Goal: Task Accomplishment & Management: Use online tool/utility

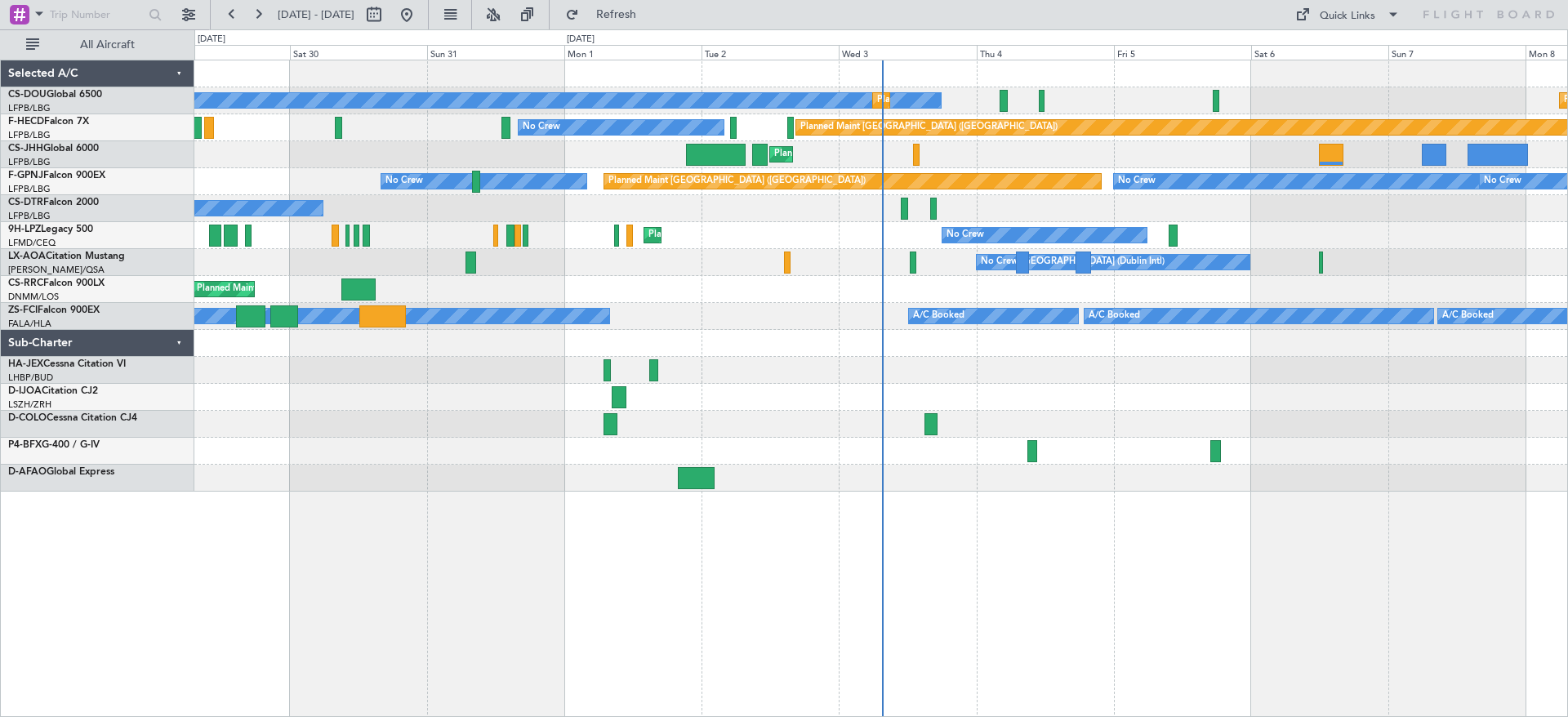
click at [230, 456] on div at bounding box center [881, 451] width 1373 height 27
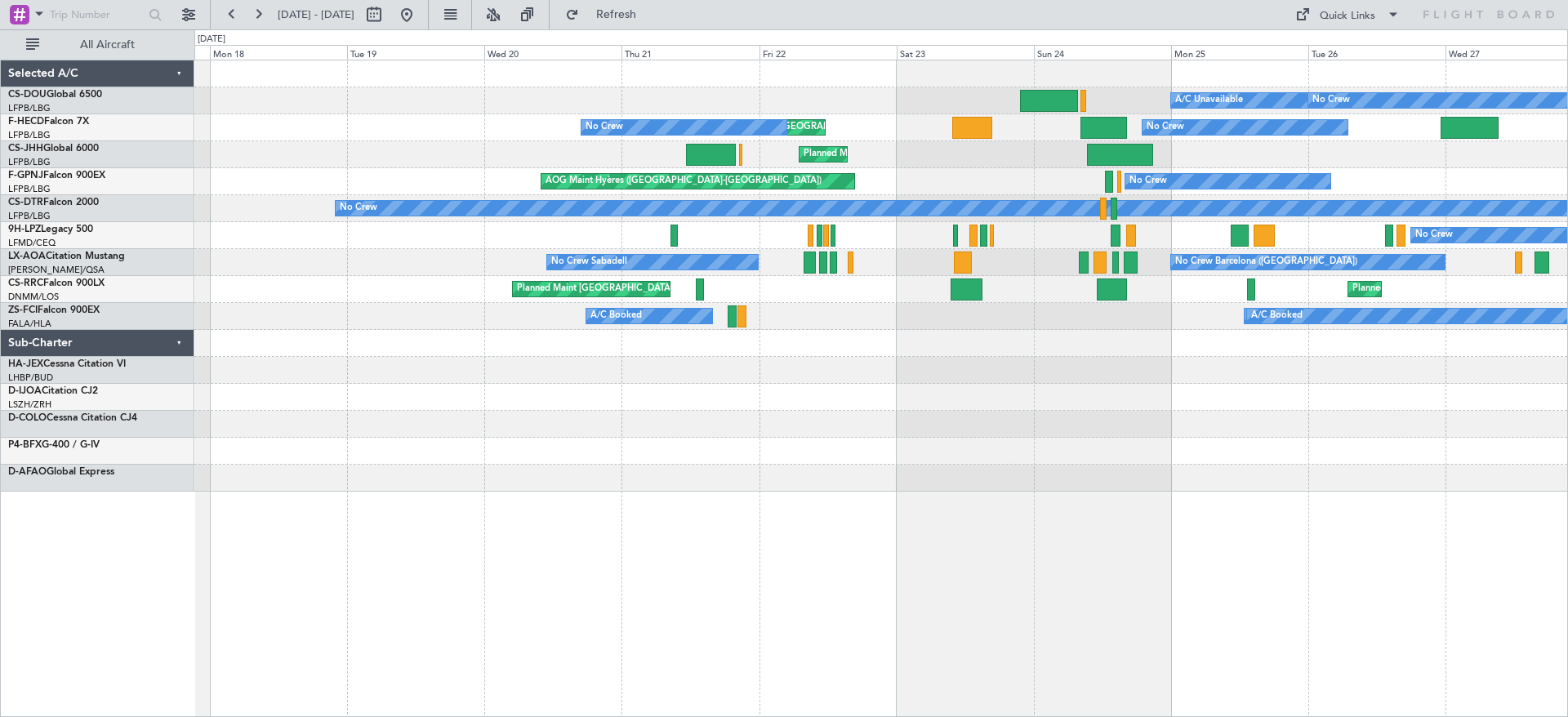
click at [1567, 383] on html "[DATE] - [DATE] Refresh Quick Links All Aircraft Planned Maint [GEOGRAPHIC_DATA…" at bounding box center [784, 358] width 1568 height 717
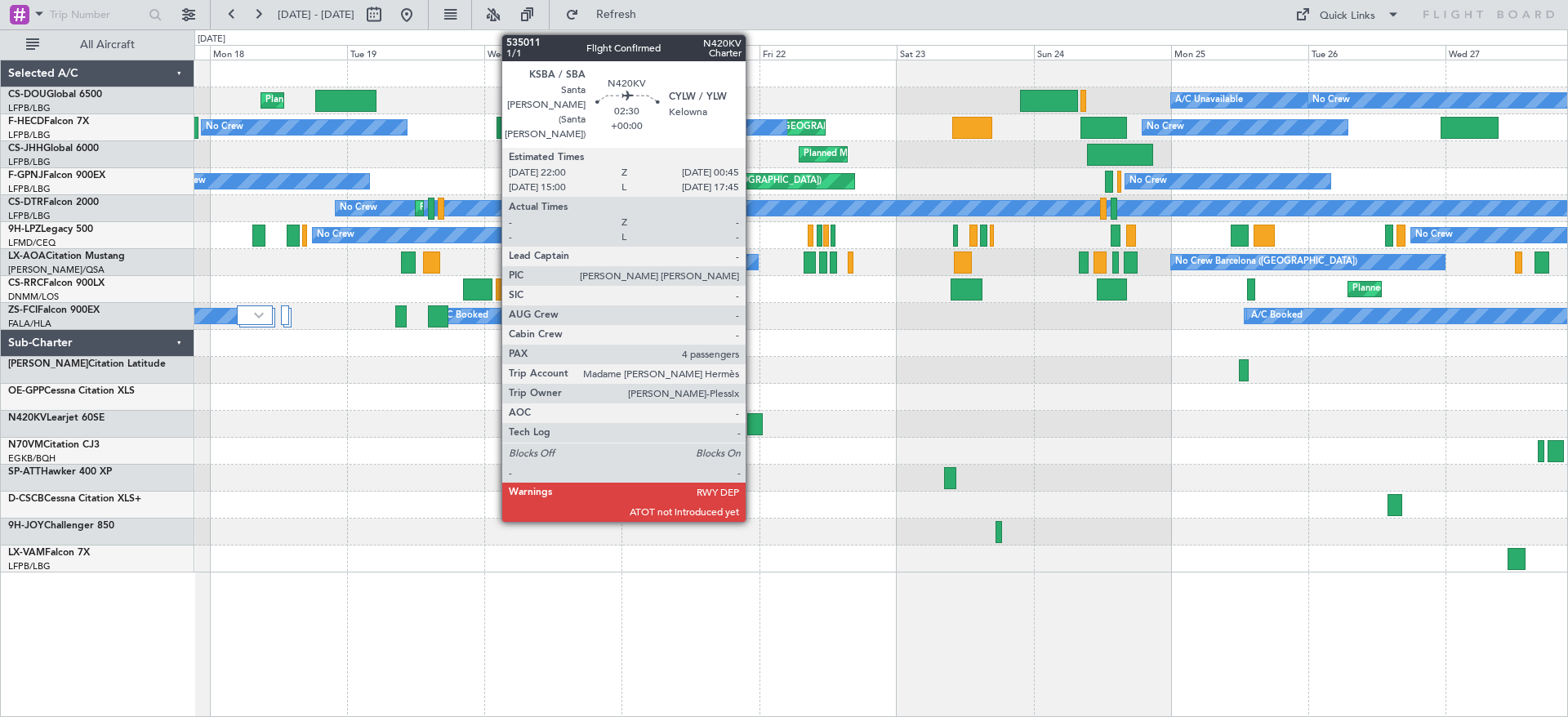
click at [759, 423] on div at bounding box center [755, 424] width 16 height 22
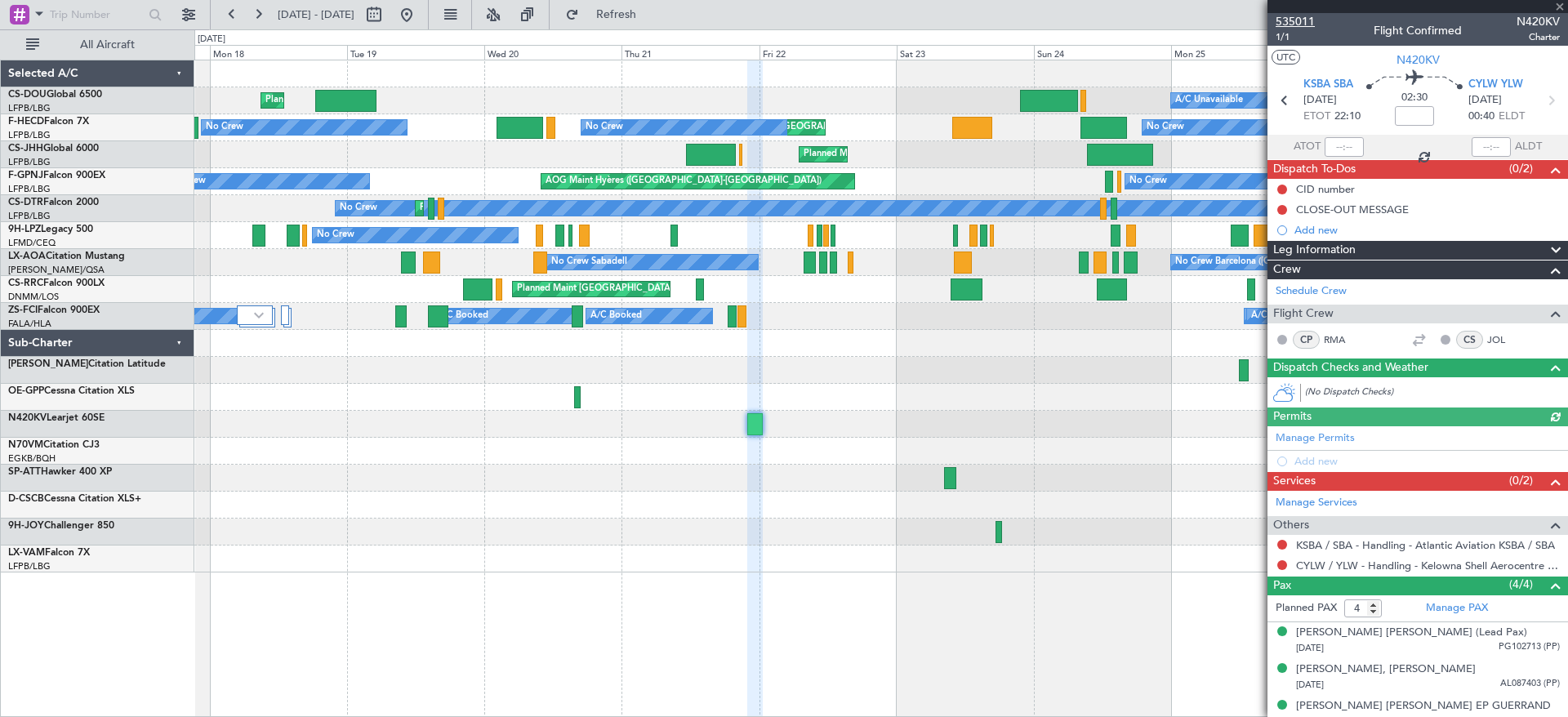
click at [1286, 13] on span "535011" at bounding box center [1295, 21] width 39 height 17
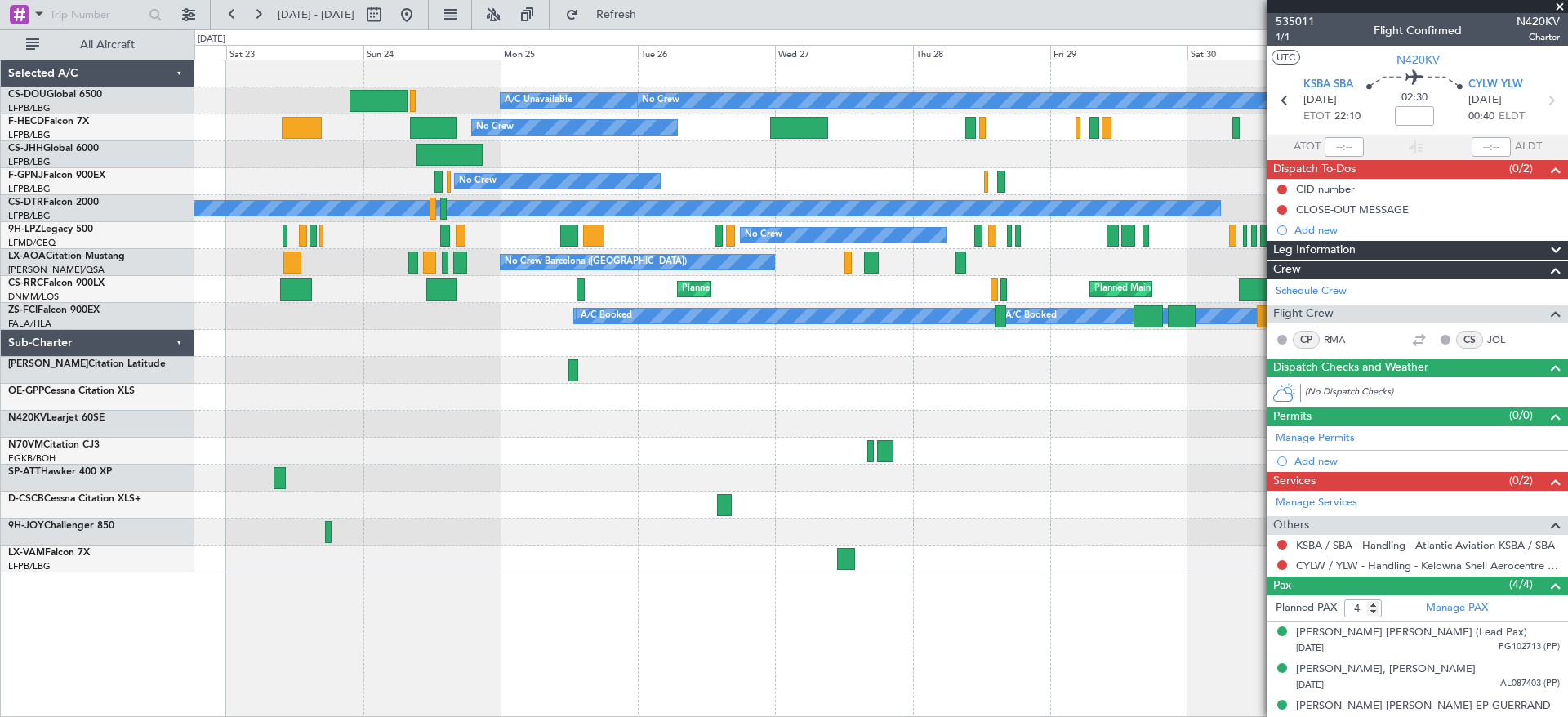
click at [194, 480] on div "Planned Maint [GEOGRAPHIC_DATA] ([GEOGRAPHIC_DATA]) No Crew A/C Unavailable Pla…" at bounding box center [784, 373] width 1568 height 687
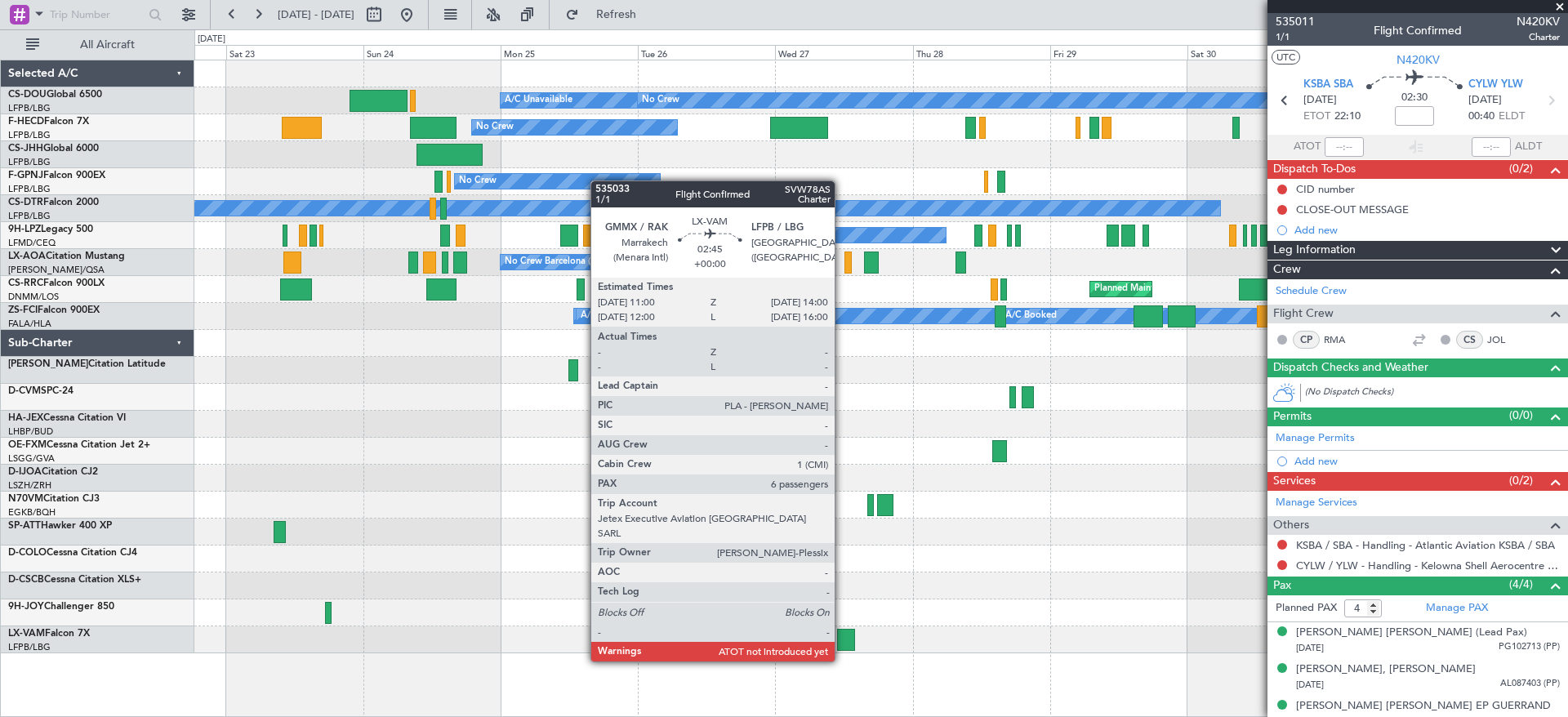
click at [842, 645] on div at bounding box center [846, 640] width 18 height 22
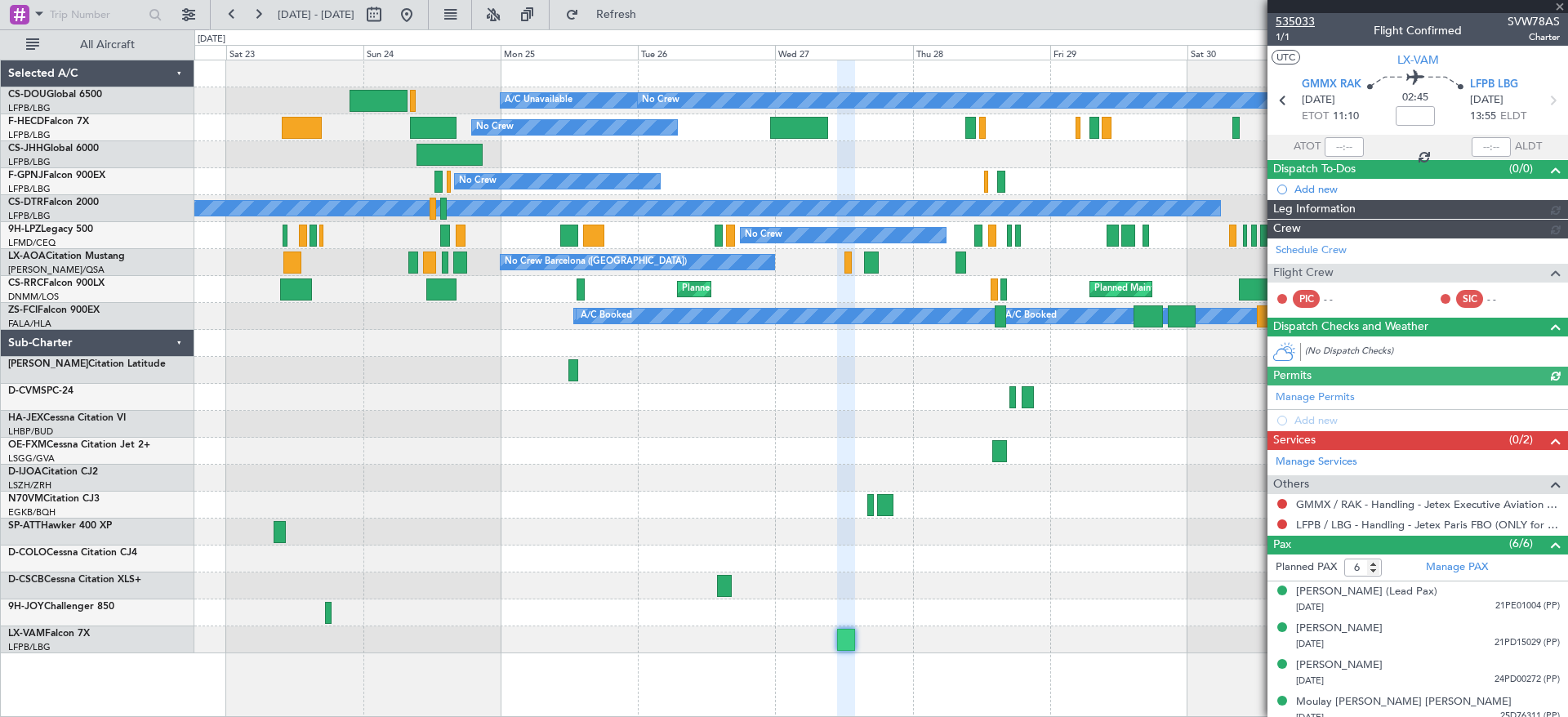
click at [1291, 18] on span "535033" at bounding box center [1295, 21] width 39 height 17
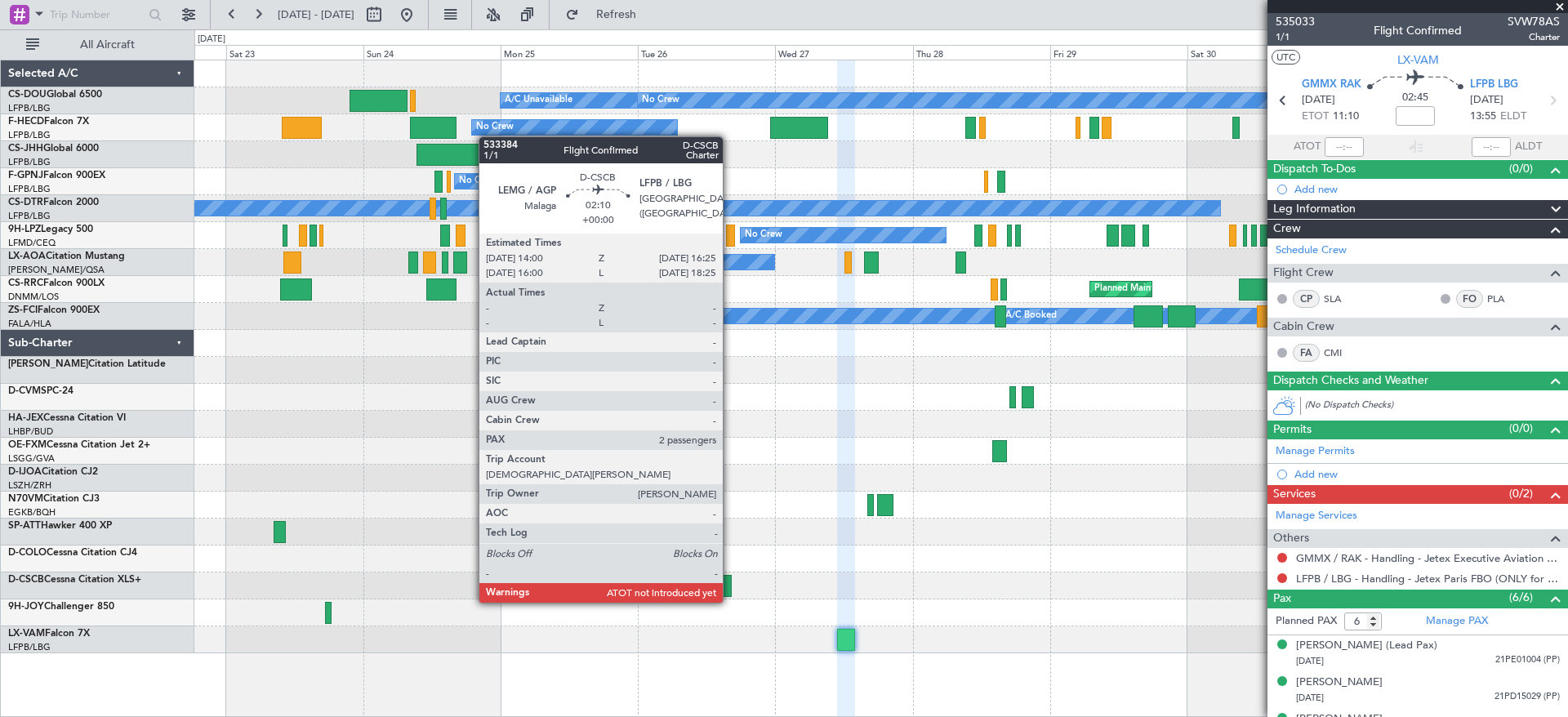
click at [731, 589] on div at bounding box center [724, 586] width 14 height 22
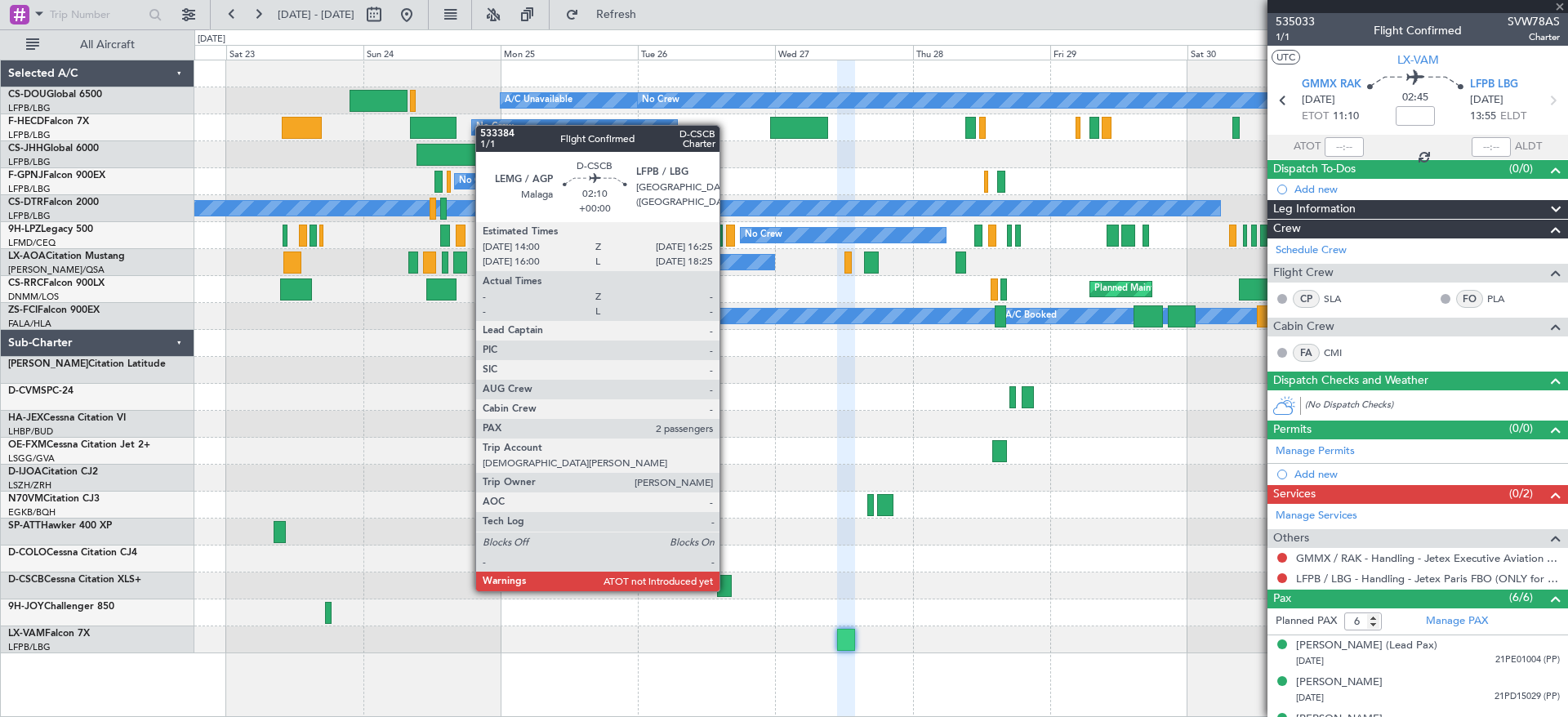
click at [727, 576] on div at bounding box center [724, 586] width 14 height 22
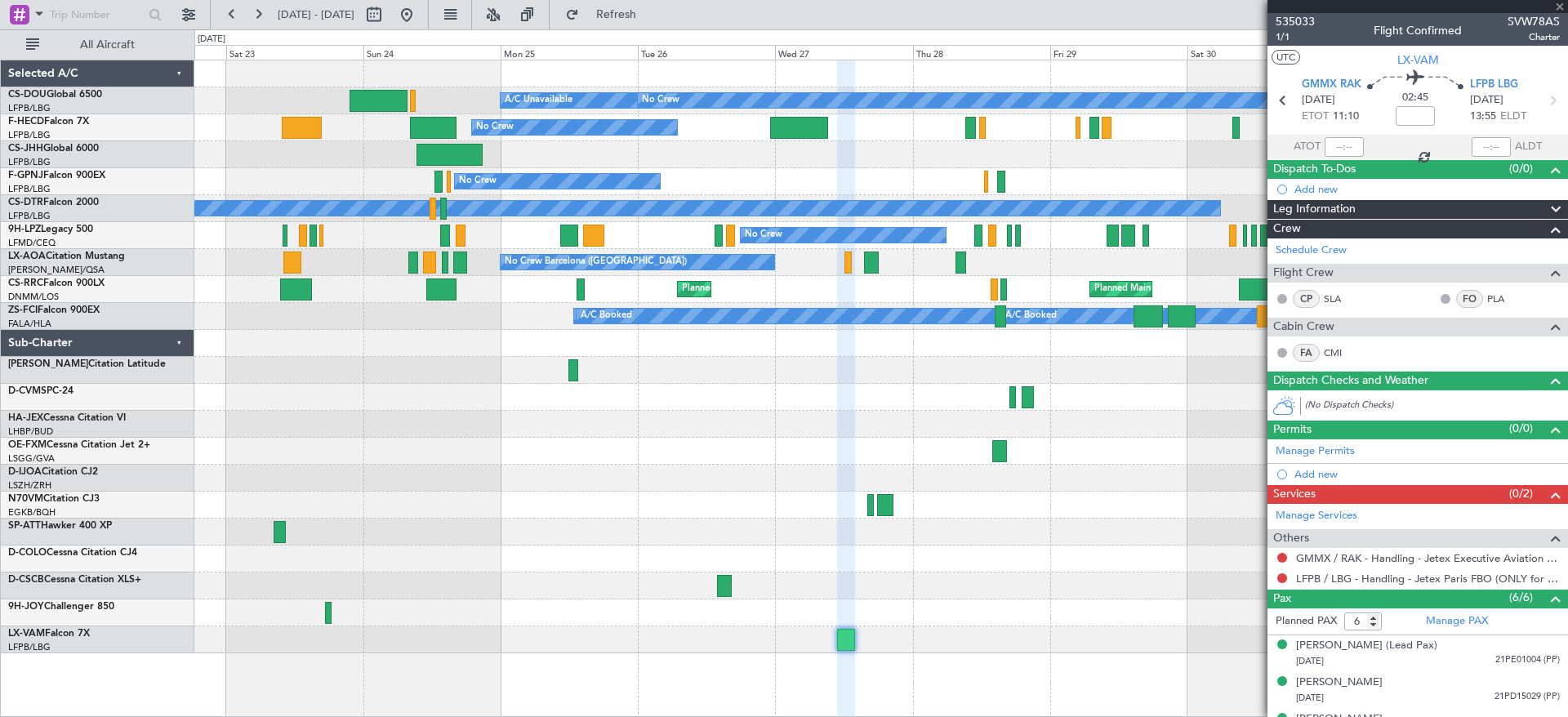
click at [719, 585] on div at bounding box center [724, 586] width 14 height 22
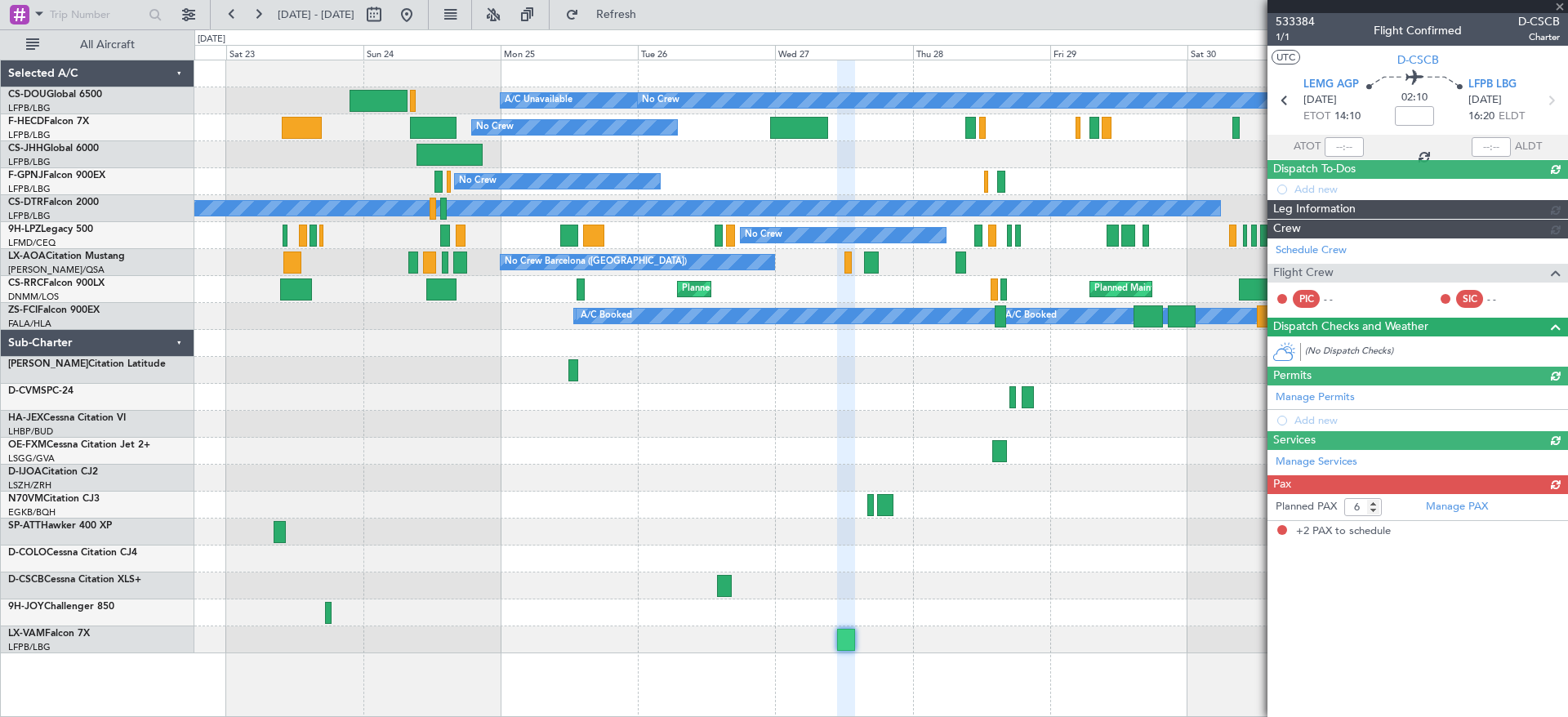
type input "2"
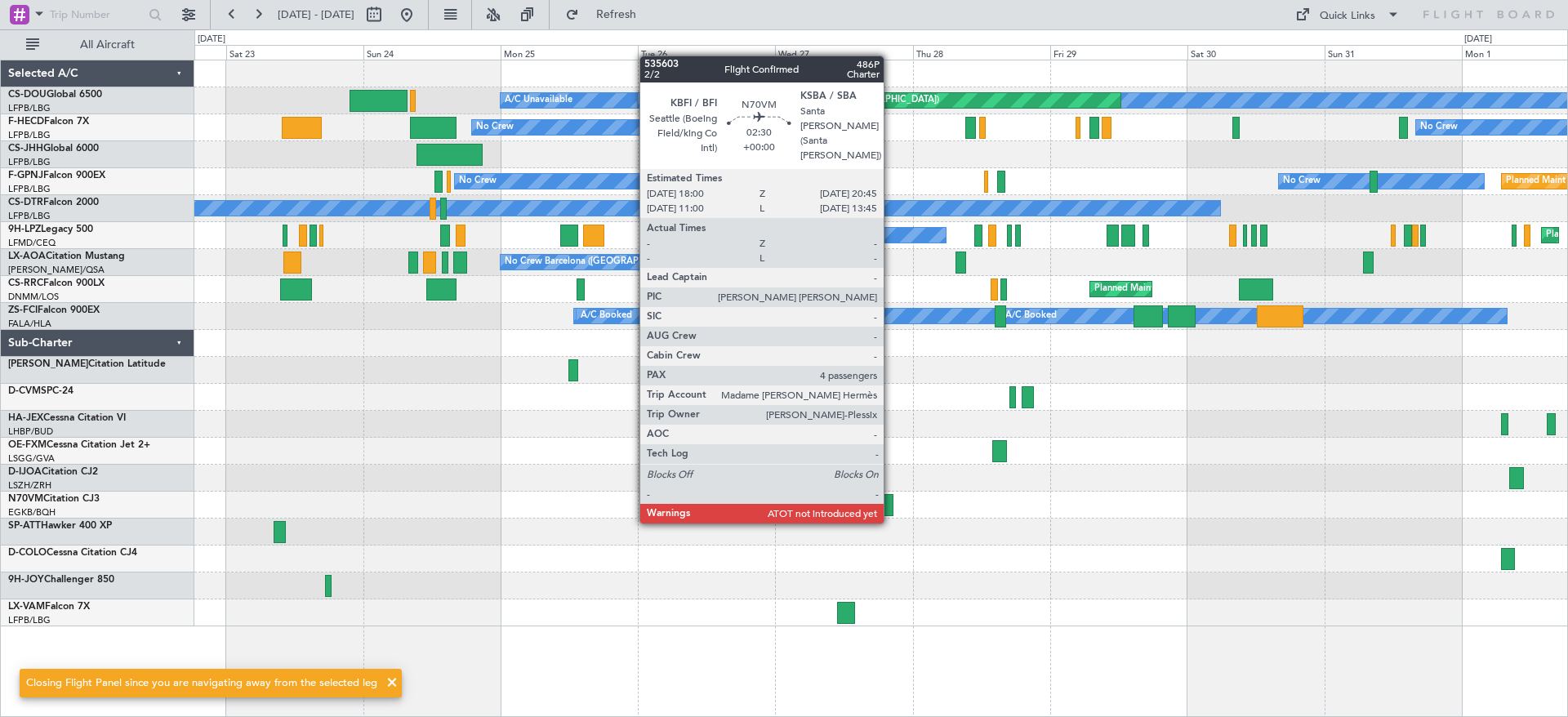
click at [891, 507] on div at bounding box center [885, 505] width 16 height 22
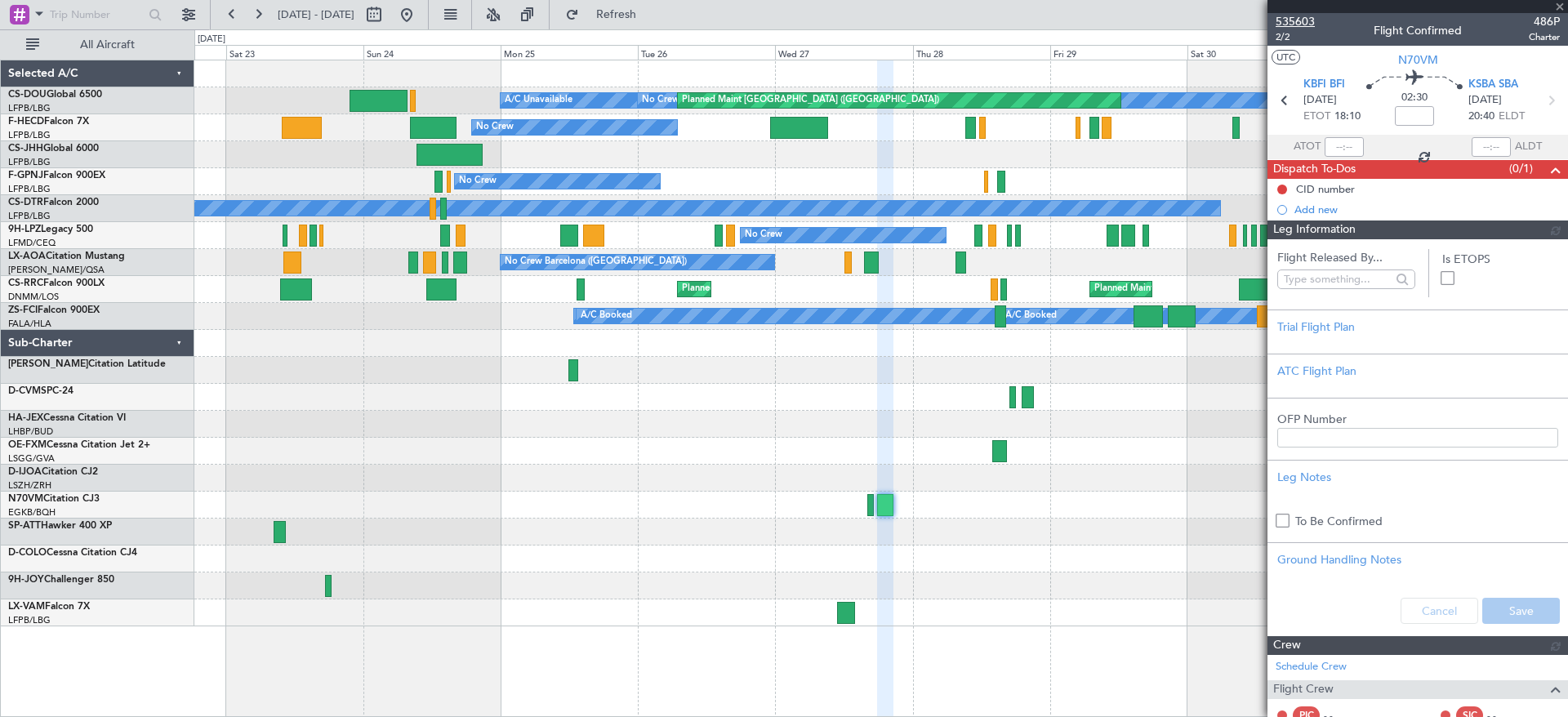
click at [1303, 21] on span "535603" at bounding box center [1295, 21] width 39 height 17
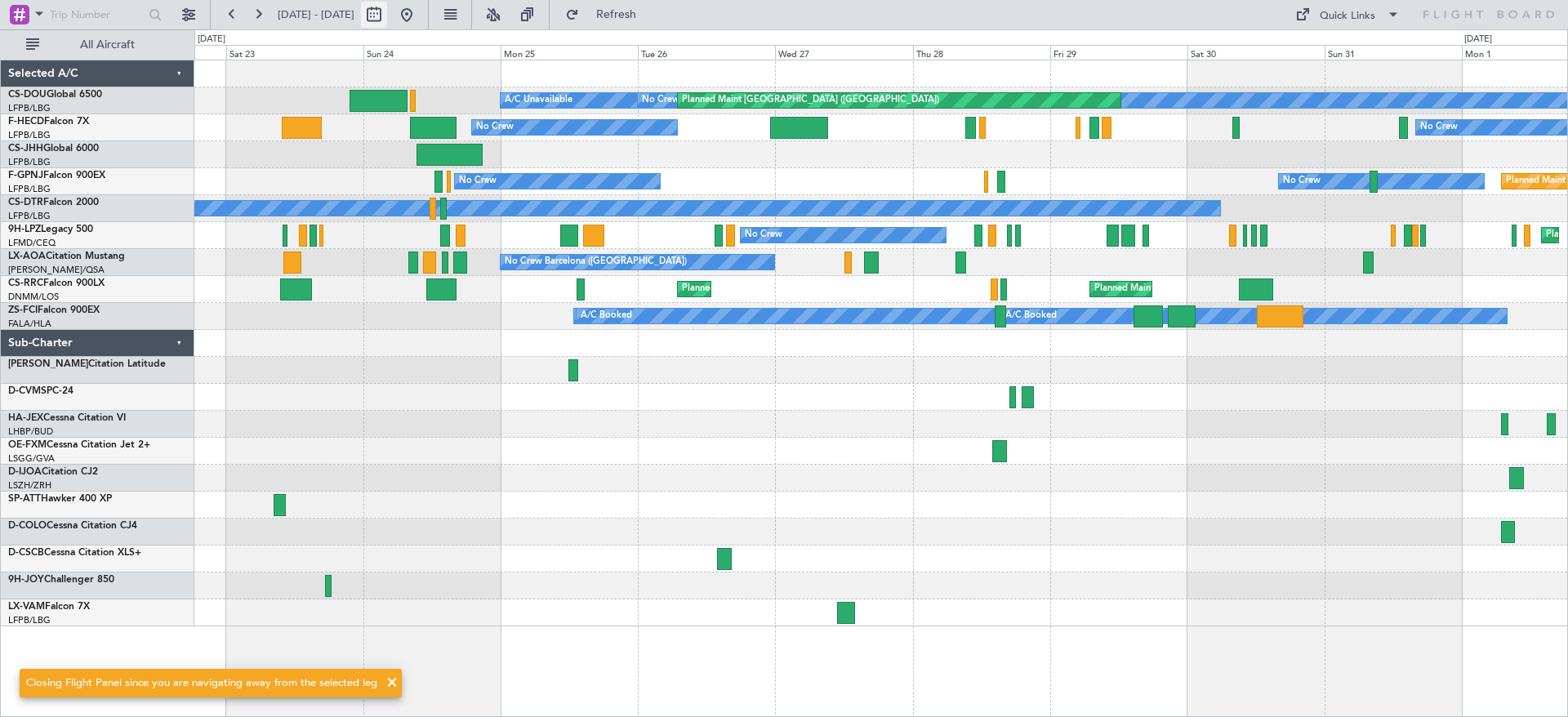
click at [387, 16] on button at bounding box center [374, 15] width 26 height 26
select select "8"
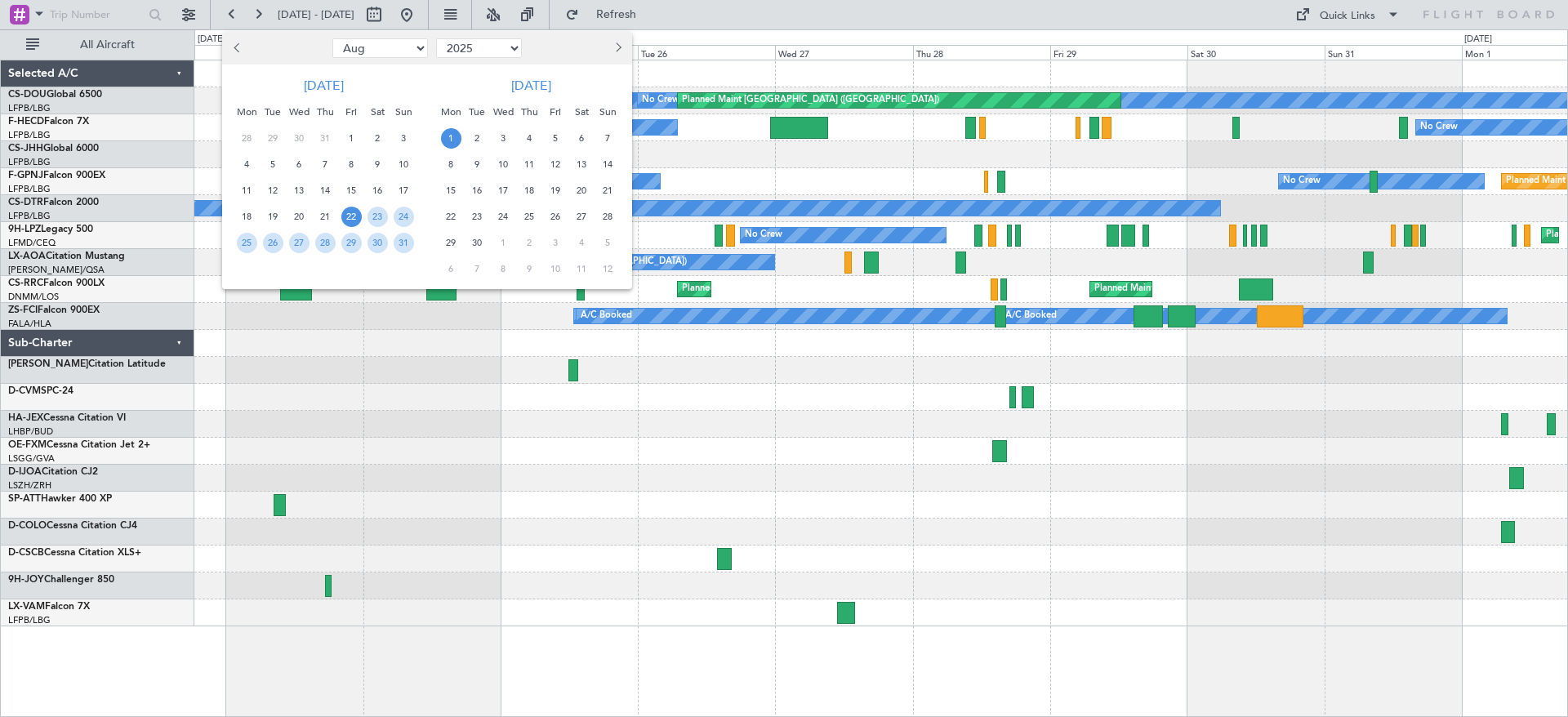
click at [382, 47] on select "Jan Feb Mar Apr May Jun [DATE] Aug Sep Oct Nov Dec" at bounding box center [380, 48] width 95 height 20
click at [489, 56] on select "2015 2016 2017 2018 2019 2020 2021 2022 2023 2024 2025 2026 2027 2028 2029 2030…" at bounding box center [479, 48] width 86 height 20
select select "2024"
click at [436, 38] on select "2015 2016 2017 2018 2019 2020 2021 2022 2023 2024 2025 2026 2027 2028 2029 2030…" at bounding box center [479, 48] width 86 height 20
click at [476, 165] on span "3" at bounding box center [477, 164] width 21 height 21
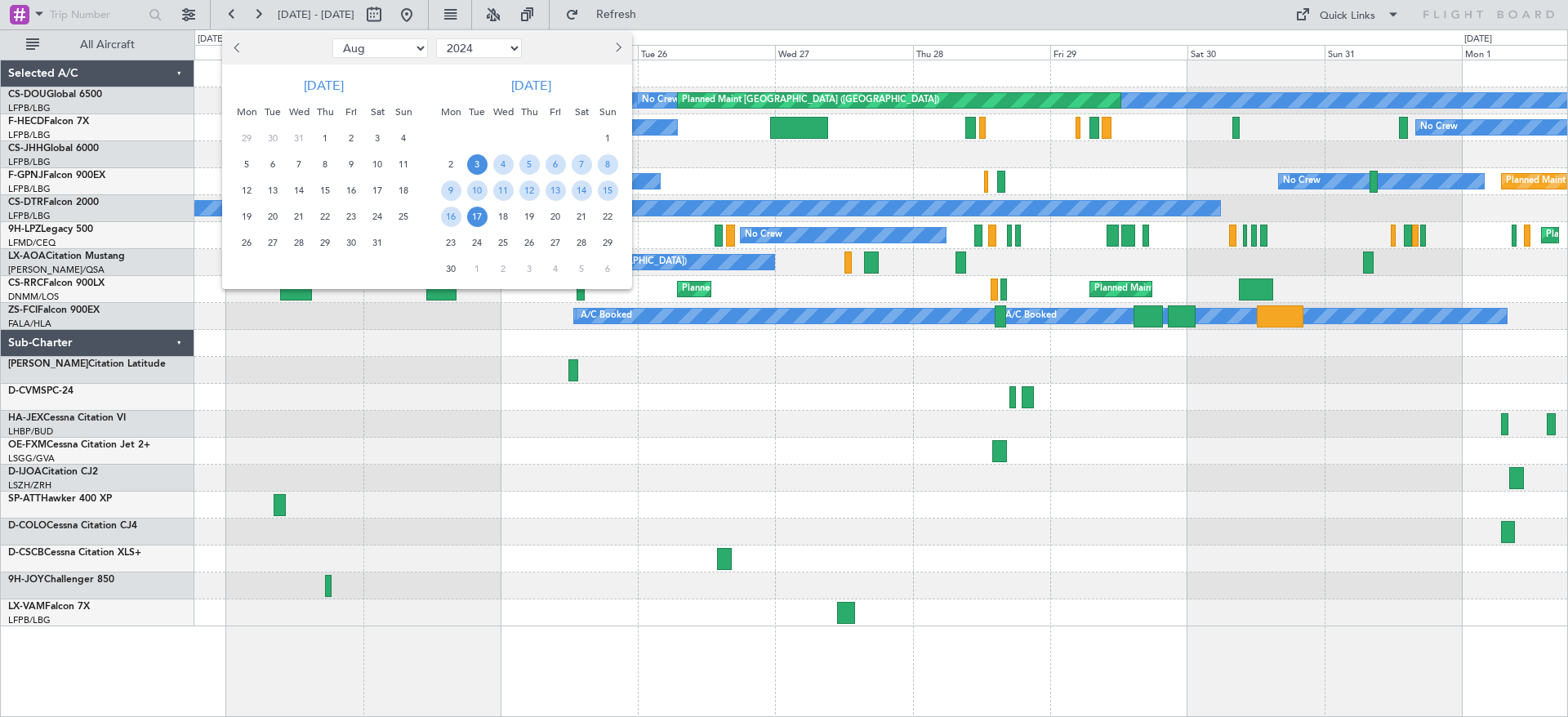
click at [475, 218] on span "17" at bounding box center [477, 217] width 21 height 21
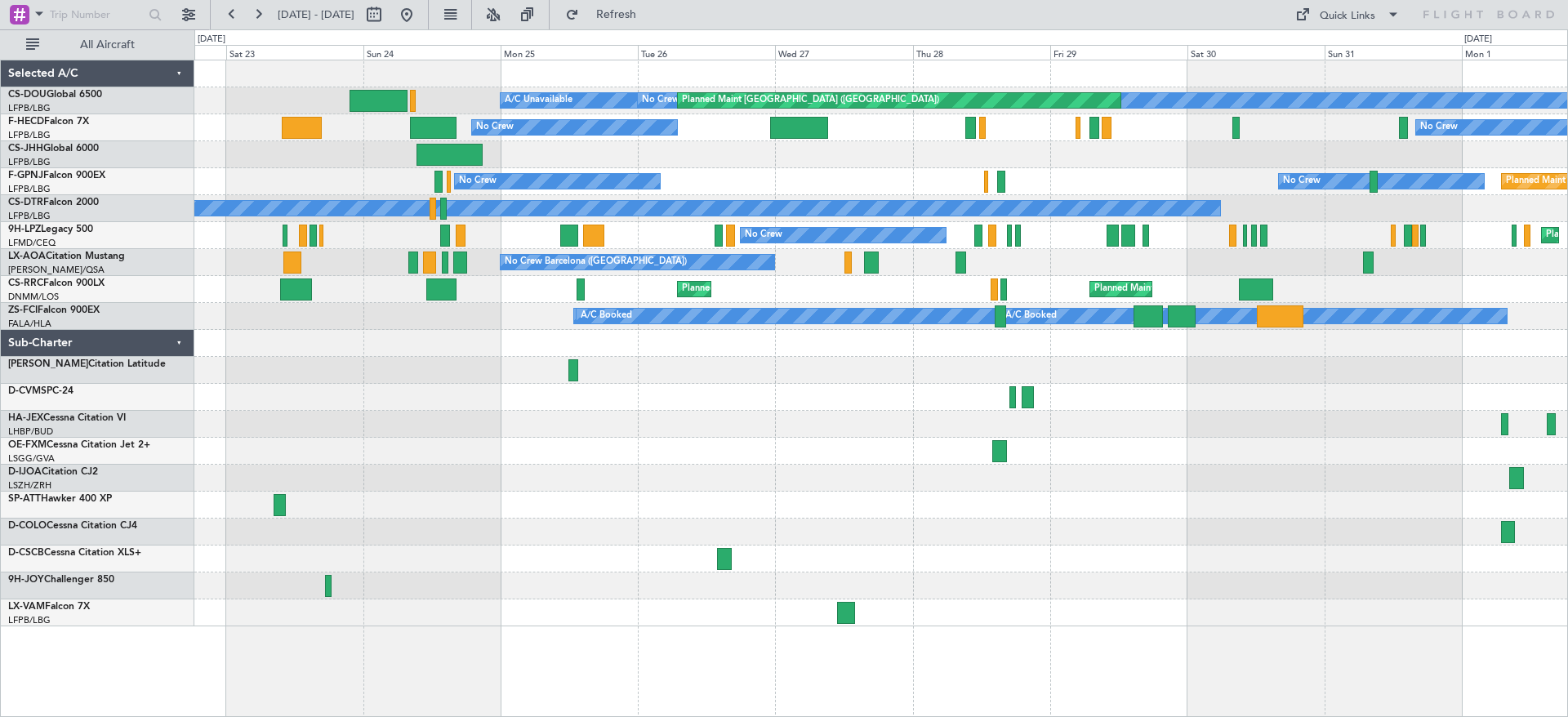
select select "9"
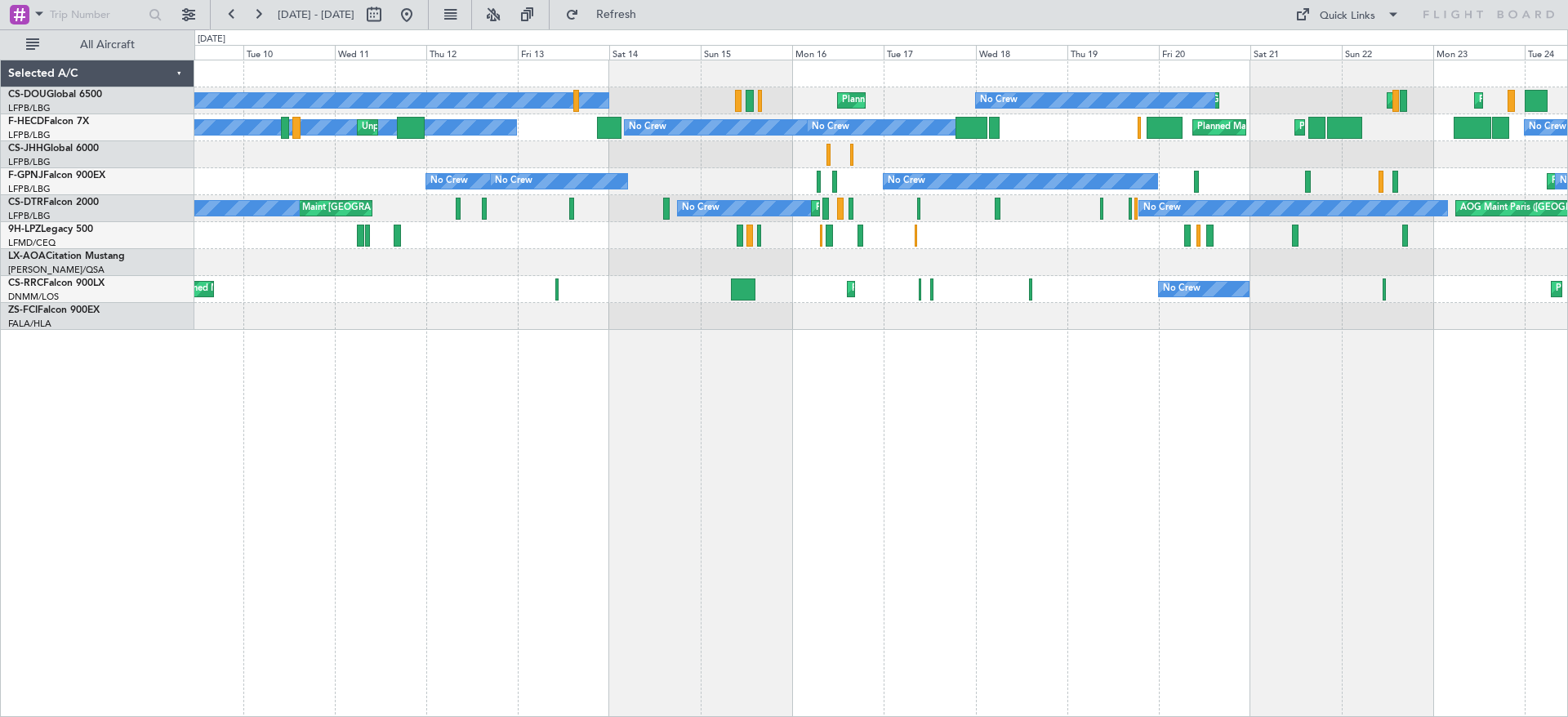
click at [353, 223] on div "Planned Maint [GEOGRAPHIC_DATA] ([GEOGRAPHIC_DATA]) No Crew [GEOGRAPHIC_DATA] (…" at bounding box center [881, 195] width 1373 height 269
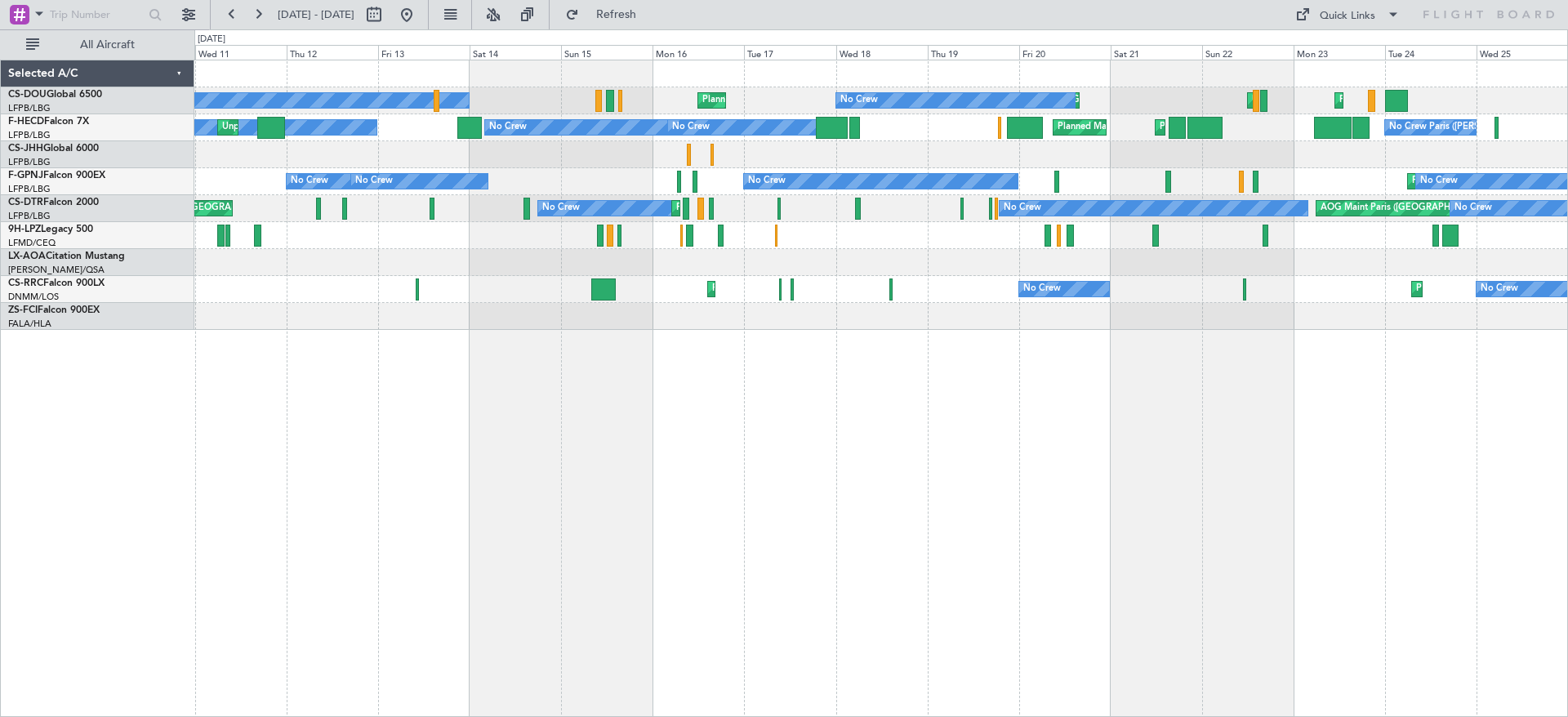
click at [456, 229] on div "Planned Maint [GEOGRAPHIC_DATA] ([GEOGRAPHIC_DATA]) No Crew [GEOGRAPHIC_DATA] (…" at bounding box center [881, 195] width 1373 height 269
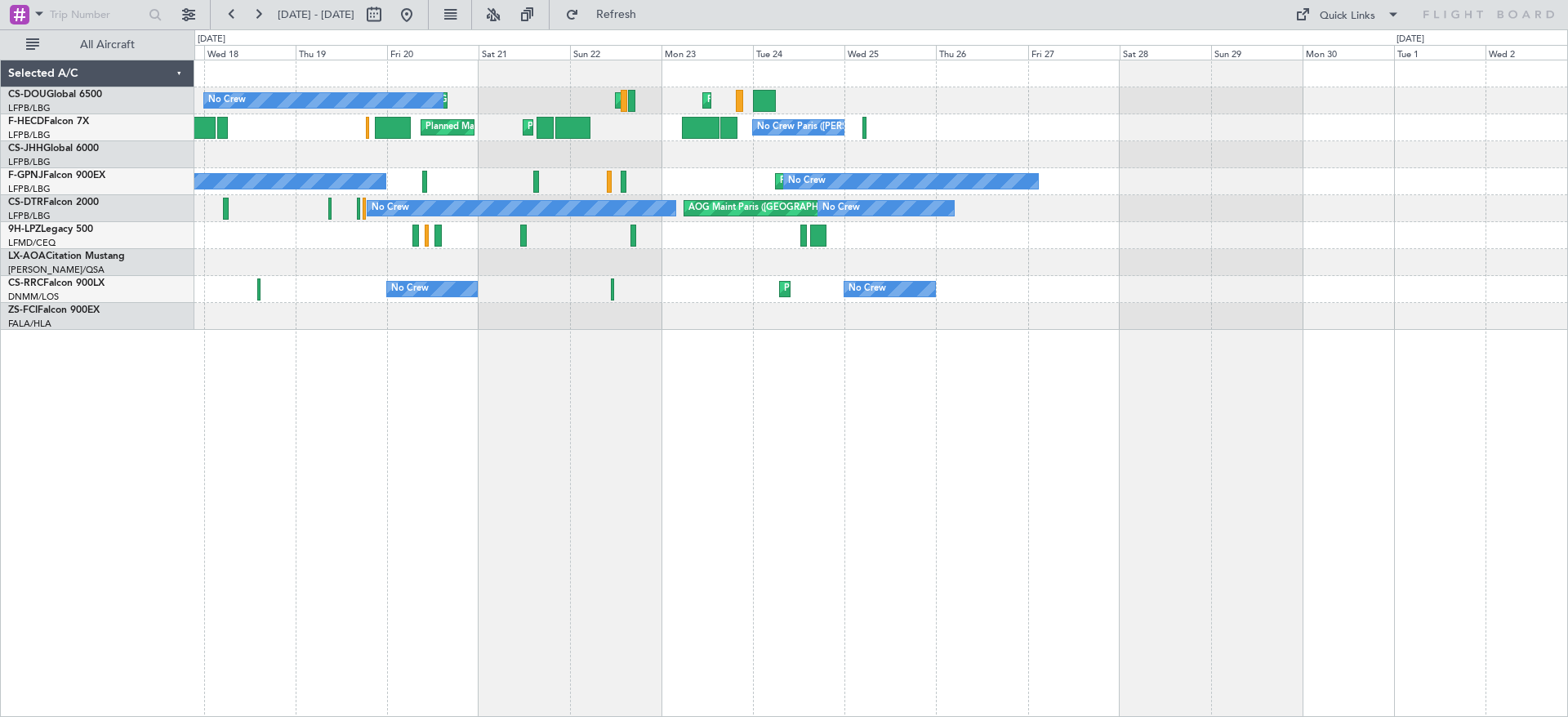
click at [766, 221] on div "Unplanned Maint [GEOGRAPHIC_DATA] ([GEOGRAPHIC_DATA]) No Crew Unplanned Maint […" at bounding box center [881, 195] width 1373 height 269
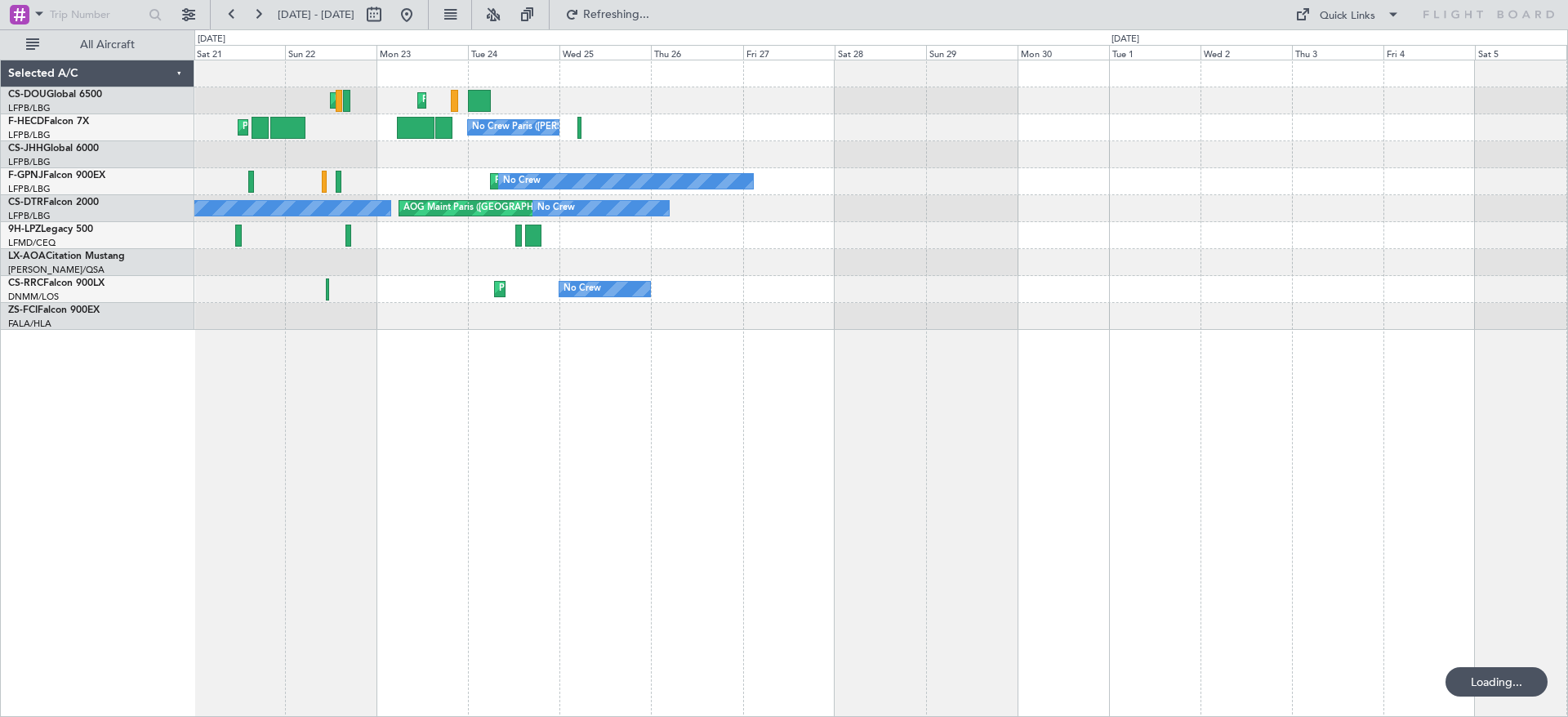
click at [231, 184] on div "Unplanned Maint [GEOGRAPHIC_DATA] ([GEOGRAPHIC_DATA]) Planned Maint [GEOGRAPHIC…" at bounding box center [881, 195] width 1373 height 269
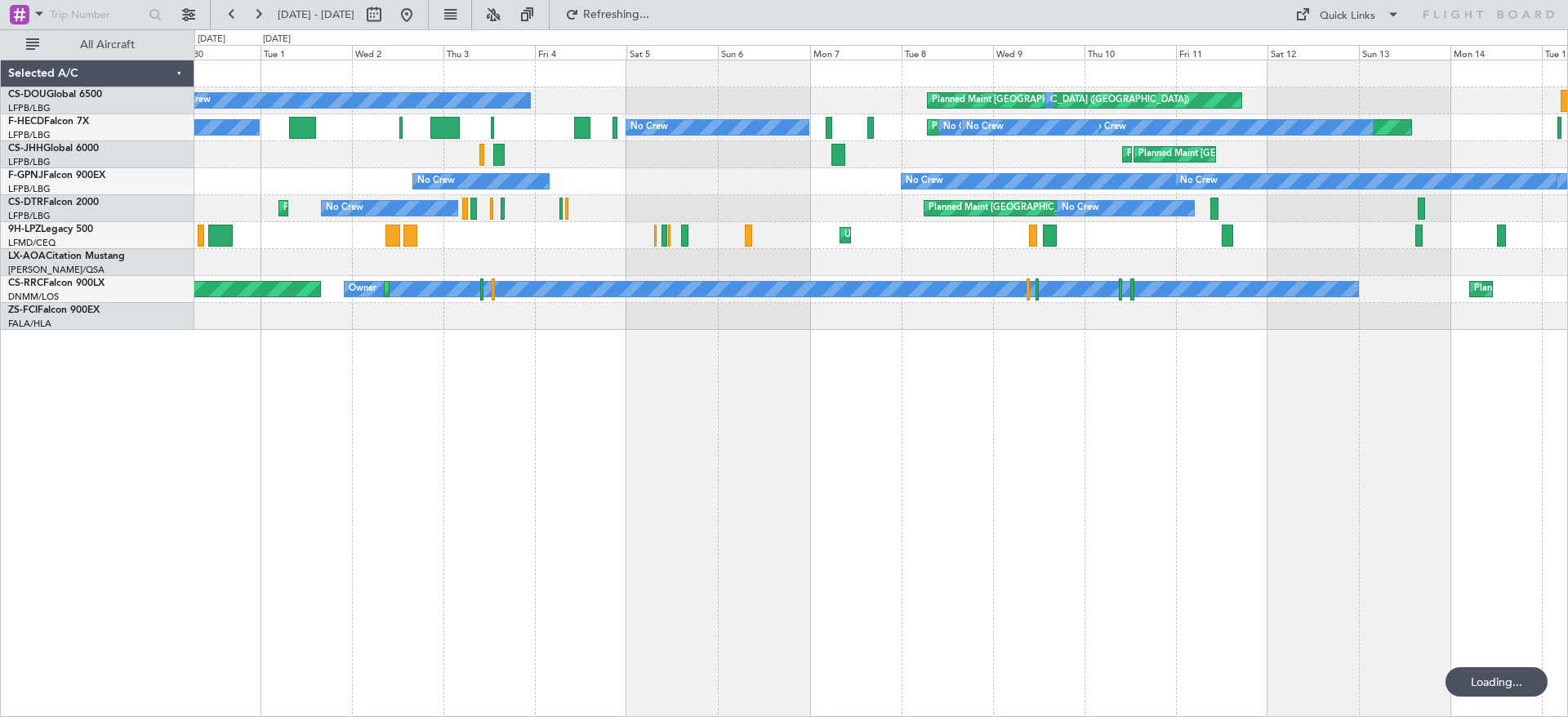
click at [349, 243] on div "Planned Maint [GEOGRAPHIC_DATA] ([GEOGRAPHIC_DATA]) Owner Planned Maint [GEOGRA…" at bounding box center [881, 195] width 1373 height 269
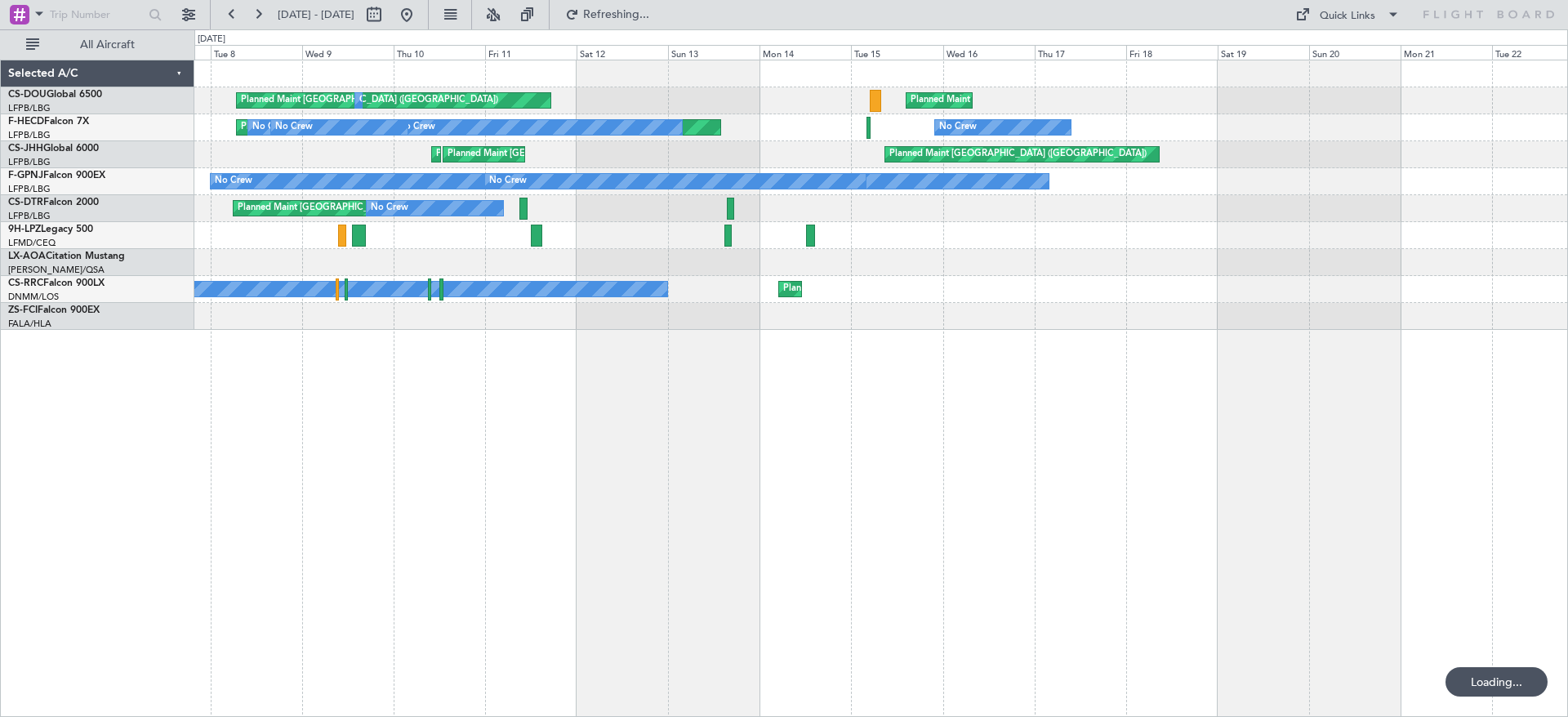
click at [425, 191] on div "Planned Maint [GEOGRAPHIC_DATA] ([GEOGRAPHIC_DATA]) Owner Planned Maint [GEOGRA…" at bounding box center [881, 195] width 1373 height 269
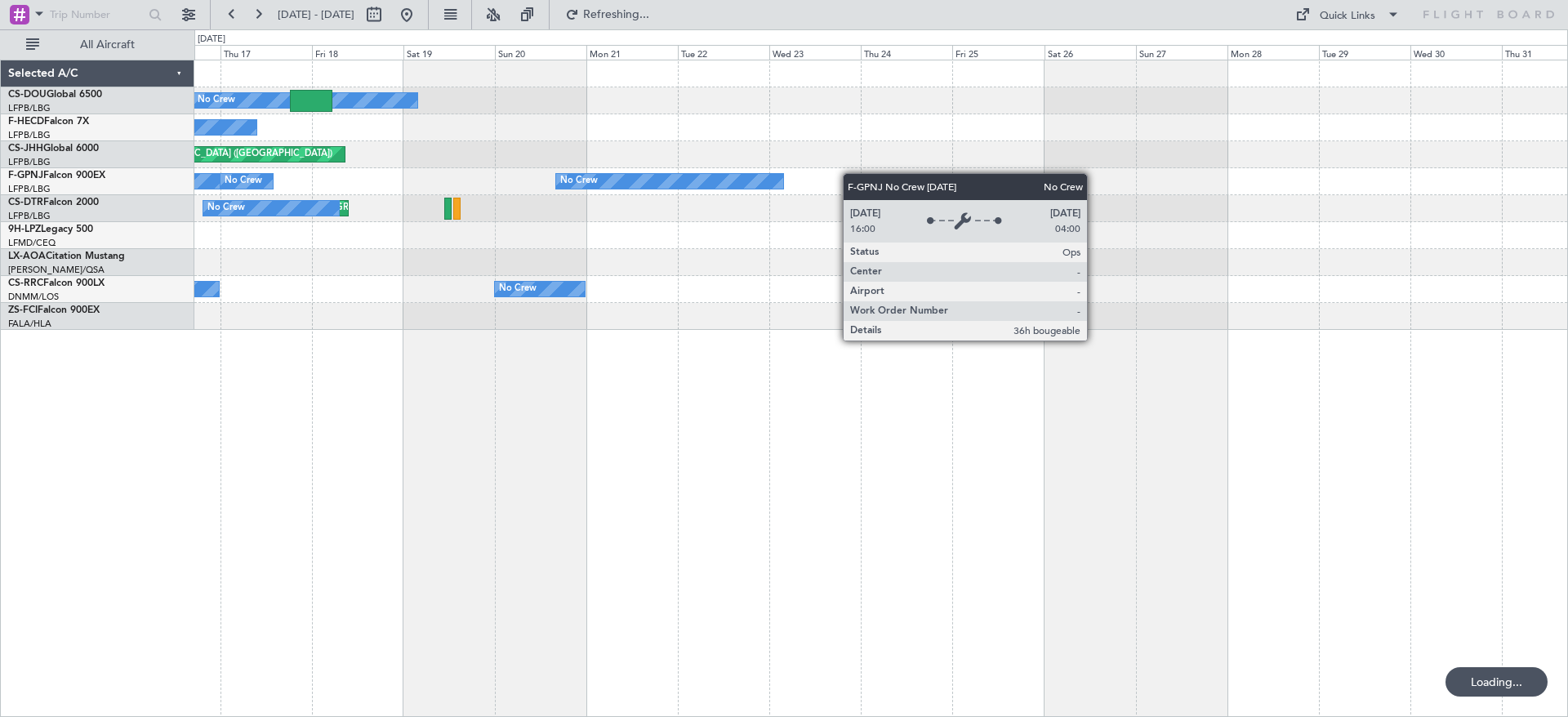
click at [784, 181] on div "Planned Maint [GEOGRAPHIC_DATA] ([GEOGRAPHIC_DATA]) No Crew Planned Maint [GEOG…" at bounding box center [881, 195] width 1373 height 269
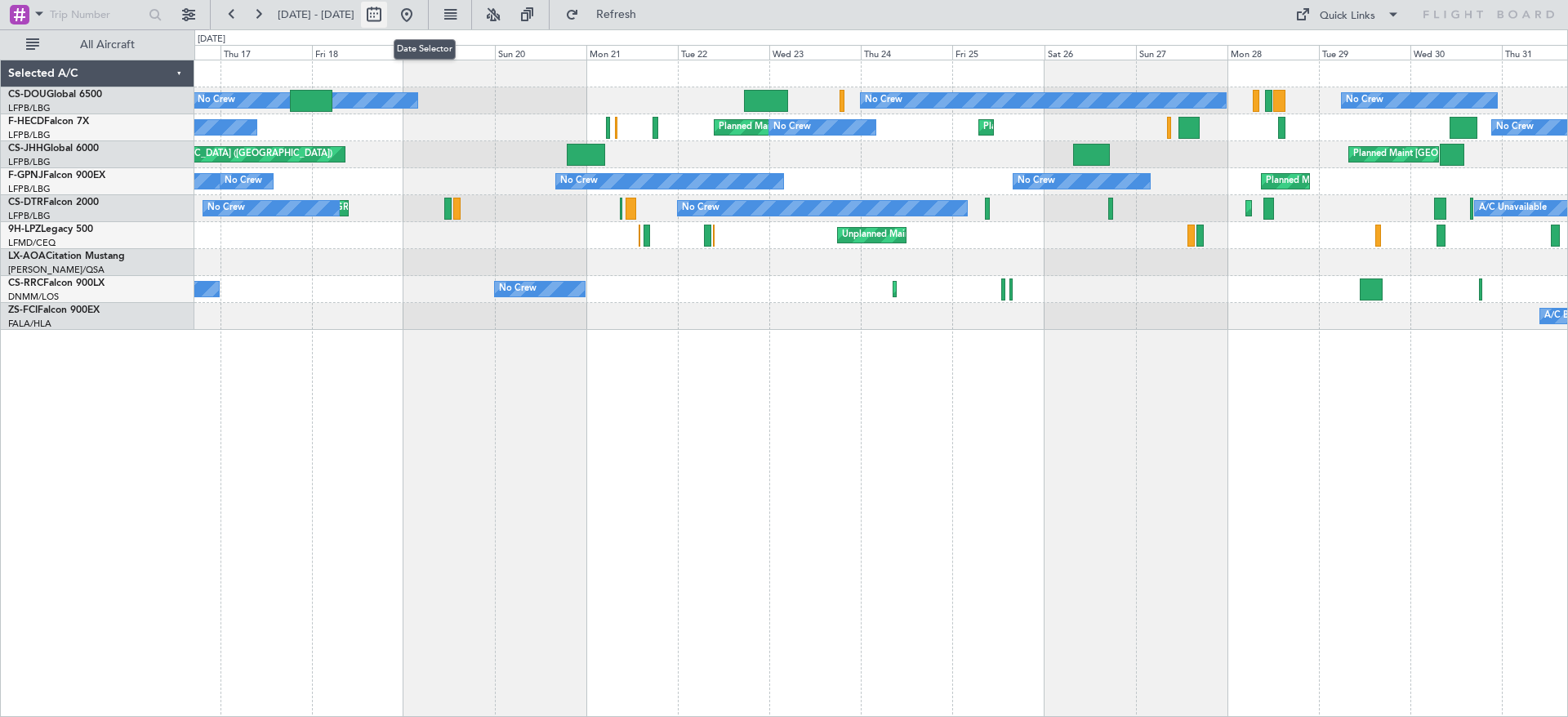
click at [387, 16] on button at bounding box center [374, 15] width 26 height 26
select select "10"
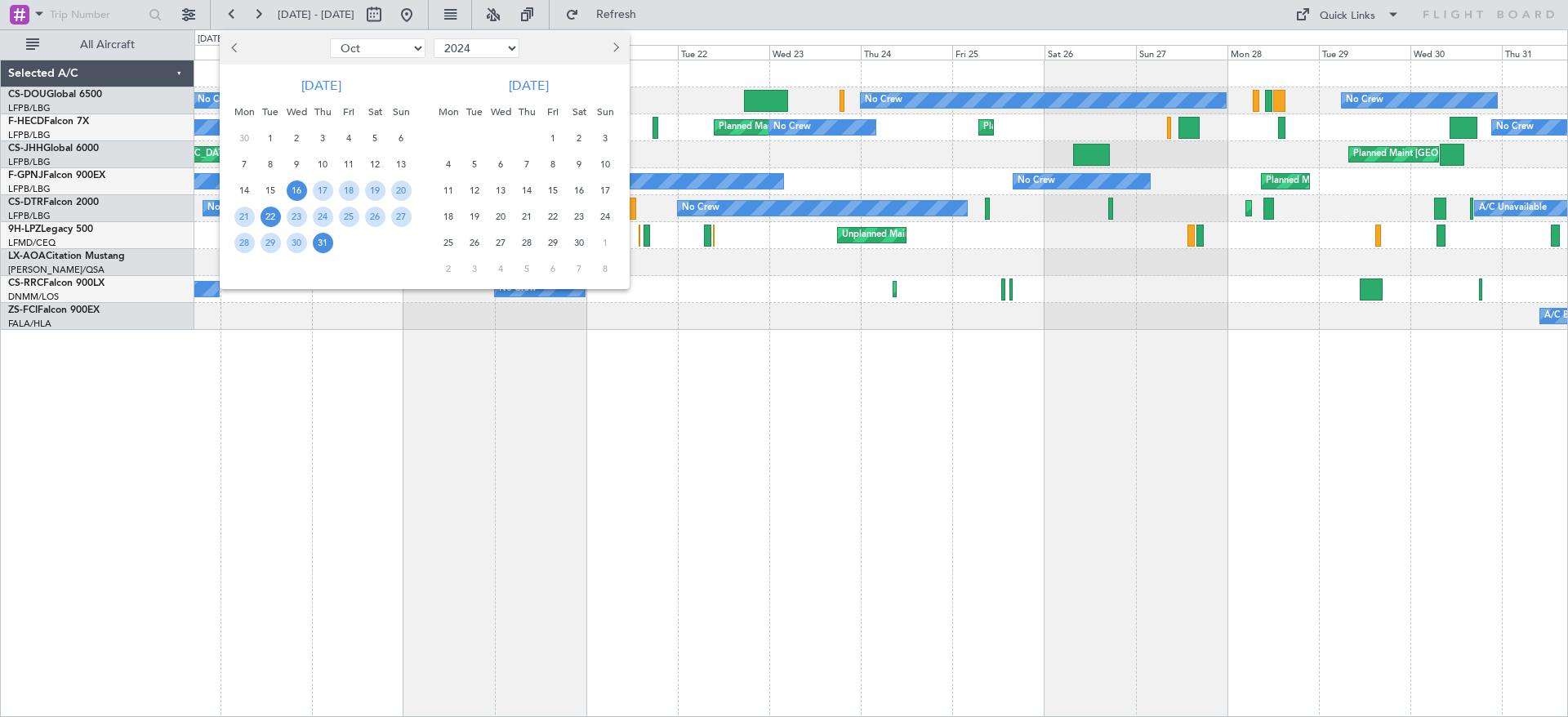
click at [378, 41] on select "Jan Feb Mar Apr May Jun [DATE] Aug Sep Oct Nov Dec" at bounding box center [377, 48] width 95 height 20
click at [502, 36] on ngb-datepicker-navigation "Jan Feb Mar Apr May Jun [DATE] Aug Sep Oct Nov [DATE] 2015 2016 2017 2018 2019 …" at bounding box center [424, 48] width 410 height 26
click at [497, 44] on select "2014 2015 2016 2017 2018 2019 2020 2021 2022 2023 2024 2025 2026 2027 2028 2029…" at bounding box center [476, 48] width 86 height 20
select select "2025"
click at [433, 38] on select "2014 2015 2016 2017 2018 2019 2020 2021 2022 2023 2024 2025 2026 2027 2028 2029…" at bounding box center [476, 48] width 86 height 20
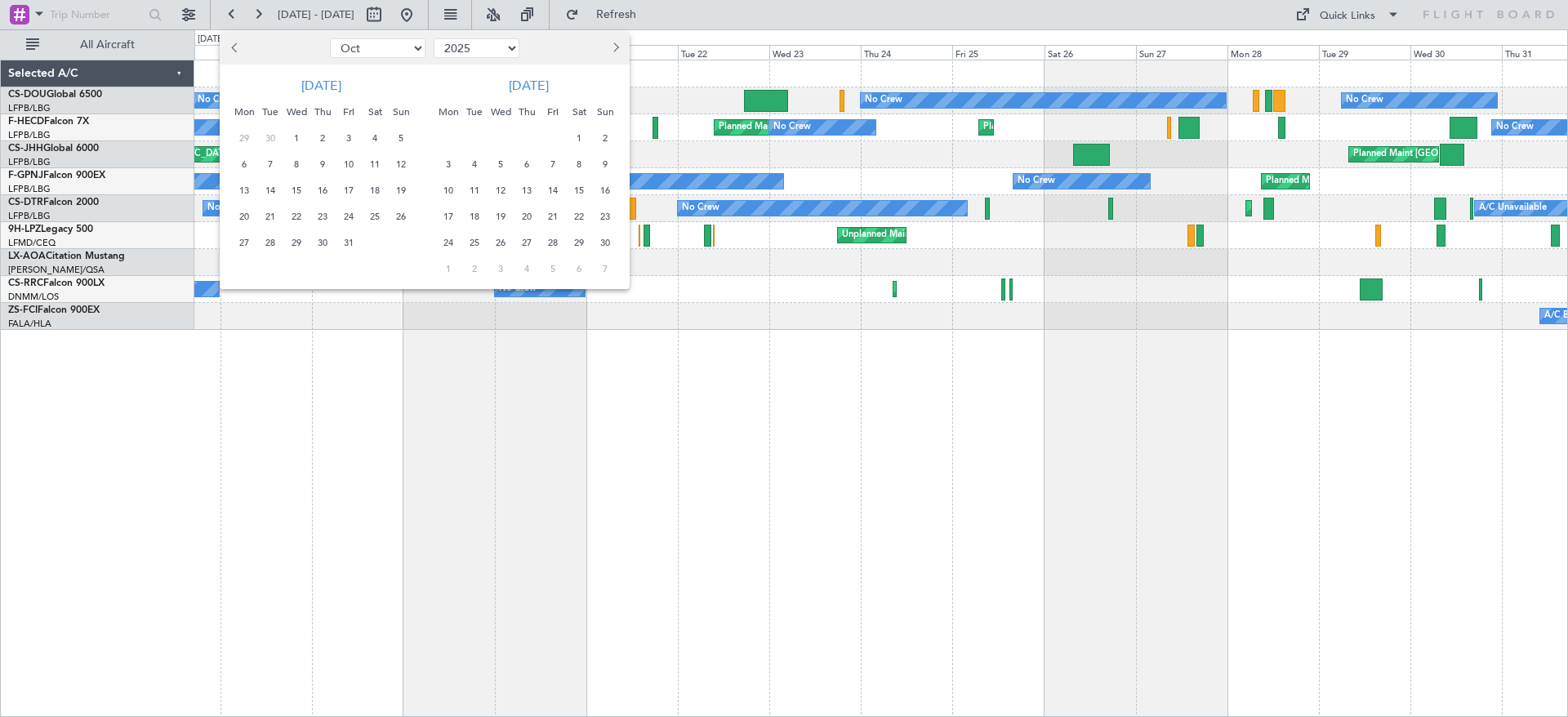
click at [297, 161] on span "8" at bounding box center [297, 164] width 21 height 21
click at [287, 218] on span "22" at bounding box center [297, 217] width 21 height 21
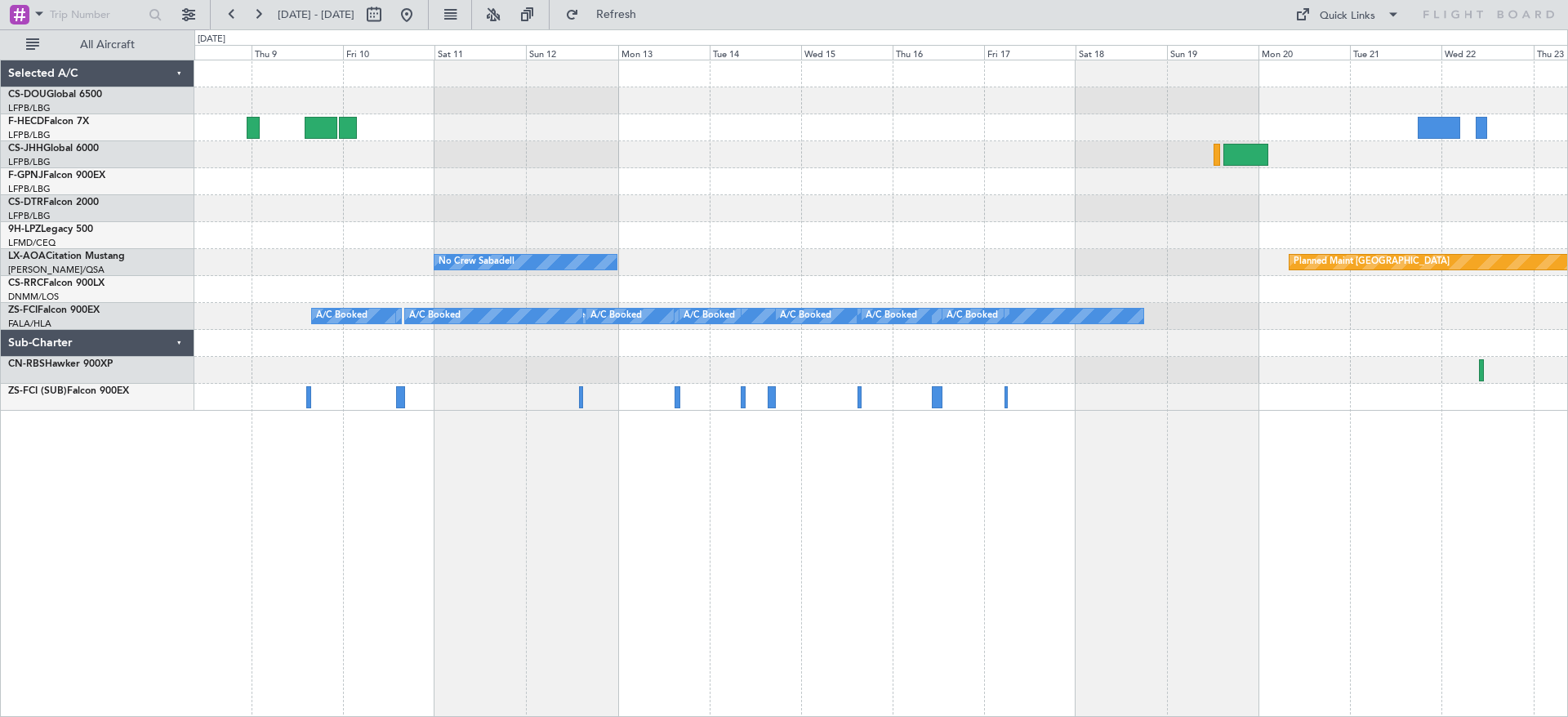
click at [910, 475] on div "No Crew Sabadell Planned Maint [GEOGRAPHIC_DATA] No Crew Sabadell A/C Booked A/…" at bounding box center [881, 388] width 1374 height 657
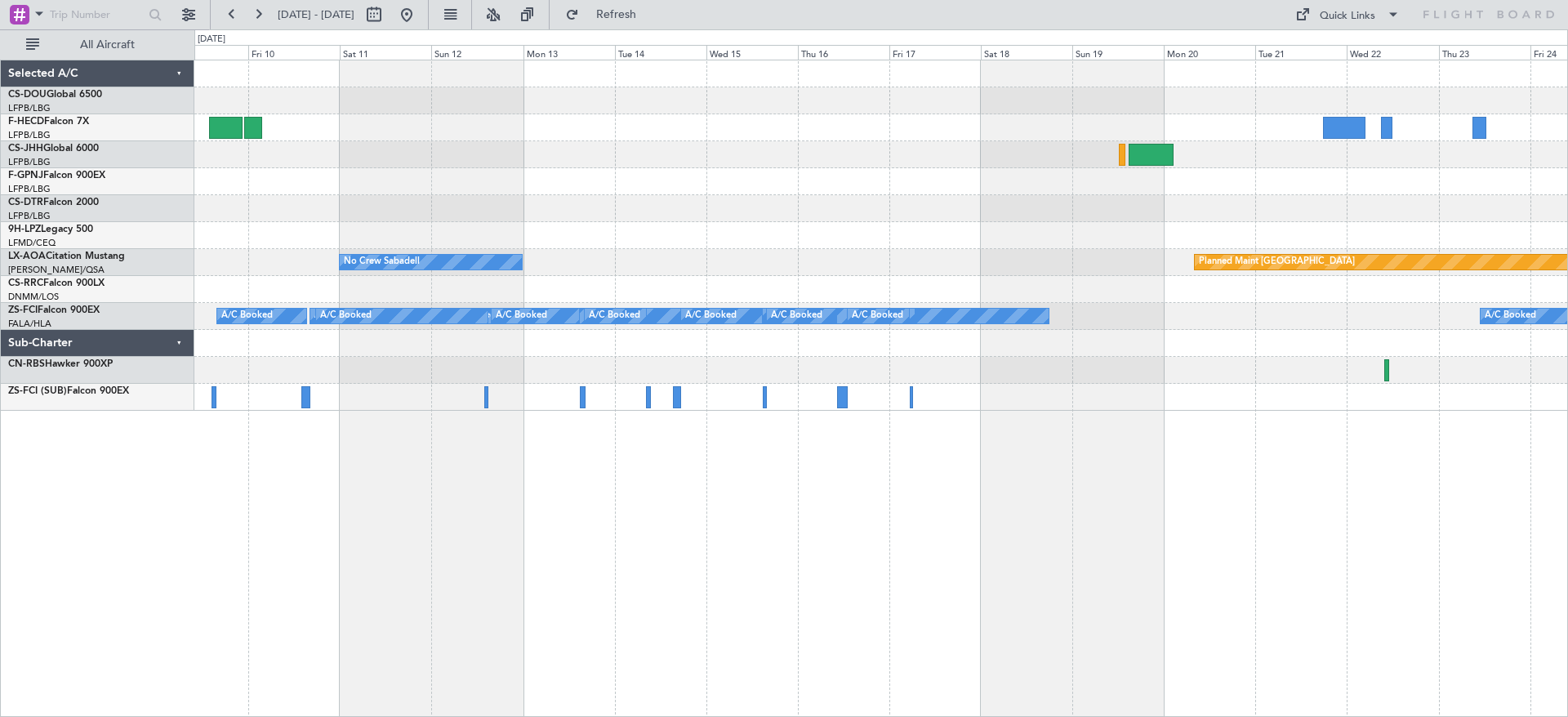
click at [900, 326] on div "Planned Maint [GEOGRAPHIC_DATA] No Crew Sabadell No Crew Sabadell A/C Booked A/…" at bounding box center [881, 236] width 1373 height 350
click at [1079, 90] on div at bounding box center [881, 101] width 1373 height 27
click at [387, 16] on button at bounding box center [374, 15] width 26 height 26
select select "10"
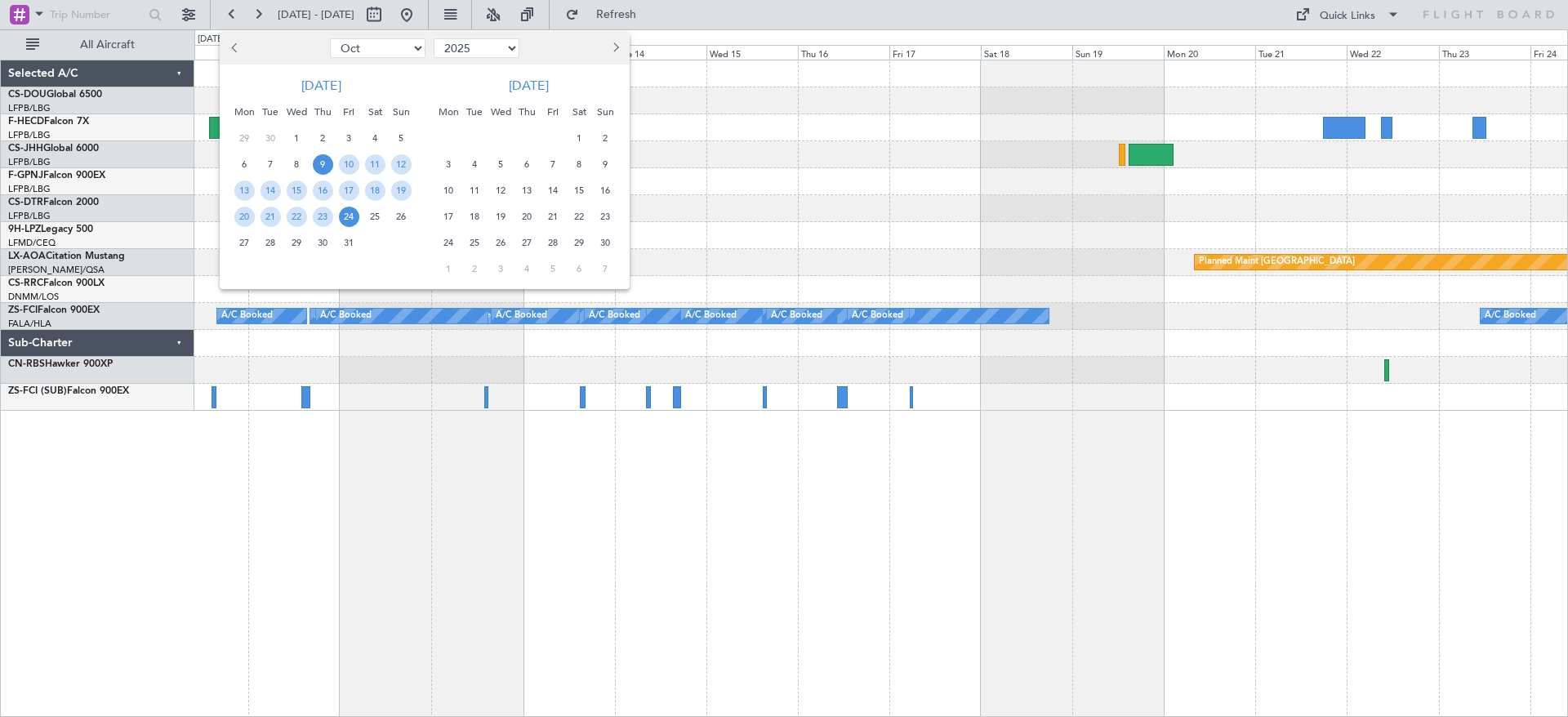
click at [490, 58] on ngb-datepicker-navigation "Jan Feb Mar Apr May Jun [DATE] Aug Sep Oct Nov [DATE] 2016 2017 2018 2019 2020 …" at bounding box center [424, 48] width 410 height 26
click at [490, 49] on select "2015 2016 2017 2018 2019 2020 2021 2022 2023 2024 2025 2026 2027 2028 2029 2030…" at bounding box center [476, 48] width 86 height 20
select select "2024"
click at [433, 38] on select "2015 2016 2017 2018 2019 2020 2021 2022 2023 2024 2025 2026 2027 2028 2029 2030…" at bounding box center [476, 48] width 86 height 20
click at [295, 187] on span "16" at bounding box center [297, 190] width 21 height 21
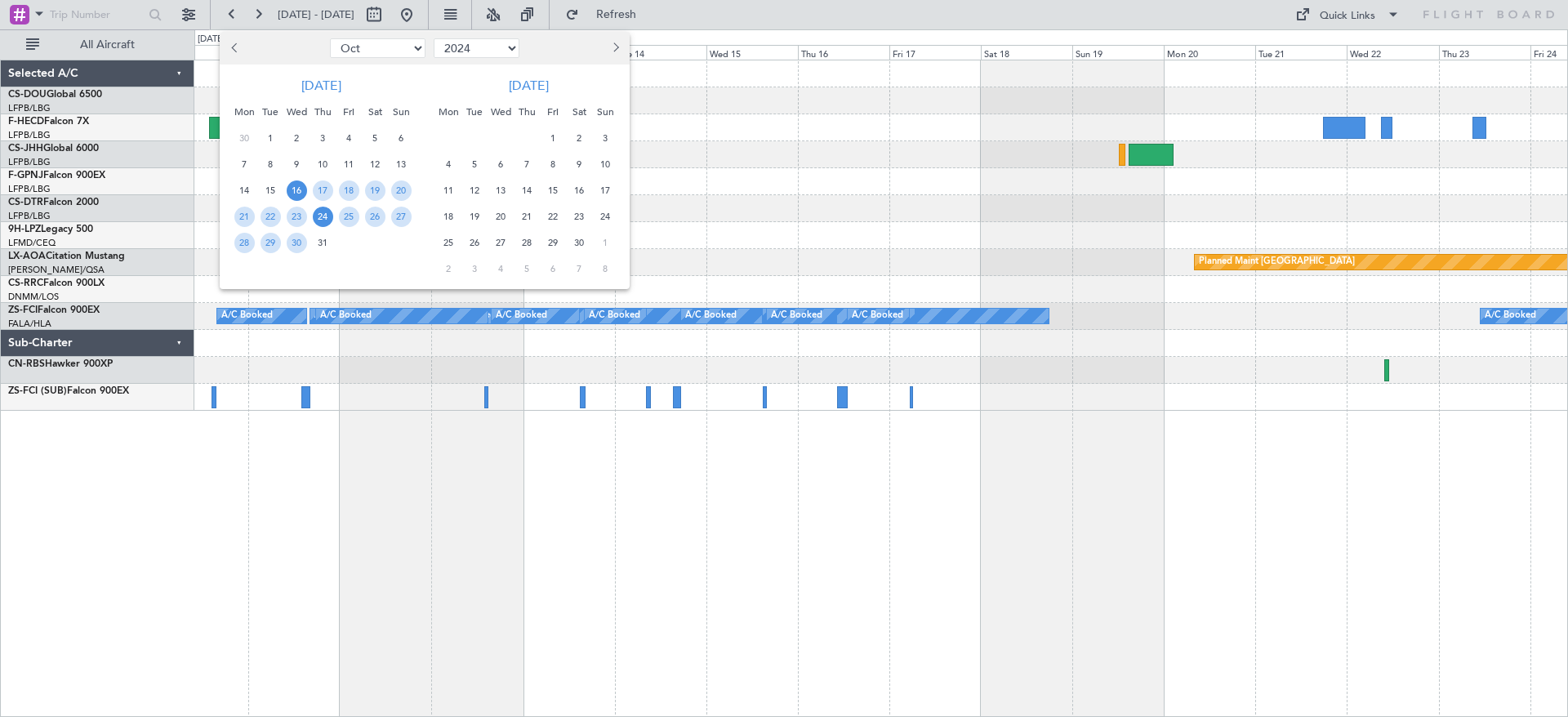
click at [321, 218] on span "24" at bounding box center [323, 217] width 21 height 21
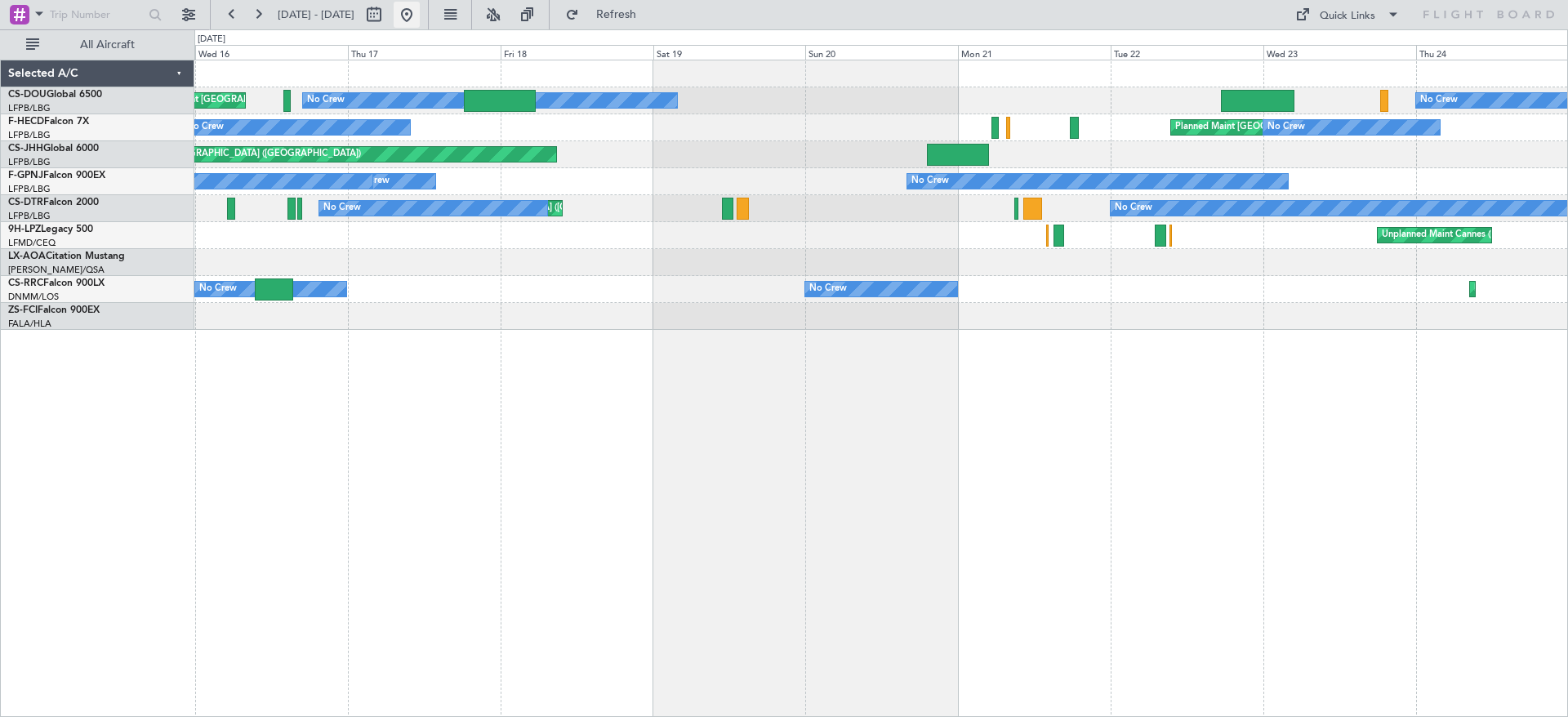
click at [420, 20] on button at bounding box center [406, 15] width 26 height 26
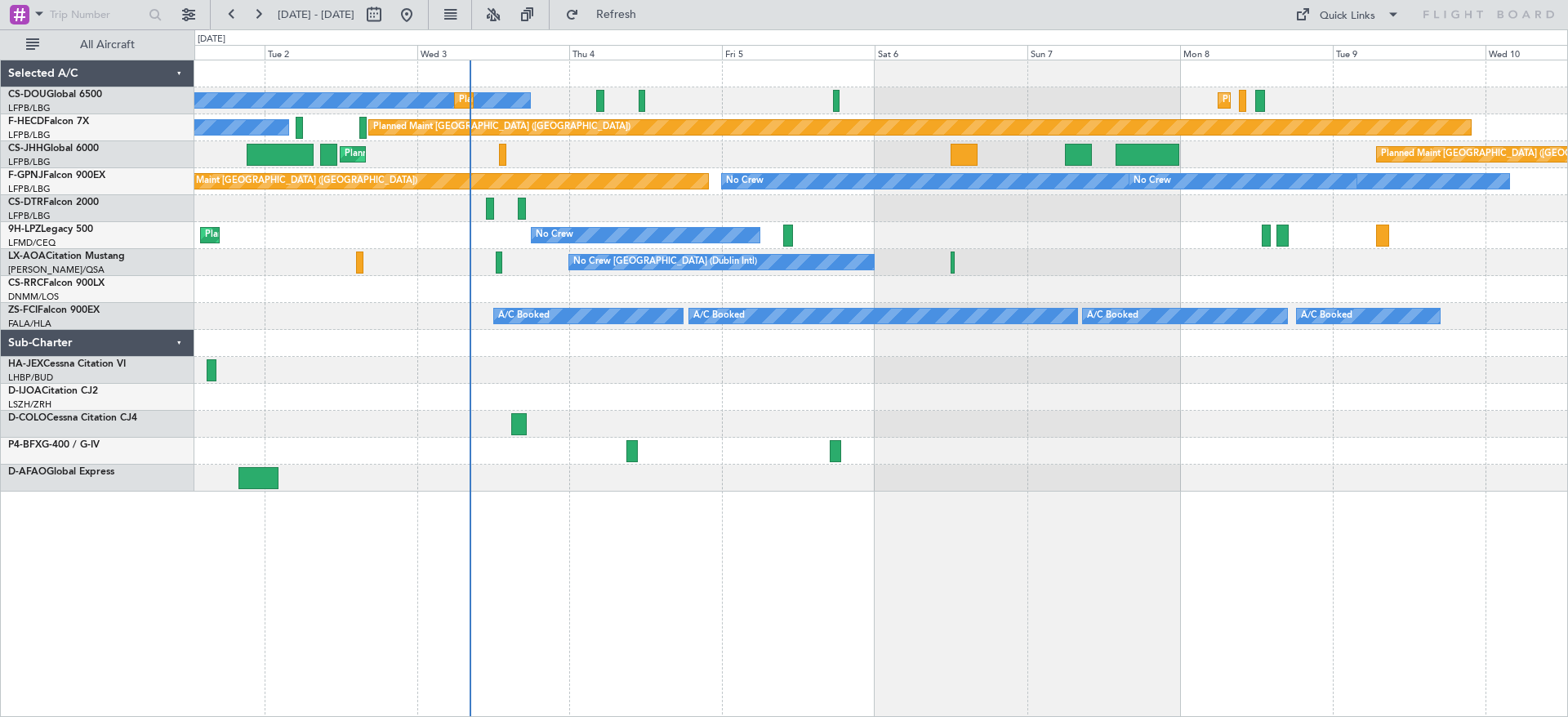
click at [628, 404] on div "No Crew Planned Maint [GEOGRAPHIC_DATA] ([GEOGRAPHIC_DATA]) Planned Maint [GEOG…" at bounding box center [881, 388] width 1374 height 657
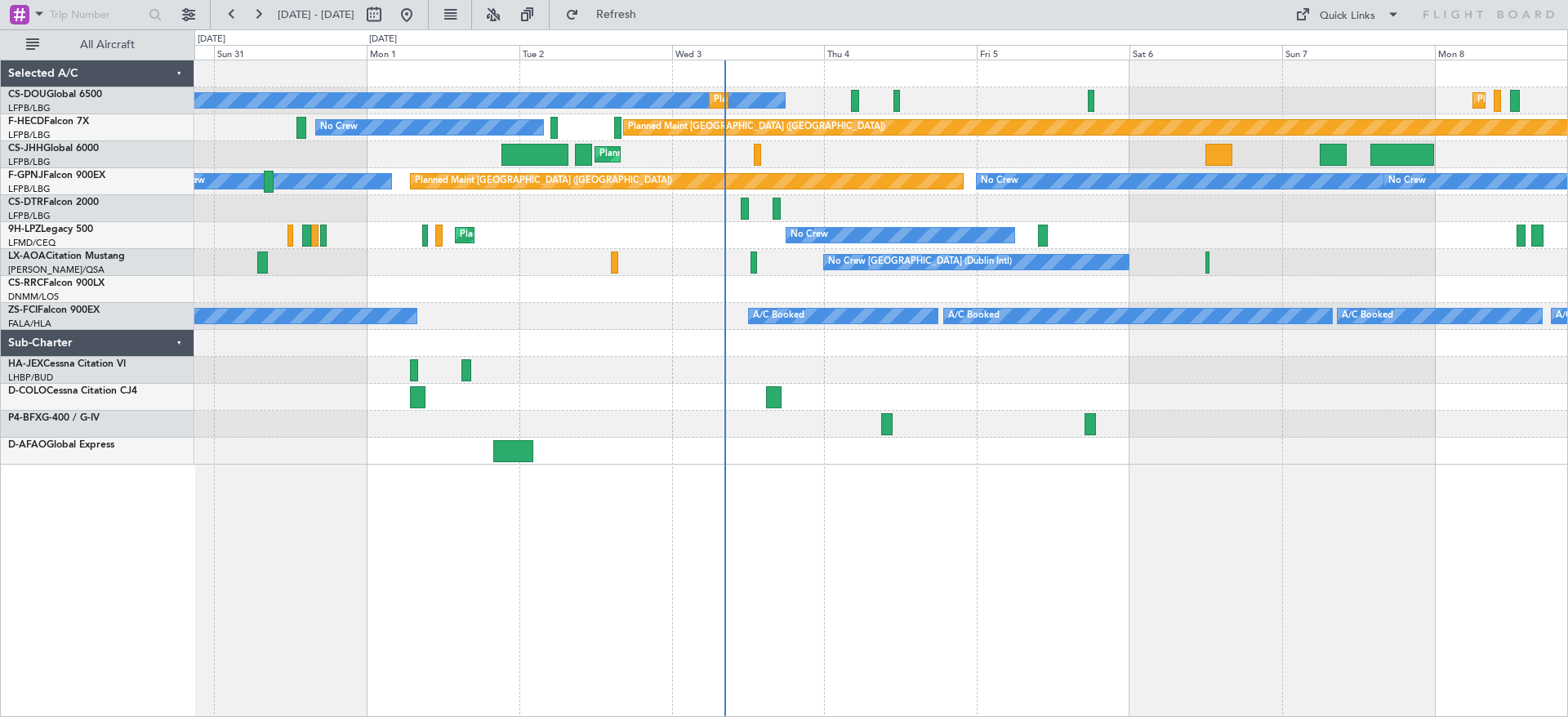
click at [555, 422] on div "No Crew Planned Maint [GEOGRAPHIC_DATA] ([GEOGRAPHIC_DATA]) Planned Maint [GEOG…" at bounding box center [881, 263] width 1373 height 404
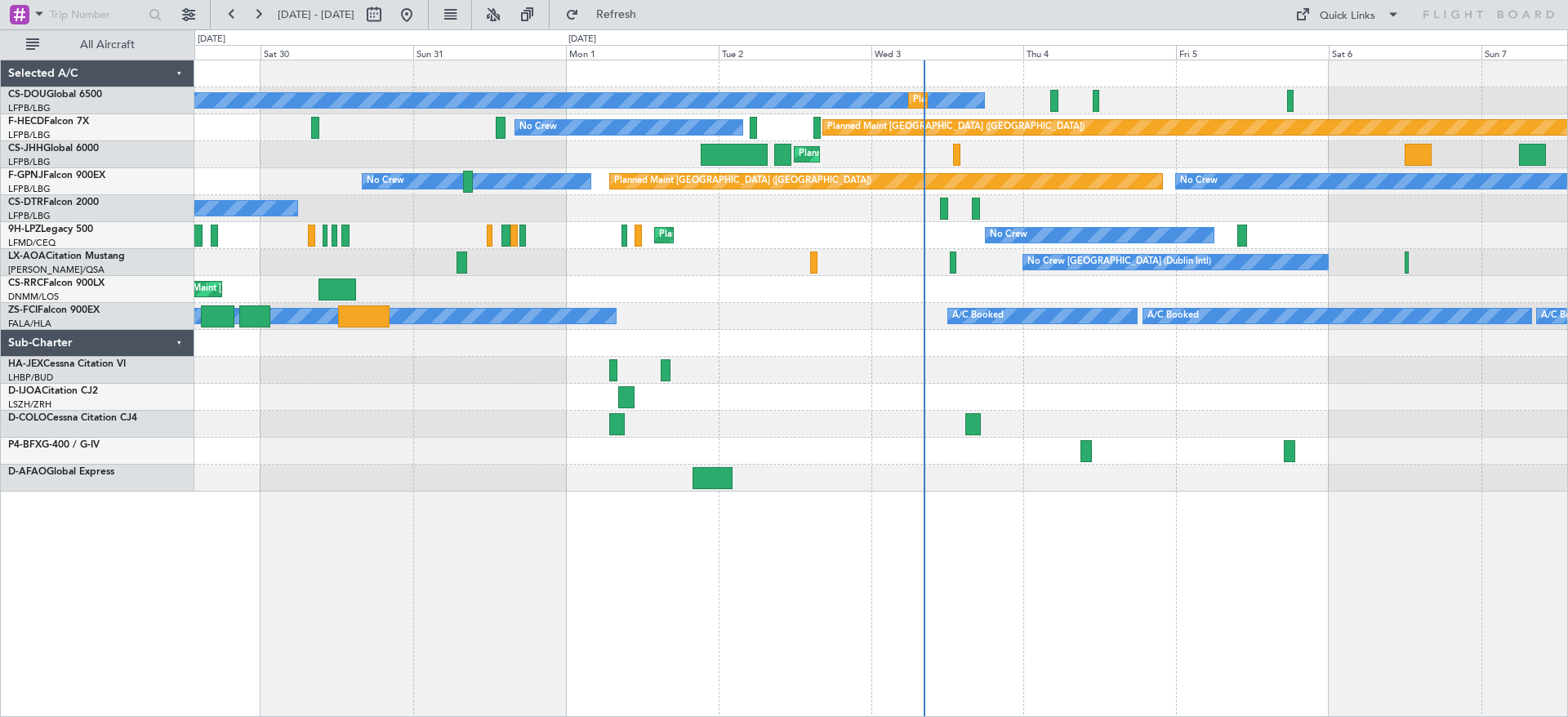
click at [806, 459] on div at bounding box center [881, 451] width 1373 height 27
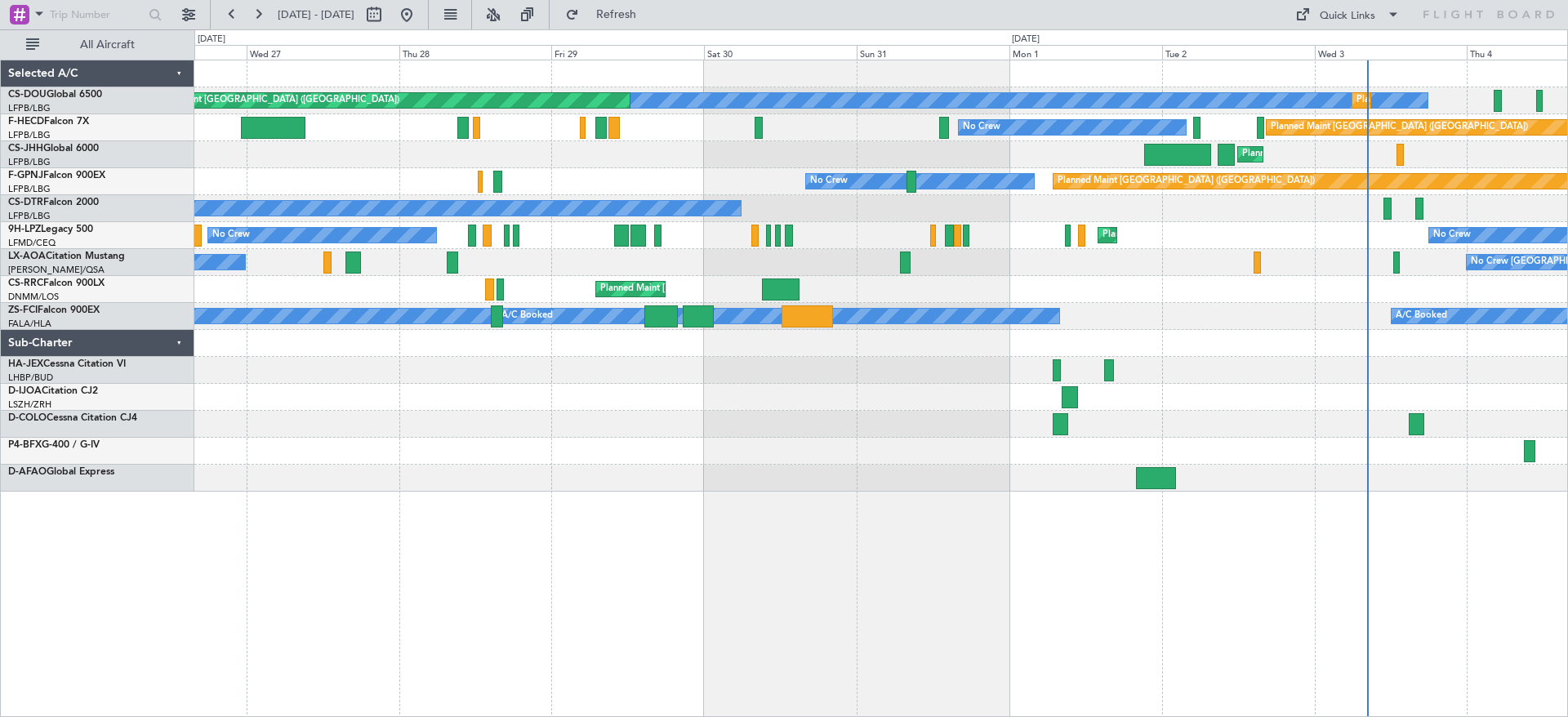
click at [993, 496] on div "No Crew Planned Maint [GEOGRAPHIC_DATA] ([GEOGRAPHIC_DATA]) Planned Maint [GEOG…" at bounding box center [881, 388] width 1374 height 657
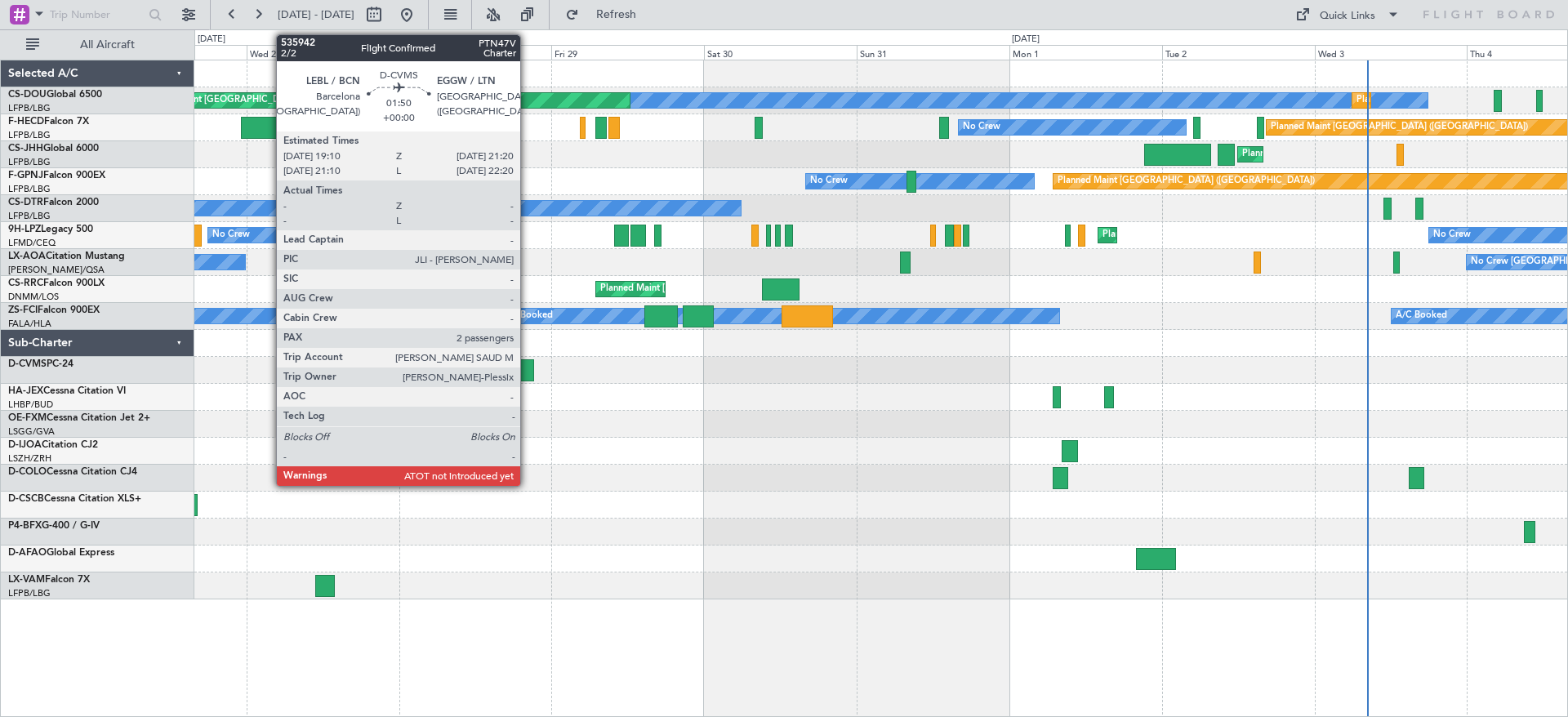
click at [528, 363] on div at bounding box center [527, 370] width 14 height 22
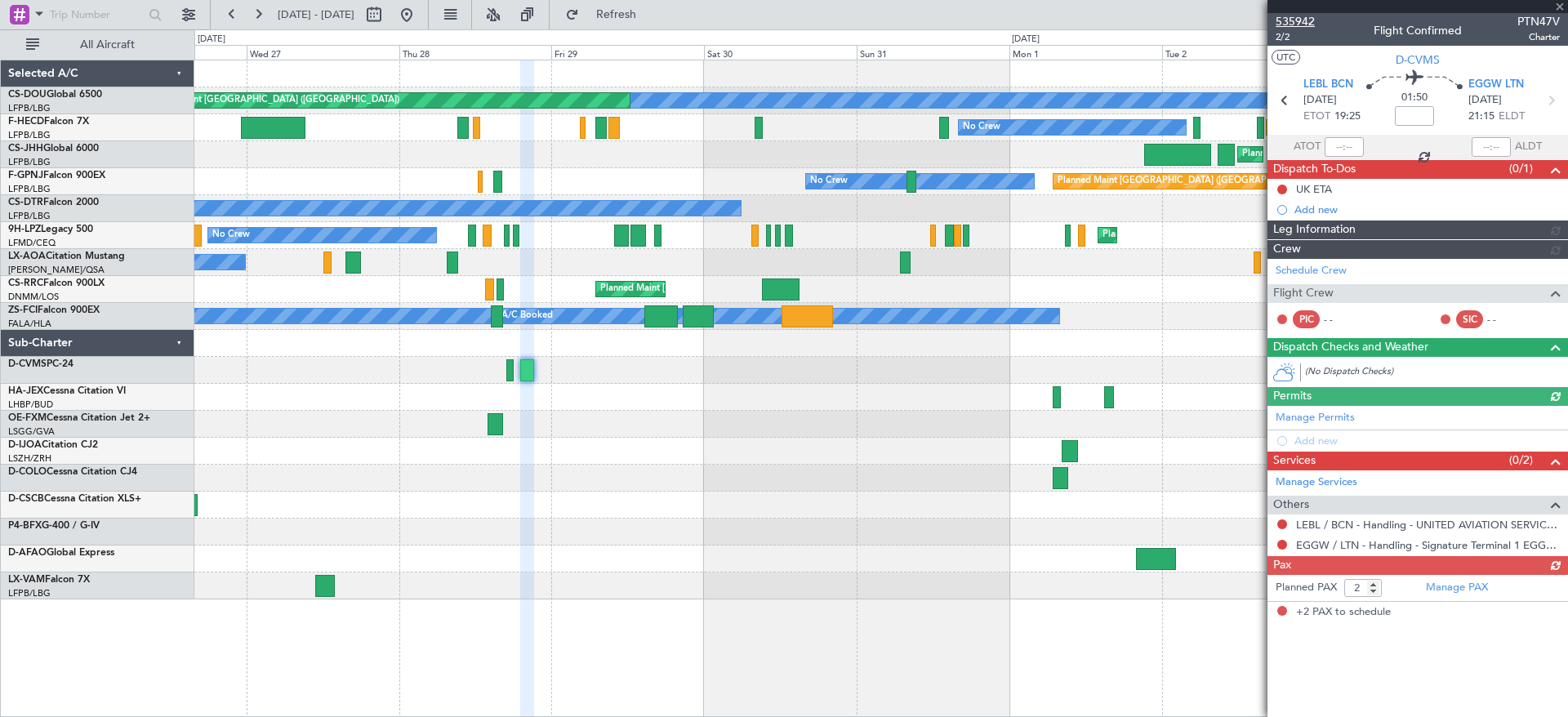
click at [1296, 17] on span "535942" at bounding box center [1295, 21] width 39 height 17
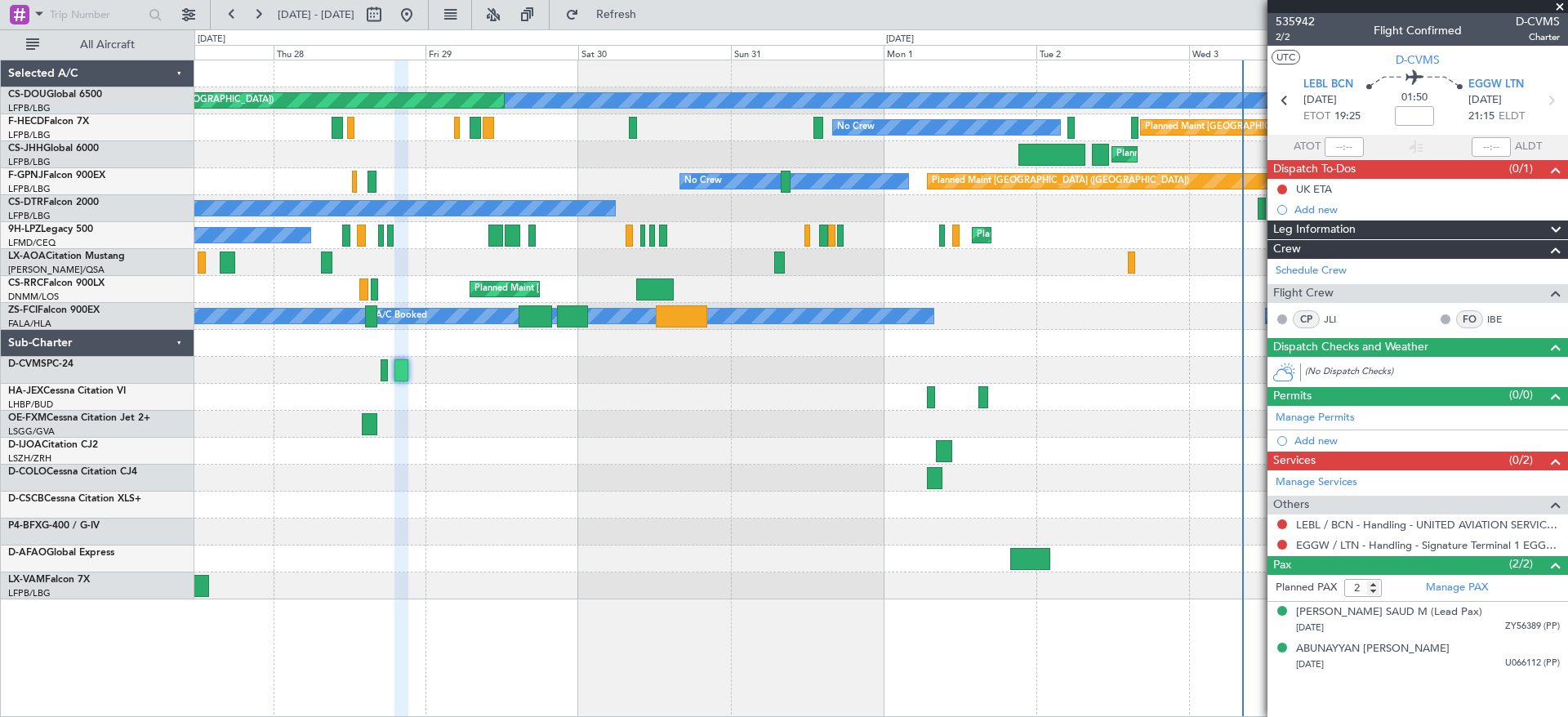
click at [704, 492] on div "Planned Maint [GEOGRAPHIC_DATA] ([GEOGRAPHIC_DATA]) No Crew Planned Maint [GEOG…" at bounding box center [881, 330] width 1373 height 538
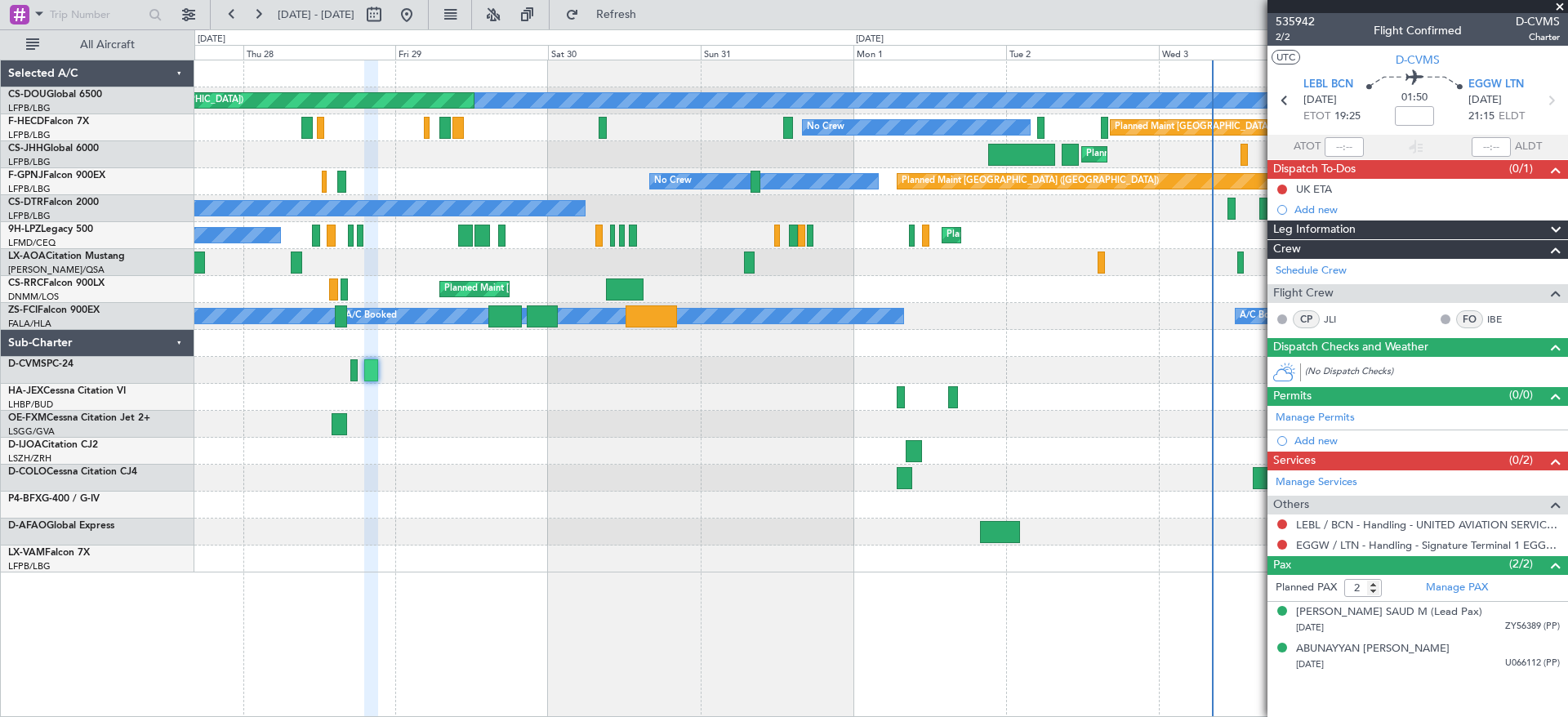
click at [917, 488] on div at bounding box center [881, 479] width 1373 height 27
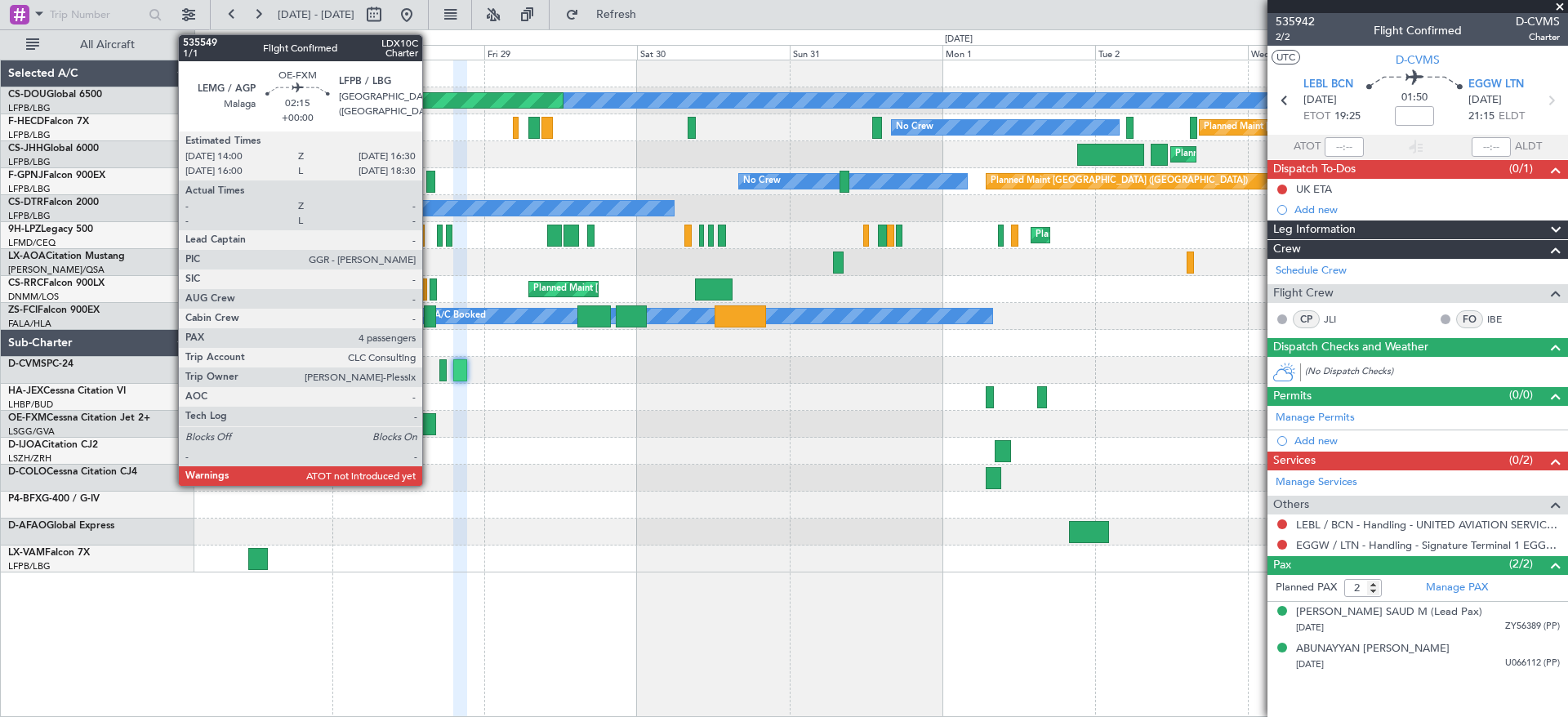
click at [430, 418] on div at bounding box center [429, 424] width 16 height 22
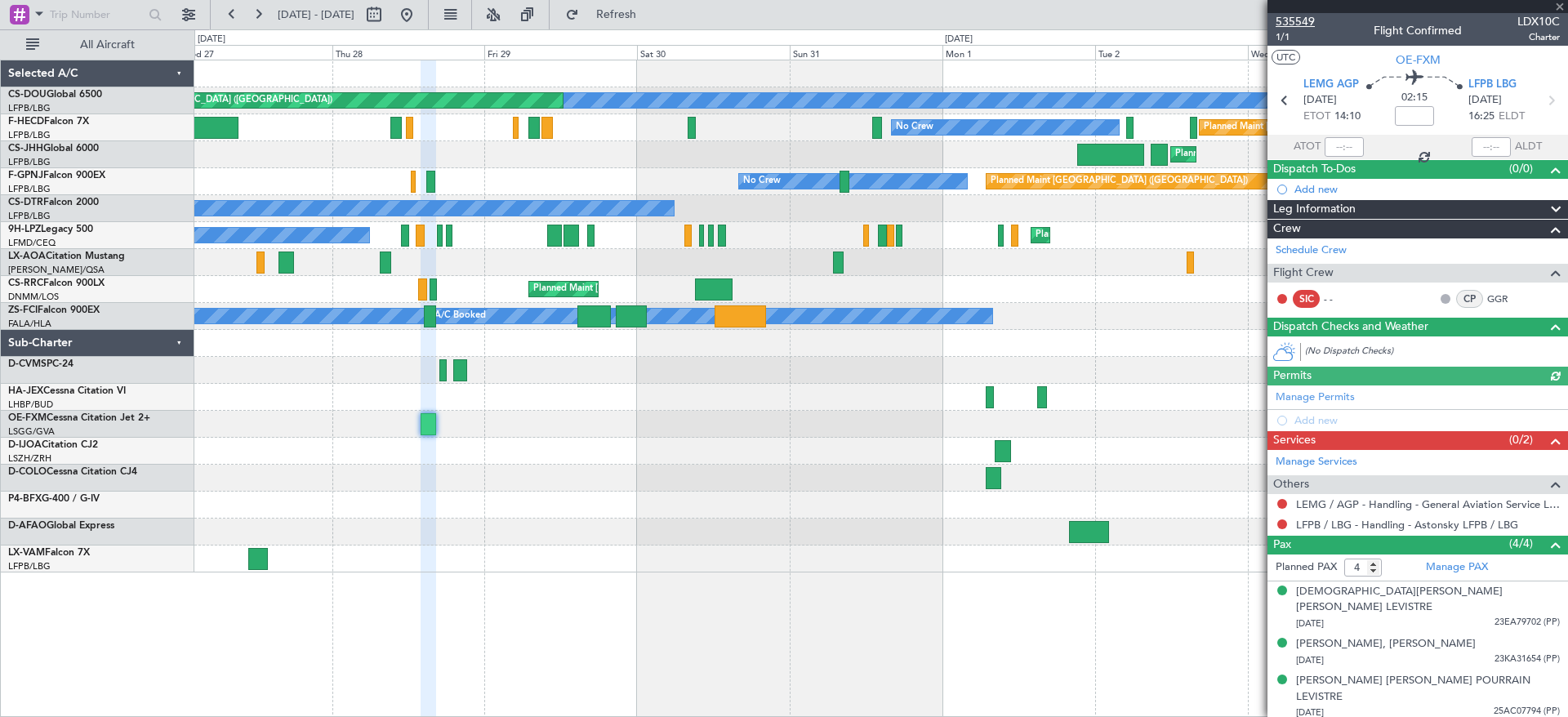
click at [1299, 21] on span "535549" at bounding box center [1295, 21] width 39 height 17
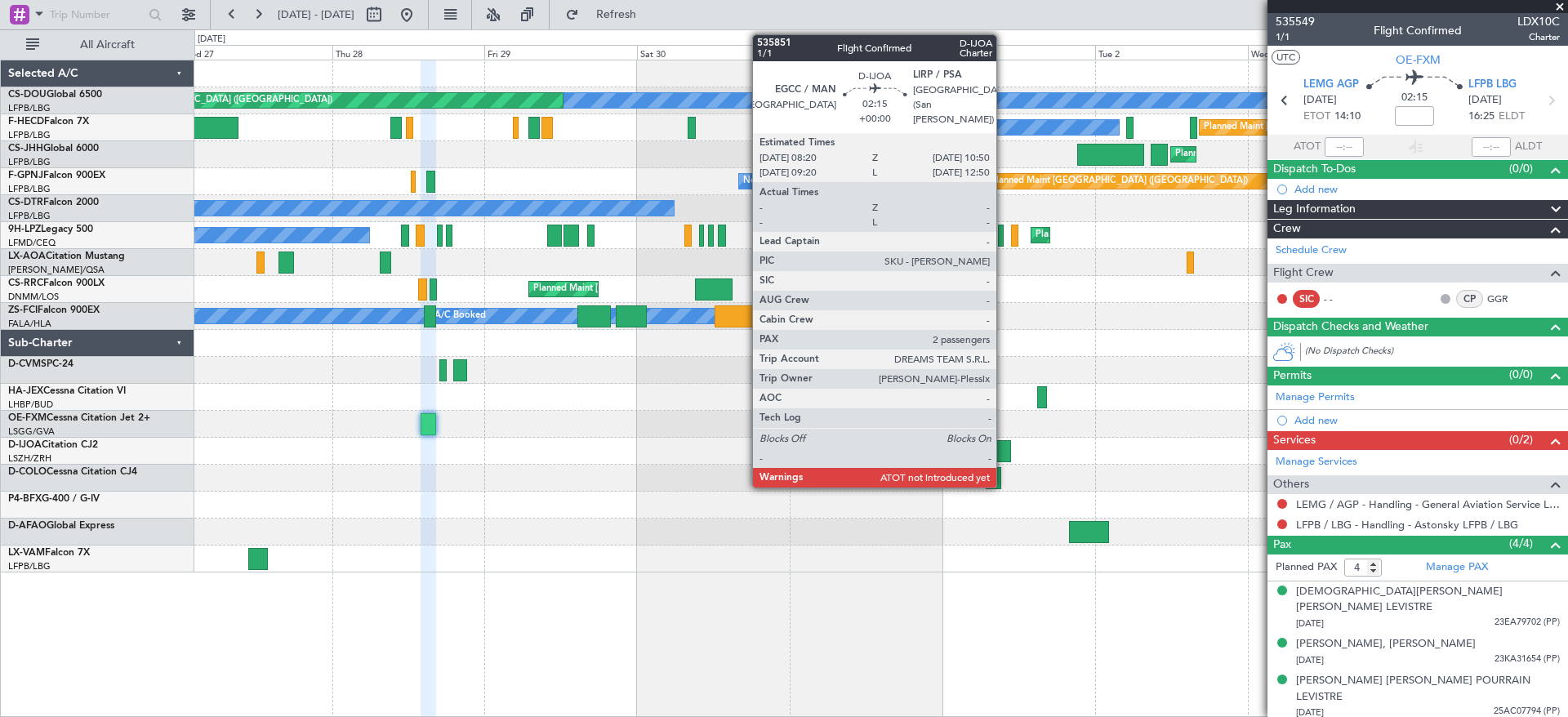
click at [1004, 445] on div at bounding box center [1003, 451] width 16 height 22
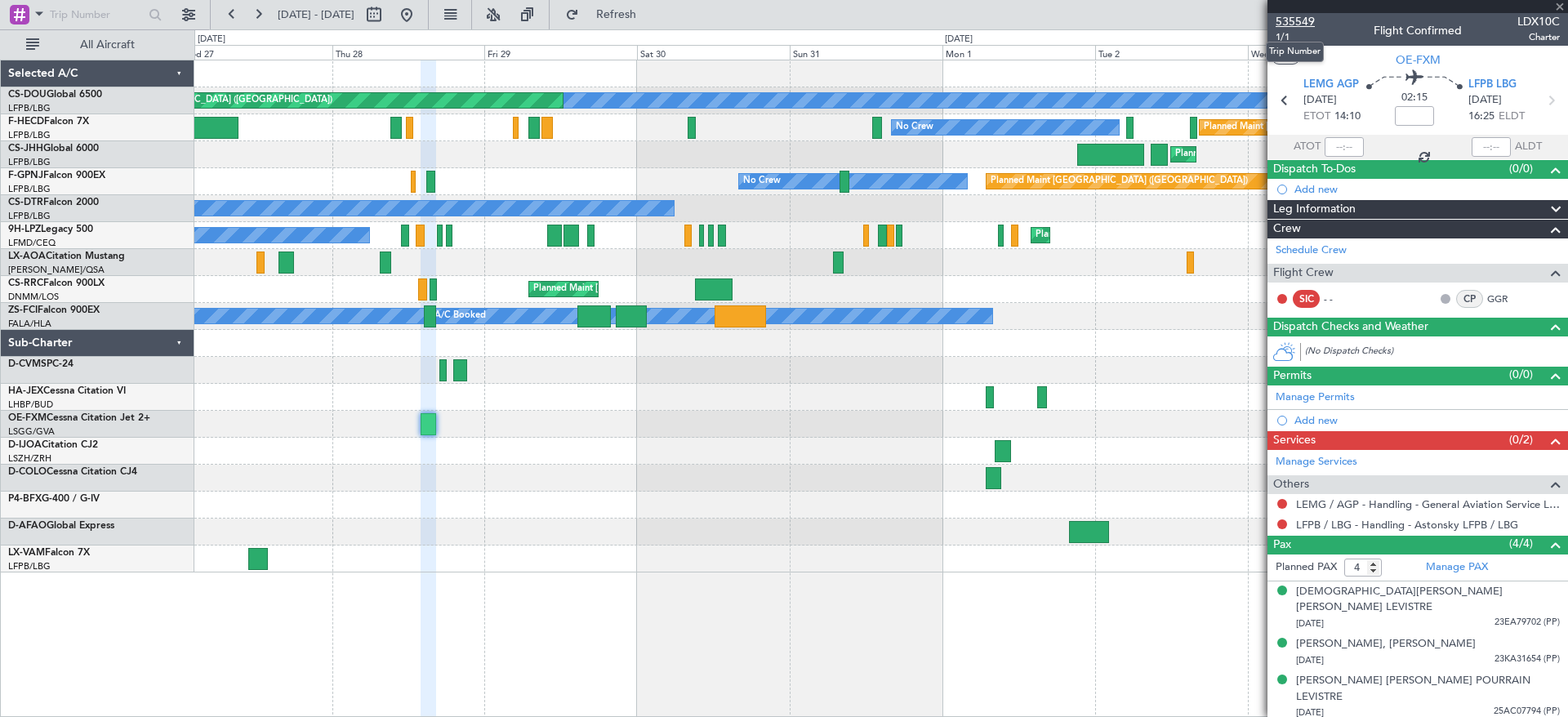
type input "2"
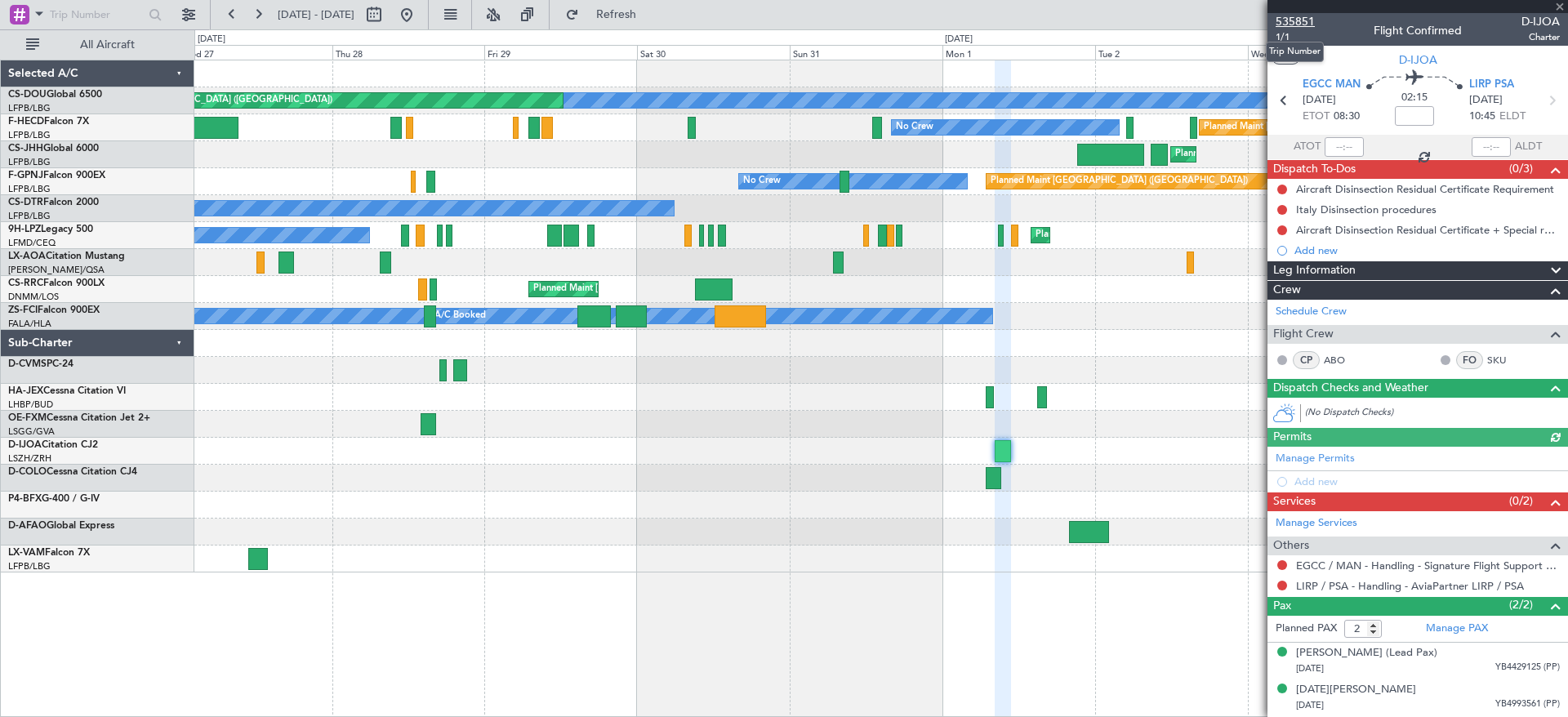
click at [1299, 18] on span "535851" at bounding box center [1295, 21] width 39 height 17
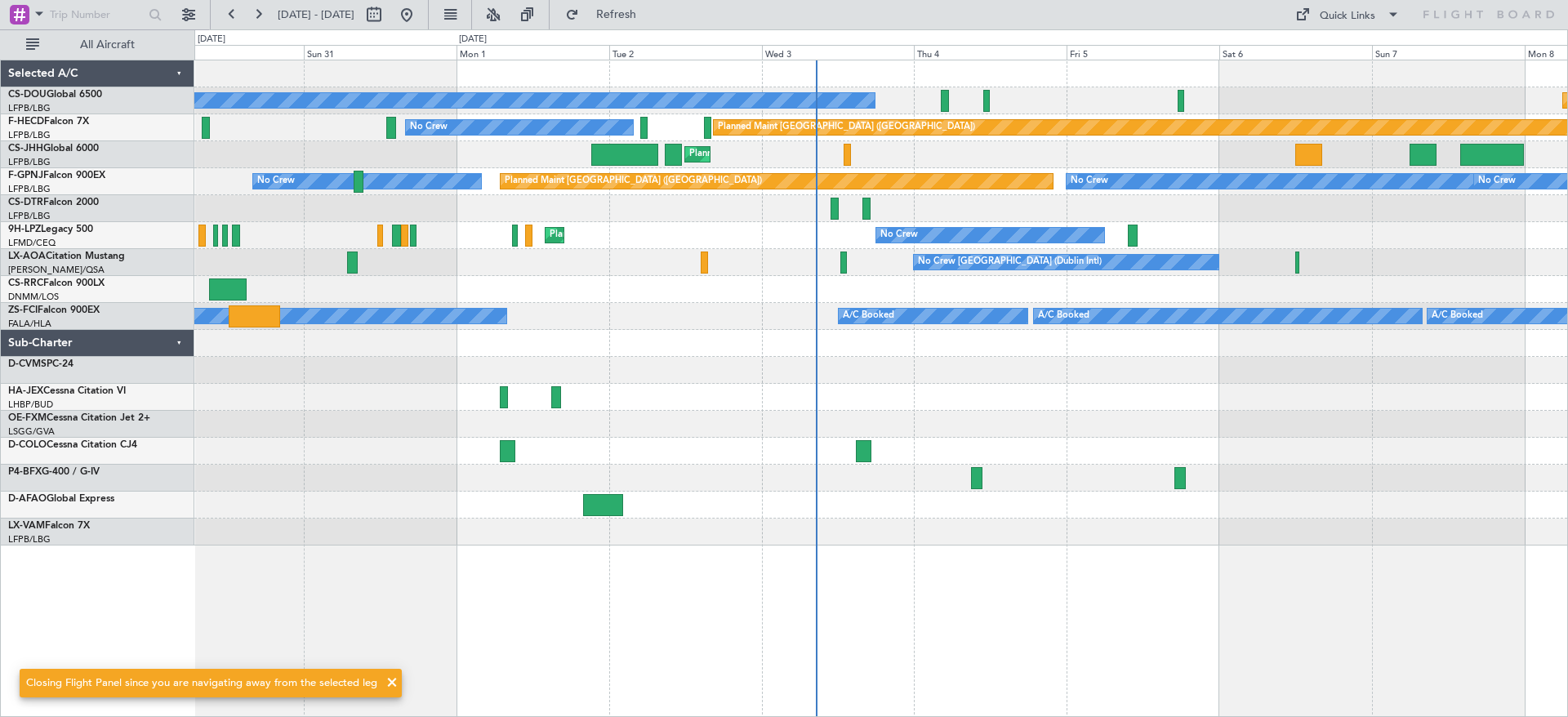
click at [666, 476] on div "Planned Maint [GEOGRAPHIC_DATA] ([GEOGRAPHIC_DATA]) No Crew Planned Maint [GEOG…" at bounding box center [881, 303] width 1373 height 485
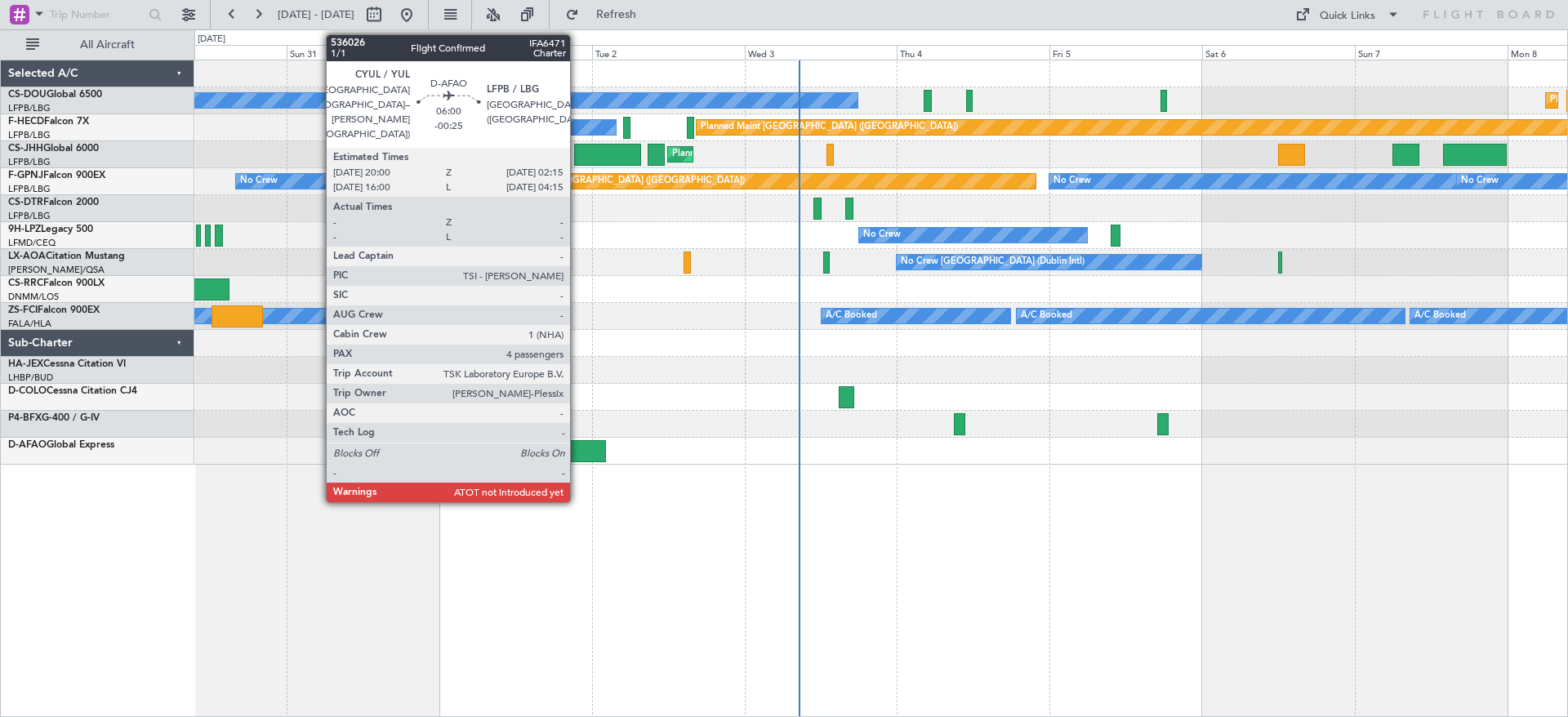
click at [578, 451] on div at bounding box center [586, 451] width 40 height 22
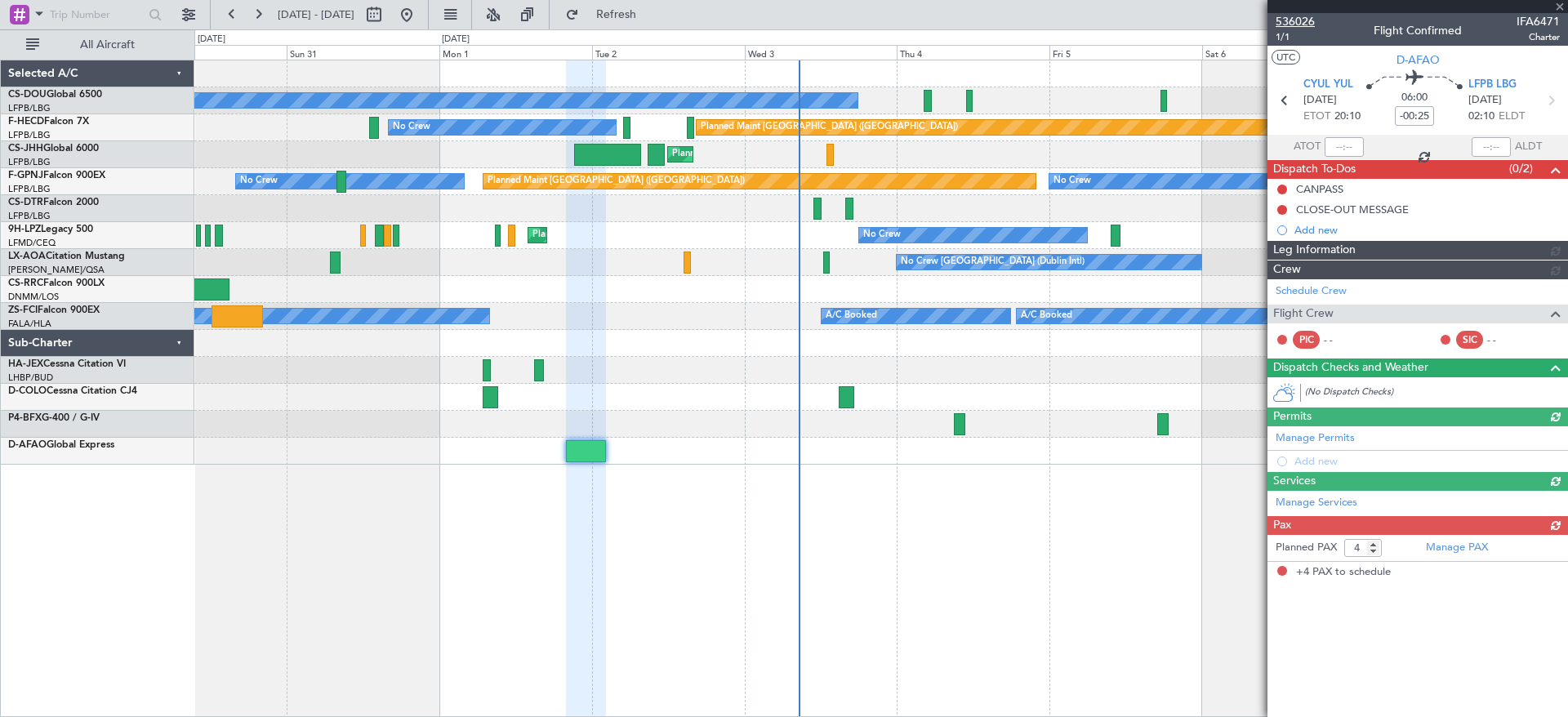
click at [1291, 16] on span "536026" at bounding box center [1295, 21] width 39 height 17
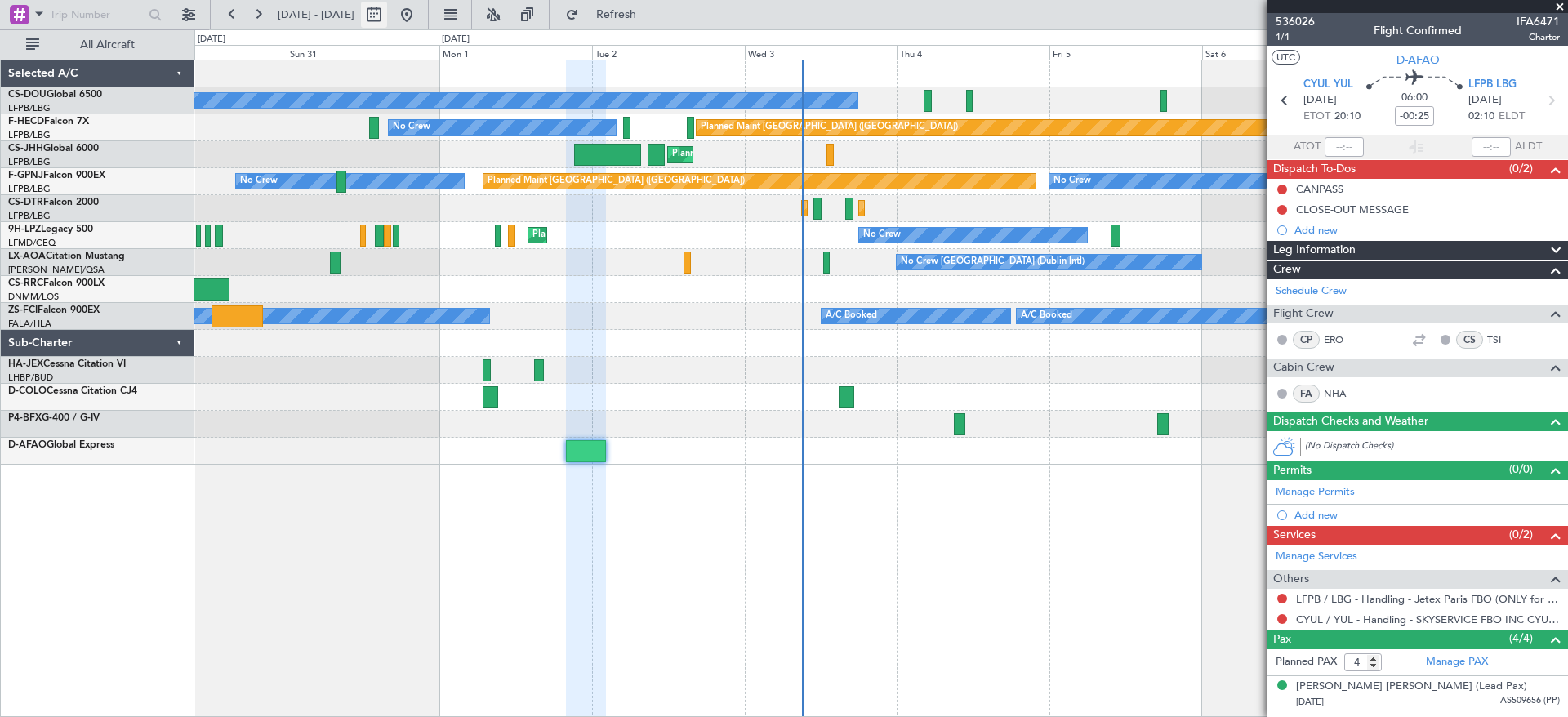
click at [387, 8] on button at bounding box center [374, 15] width 26 height 26
select select "8"
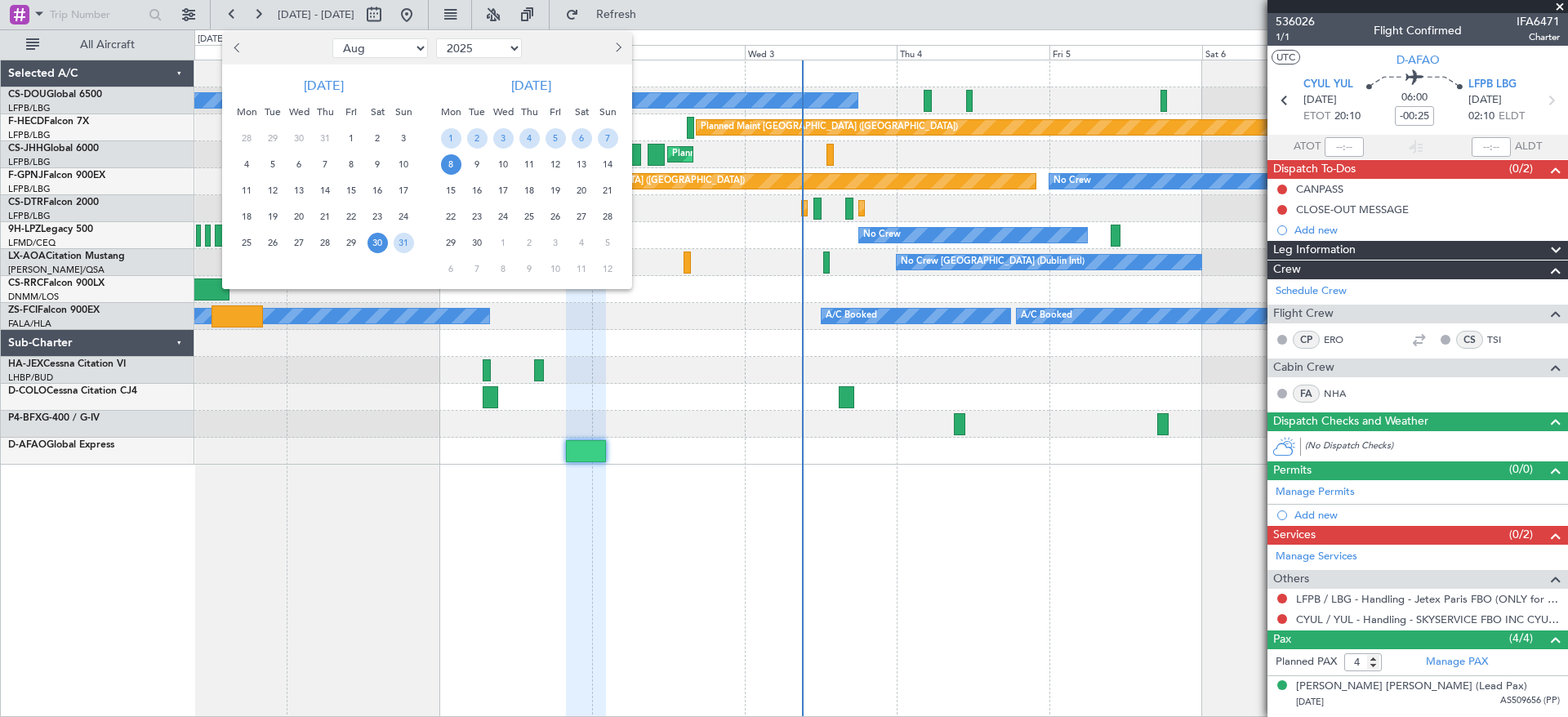
click at [380, 50] on select "Jan Feb Mar Apr May Jun [DATE] Aug Sep Oct Nov Dec" at bounding box center [380, 48] width 95 height 20
click at [465, 46] on select "2015 2016 2017 2018 2019 2020 2021 2022 2023 2024 2025 2026 2027 2028 2029 2030…" at bounding box center [479, 48] width 86 height 20
click at [436, 38] on select "2015 2016 2017 2018 2019 2020 2021 2022 2023 2024 2025 2026 2027 2028 2029 2030…" at bounding box center [479, 48] width 86 height 20
click at [482, 53] on select "2015 2016 2017 2018 2019 2020 2021 2022 2023 2024 2025 2026 2027 2028 2029 2030…" at bounding box center [479, 48] width 86 height 20
select select "2024"
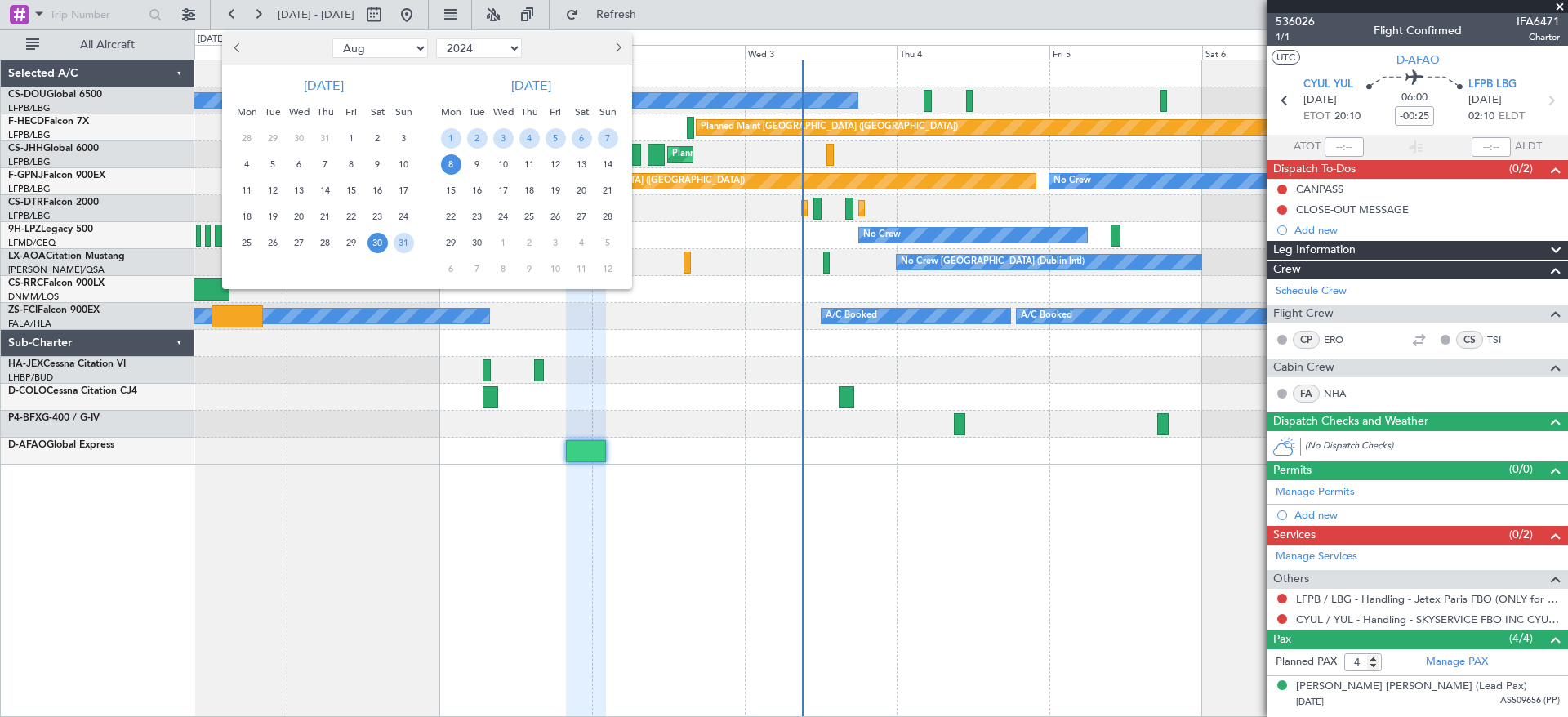
click at [436, 38] on select "2015 2016 2017 2018 2019 2020 2021 2022 2023 2024 2025 2026 2027 2028 2029 2030…" at bounding box center [479, 48] width 86 height 20
click at [611, 46] on button "Next month" at bounding box center [618, 48] width 18 height 26
click at [523, 183] on span "17" at bounding box center [530, 190] width 21 height 21
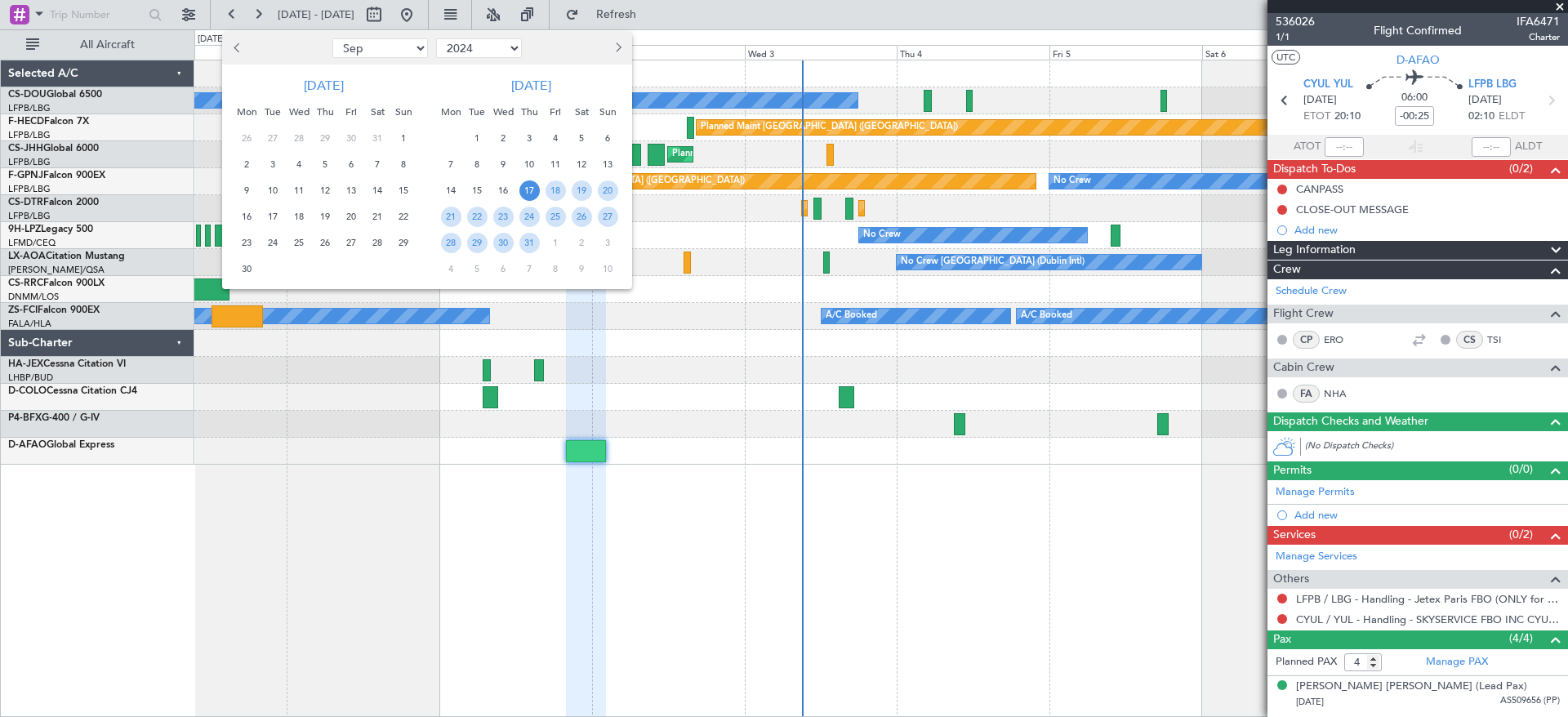
click at [538, 218] on span "24" at bounding box center [530, 217] width 21 height 21
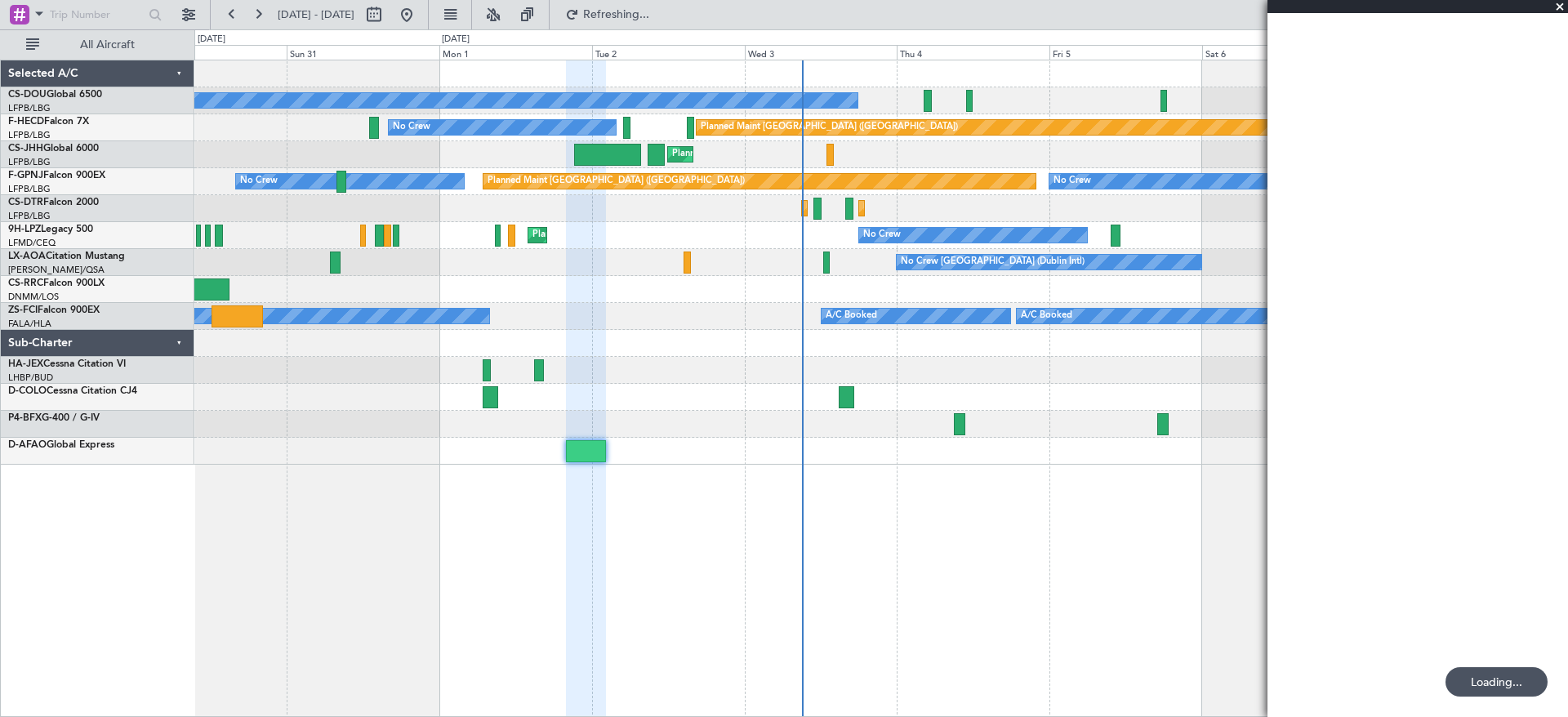
select select "10"
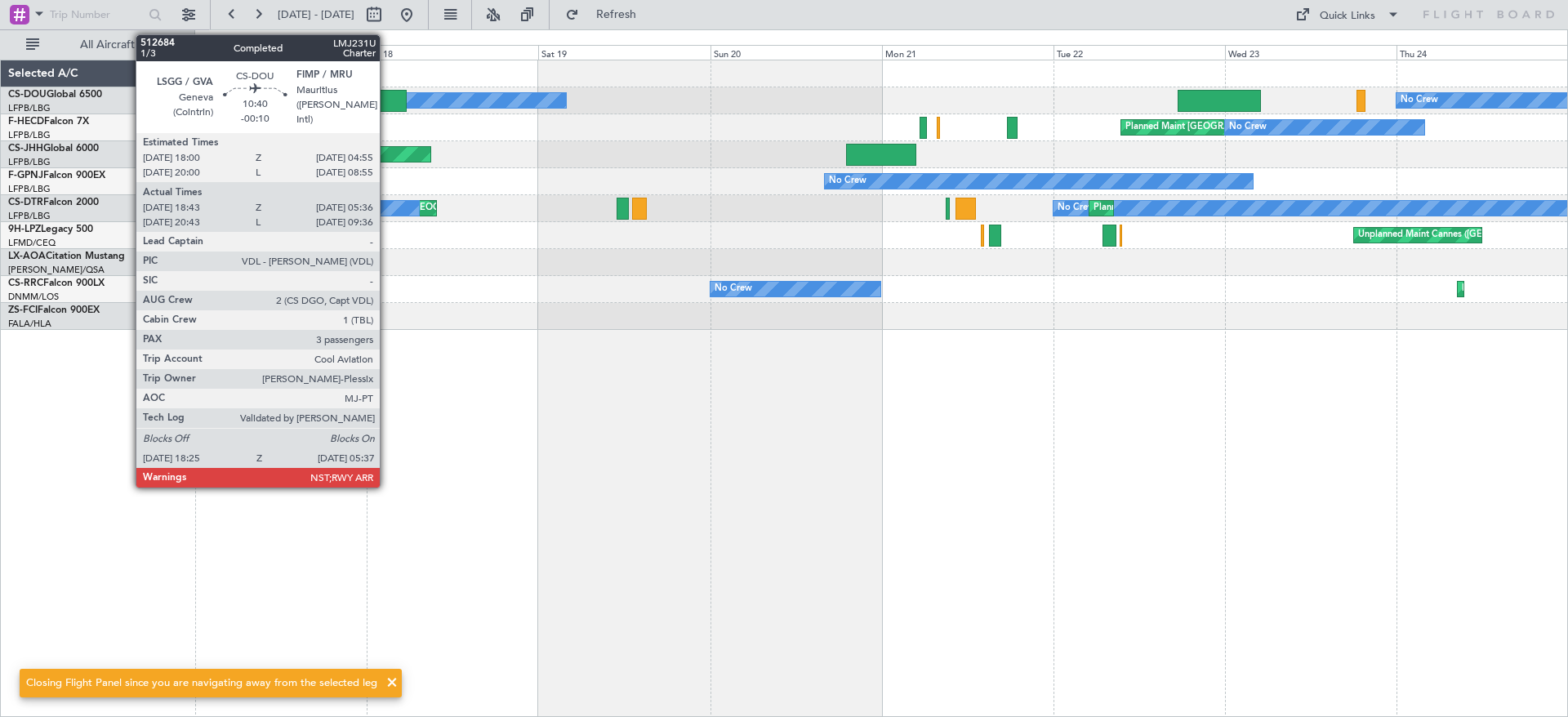
click at [387, 102] on div at bounding box center [365, 101] width 81 height 22
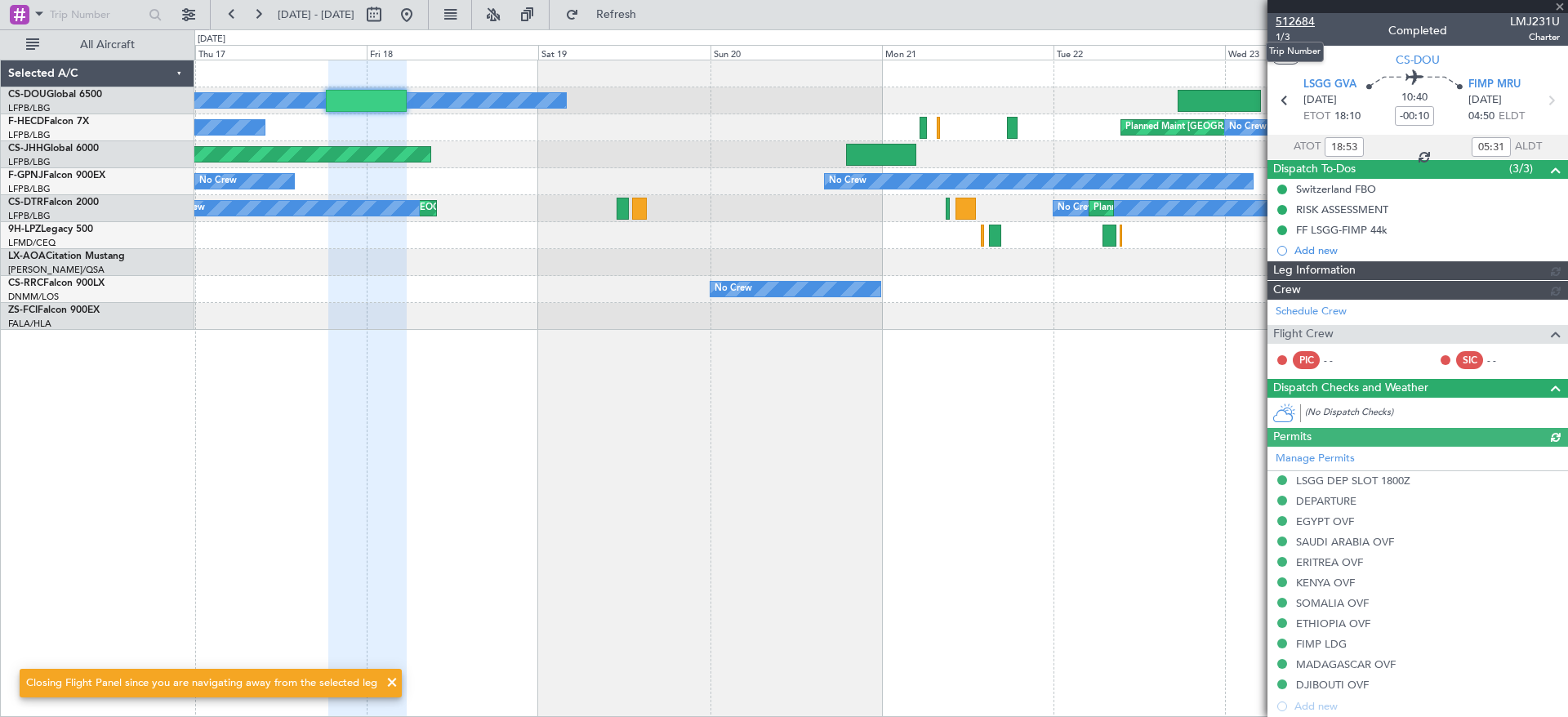
type input "[PERSON_NAME] (CRH)"
click at [1296, 16] on span "512684" at bounding box center [1295, 21] width 39 height 17
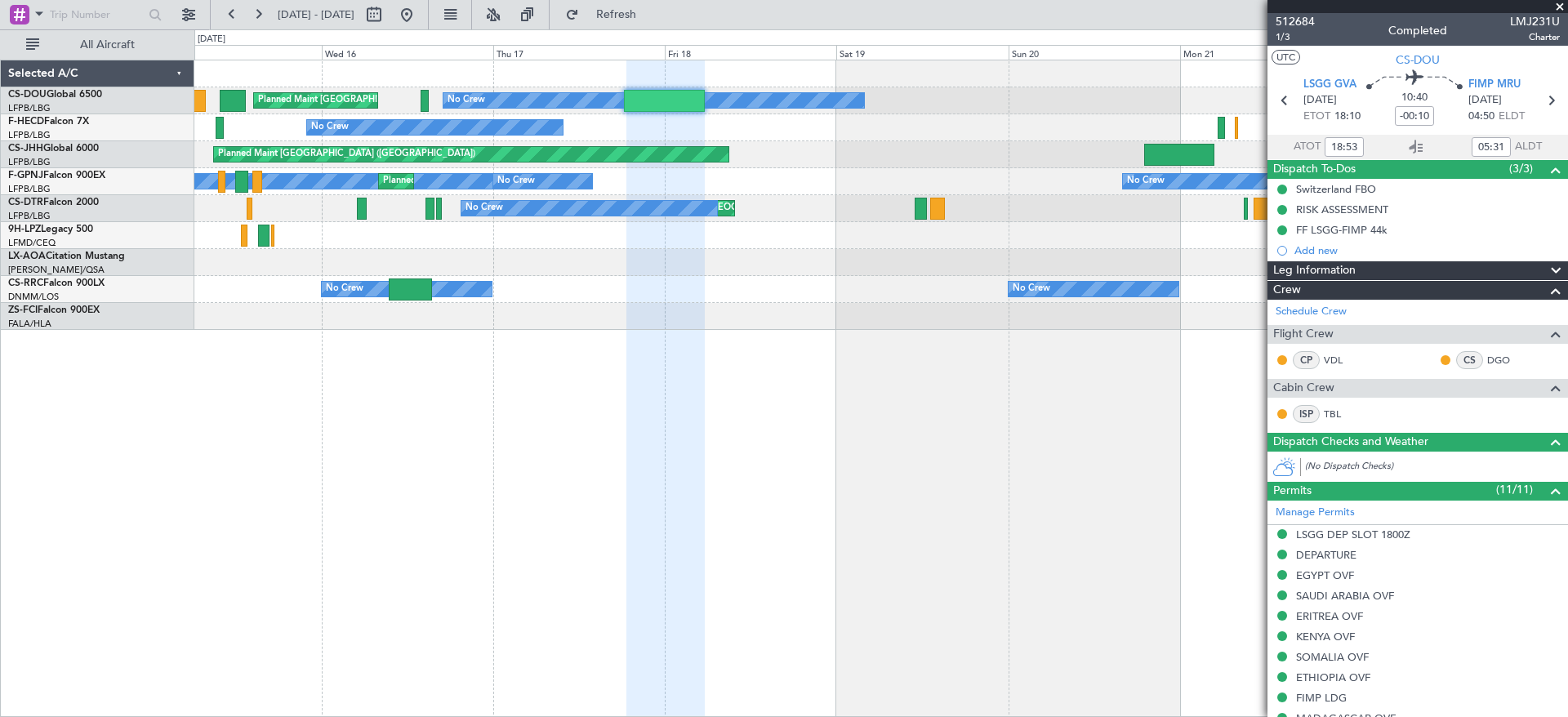
click at [755, 246] on div "Planned Maint [GEOGRAPHIC_DATA] ([GEOGRAPHIC_DATA]) No Crew Planned Maint [GEOG…" at bounding box center [881, 195] width 1373 height 269
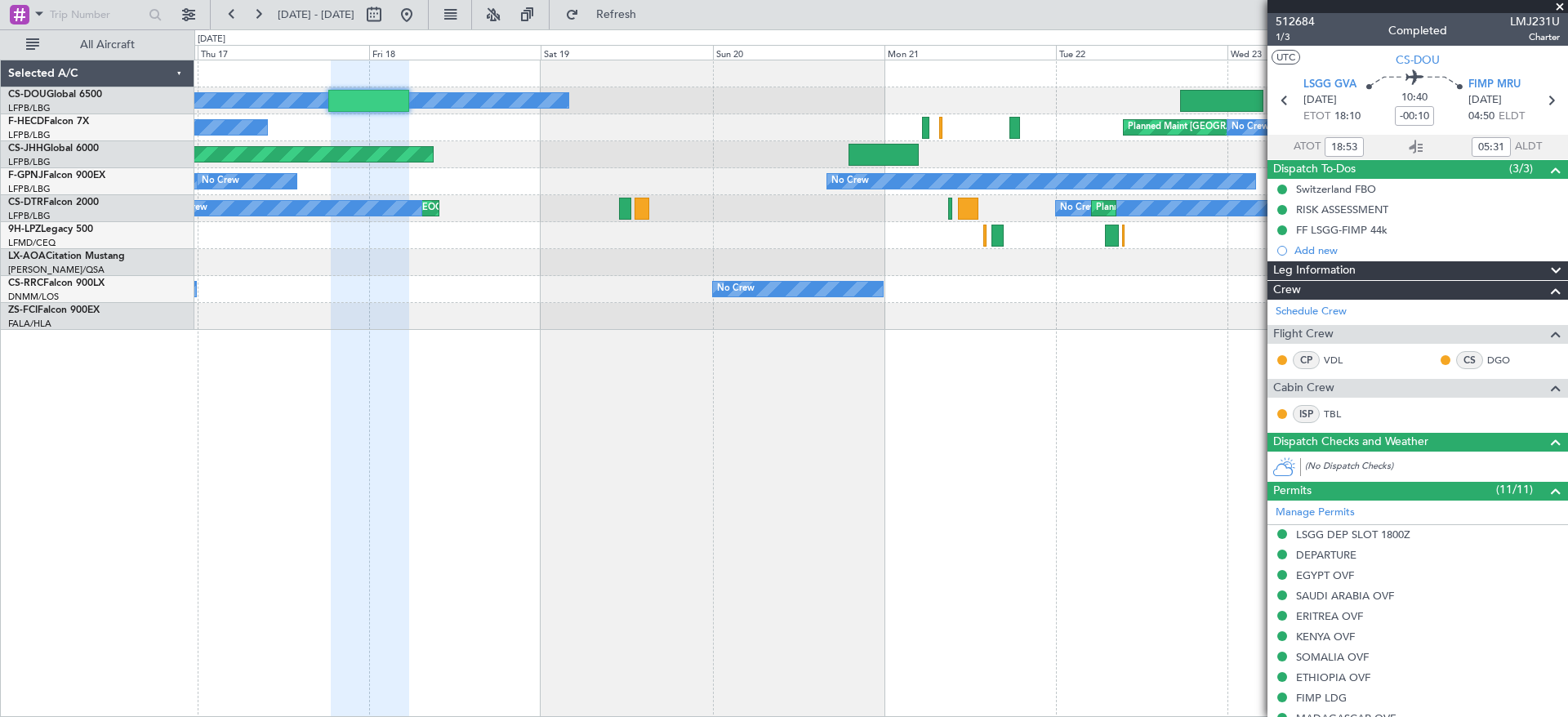
click at [280, 415] on div "Planned Maint [GEOGRAPHIC_DATA] ([GEOGRAPHIC_DATA]) No Crew No Crew Planned Mai…" at bounding box center [881, 388] width 1374 height 657
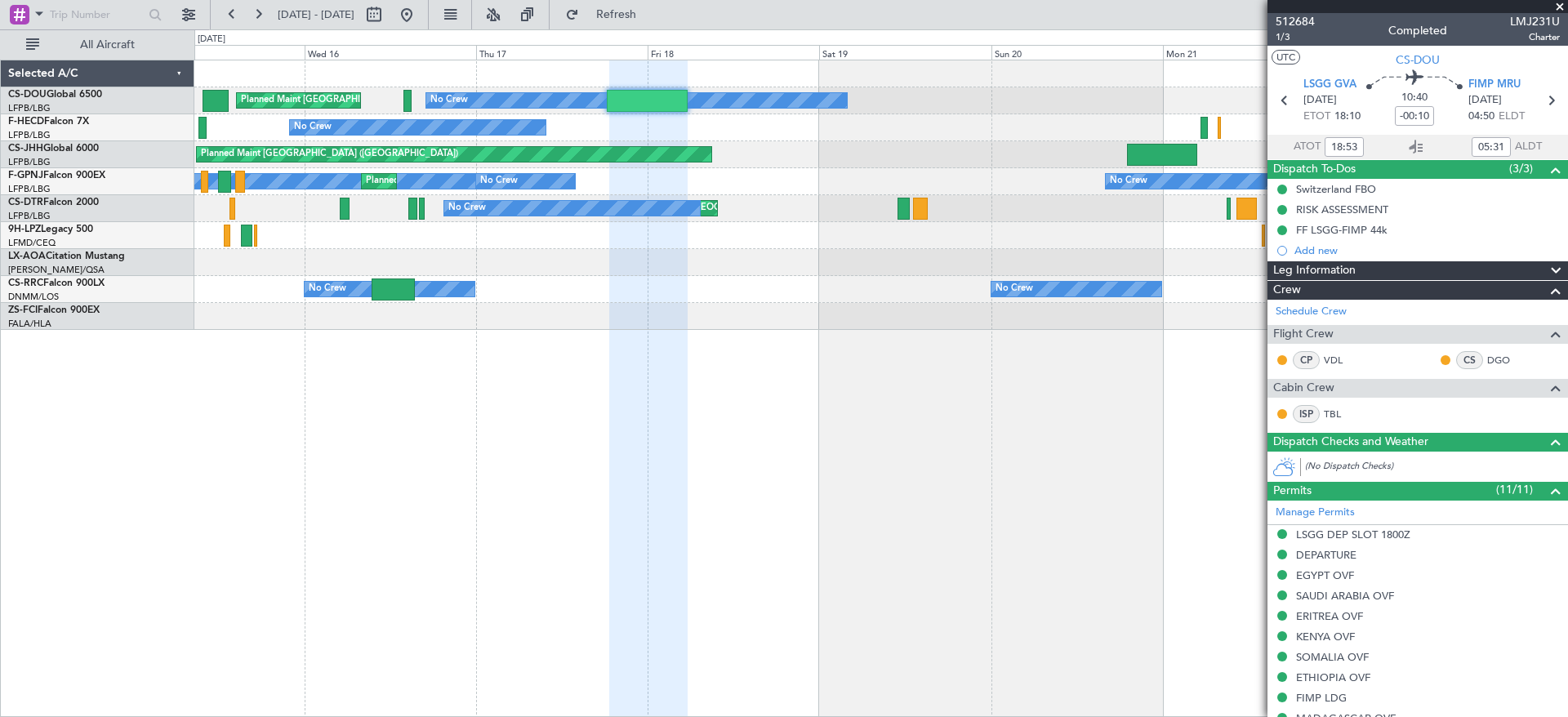
click at [613, 170] on div "Planned Maint [GEOGRAPHIC_DATA] ([GEOGRAPHIC_DATA]) No Crew Planned Maint [GEOG…" at bounding box center [881, 195] width 1373 height 269
click at [103, 101] on div "CS-DOU Global 6500" at bounding box center [101, 94] width 185 height 15
click at [98, 95] on link "CS-DOU Global 6500" at bounding box center [55, 94] width 94 height 10
type input "[PERSON_NAME] (CRH)"
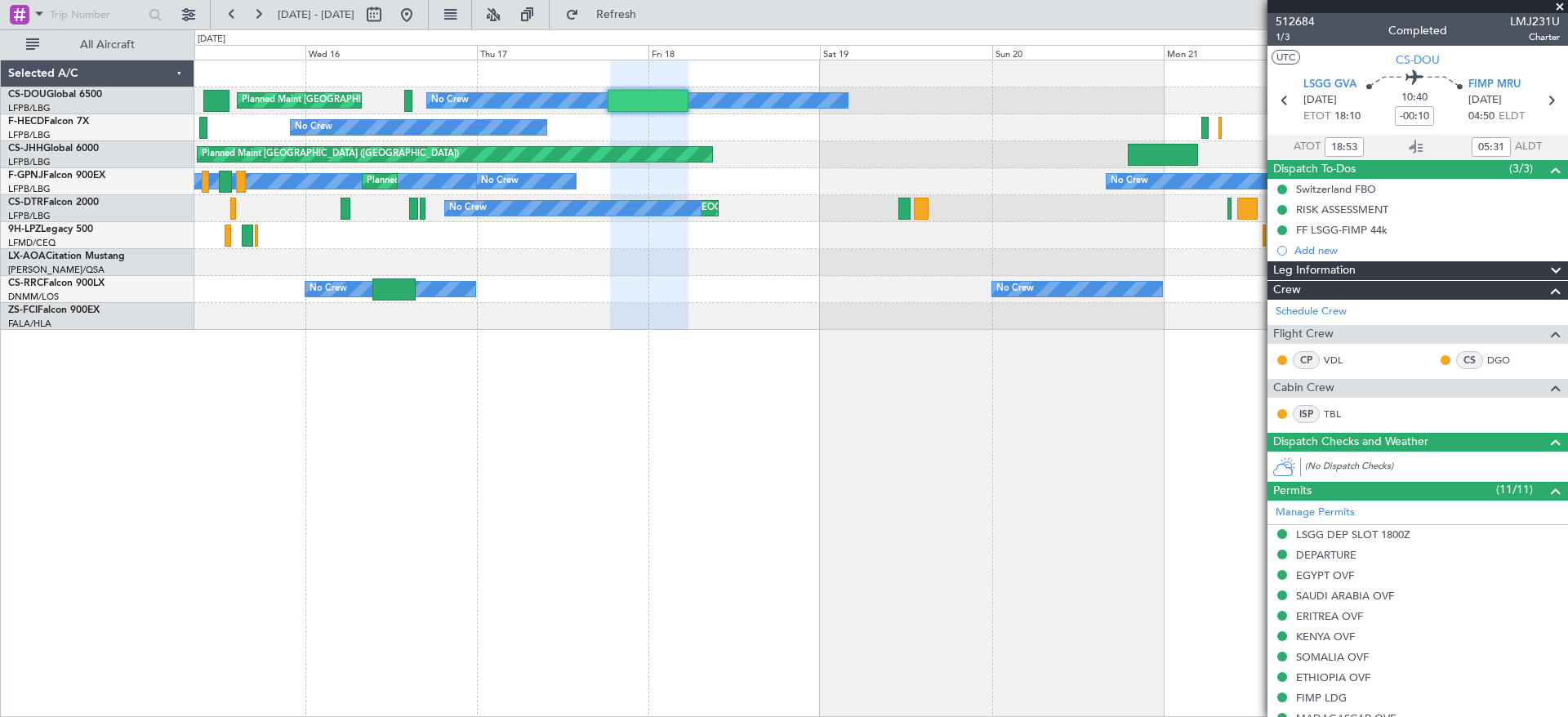
type input "[PERSON_NAME] (CRH)"
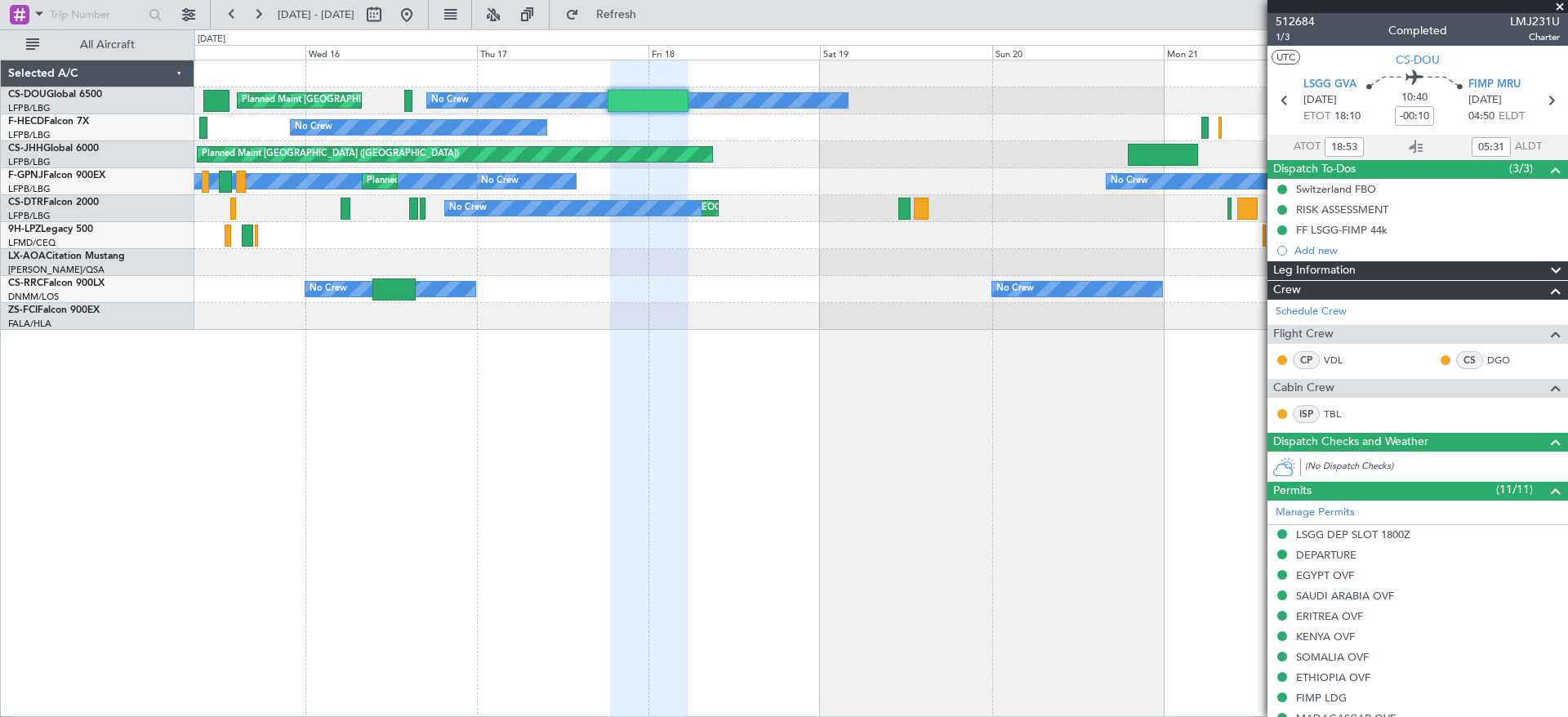
type input "[PERSON_NAME] (CRH)"
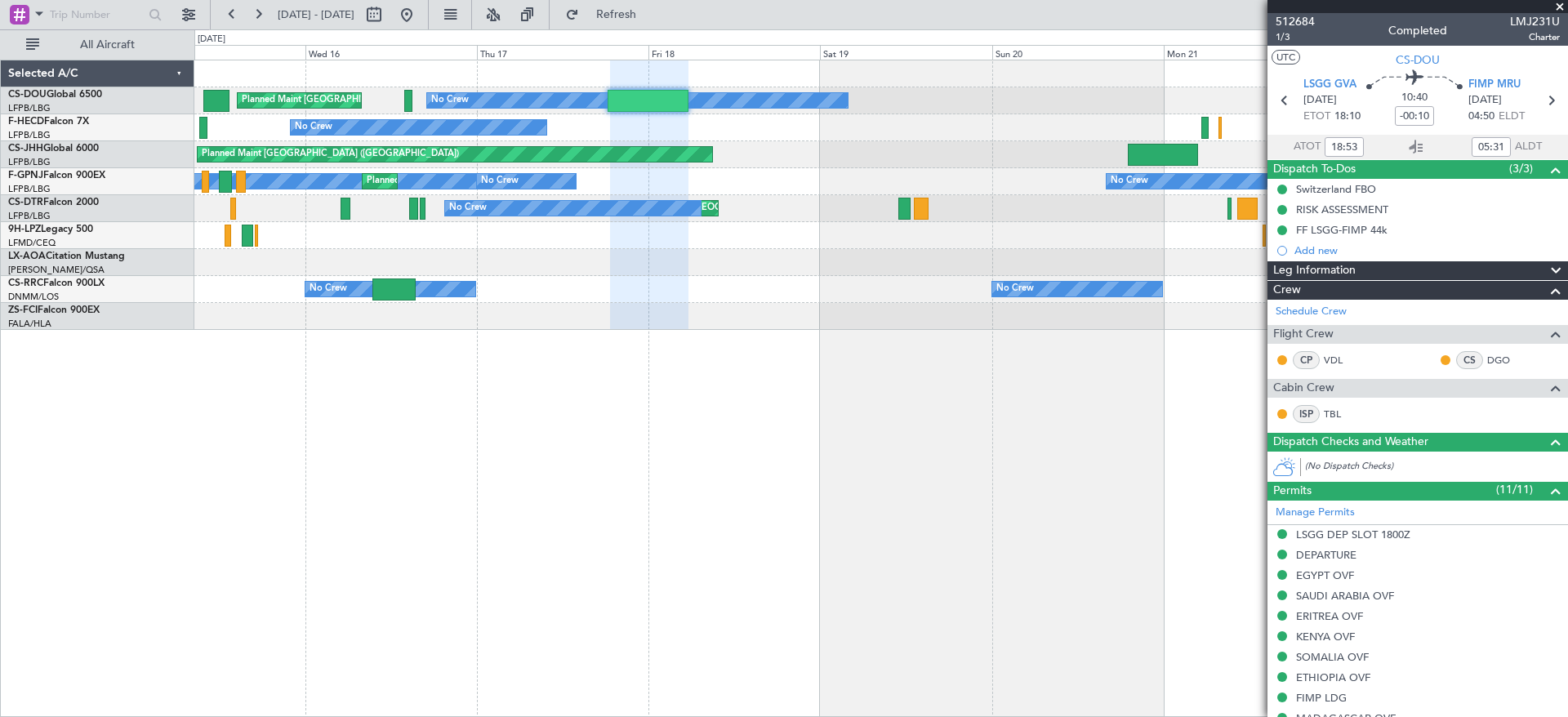
type input "[PERSON_NAME] (CRH)"
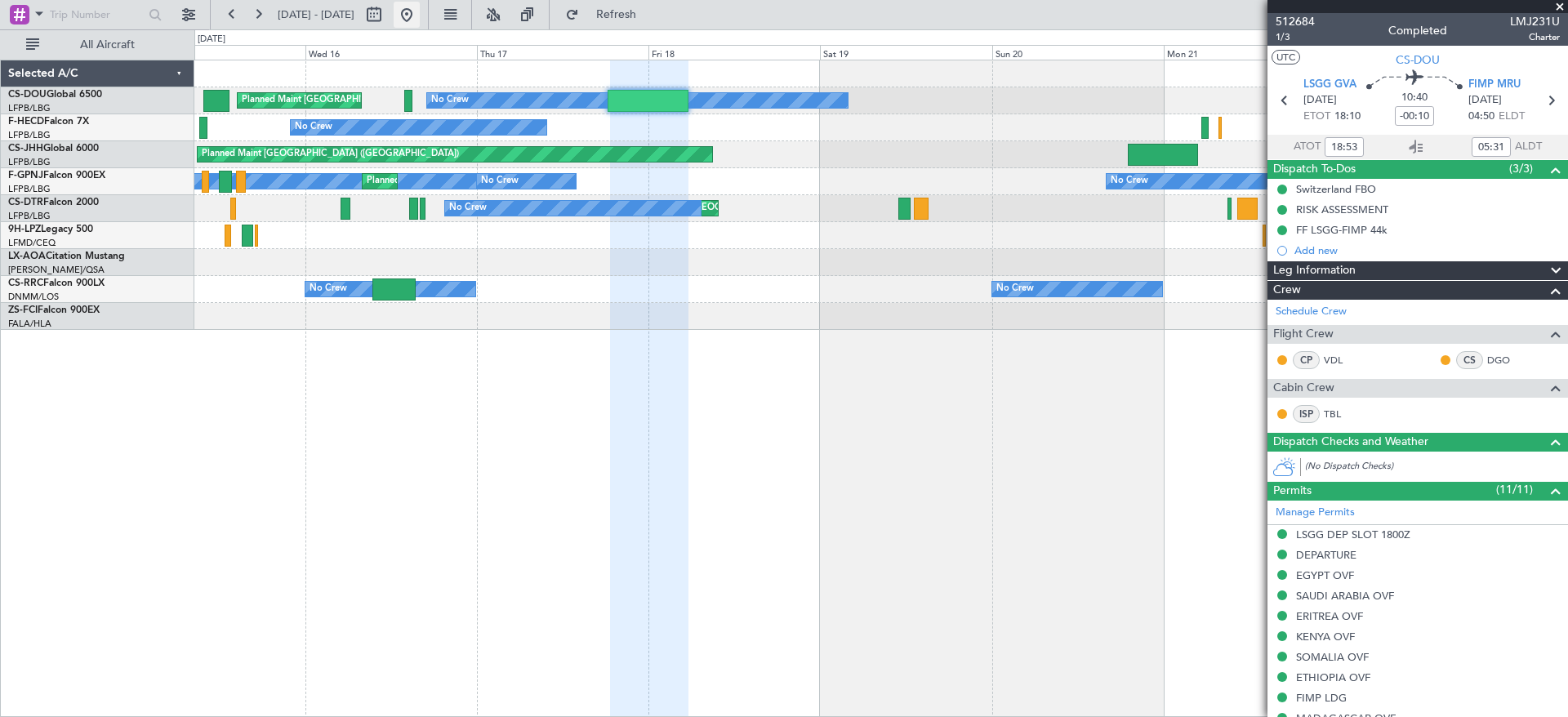
click at [420, 19] on button at bounding box center [406, 15] width 26 height 26
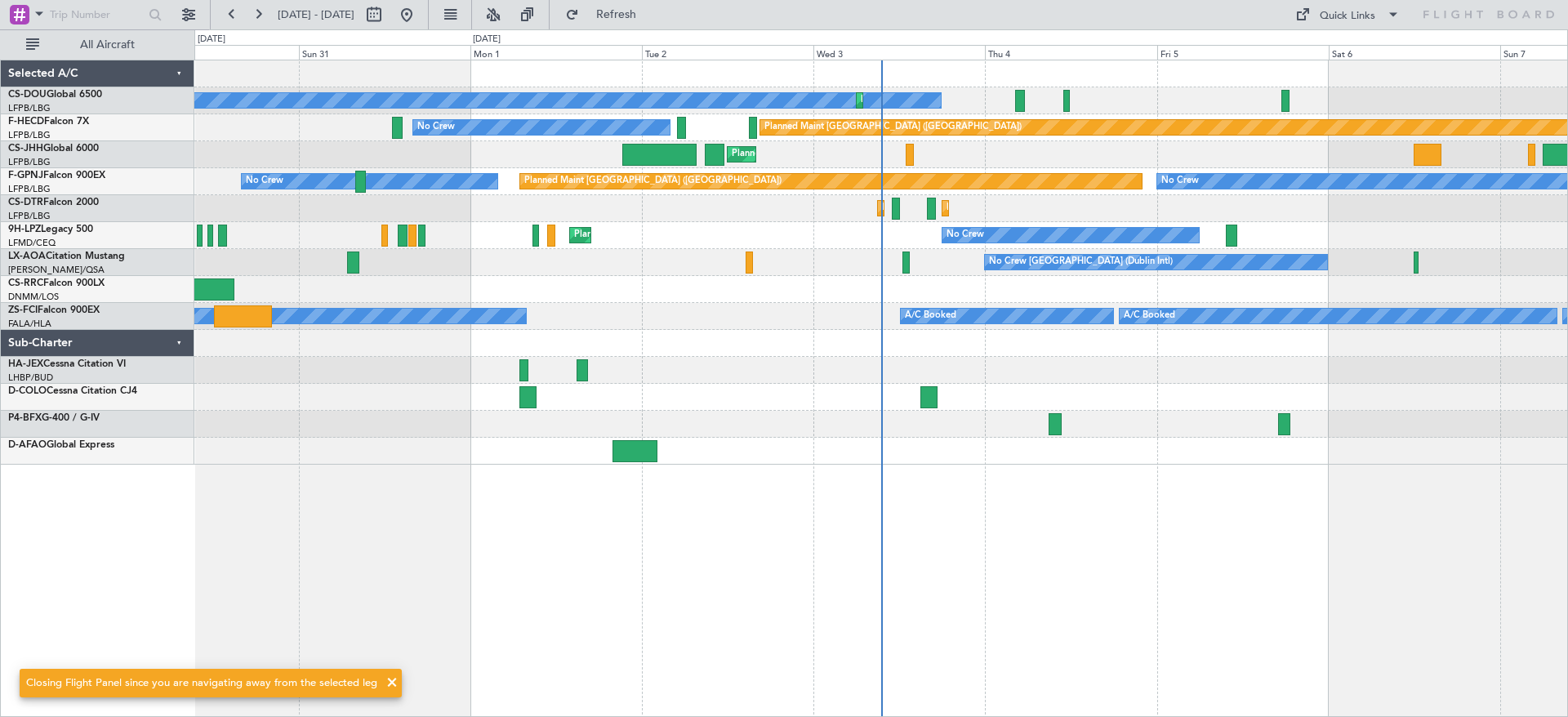
click at [1061, 425] on div at bounding box center [1056, 424] width 13 height 22
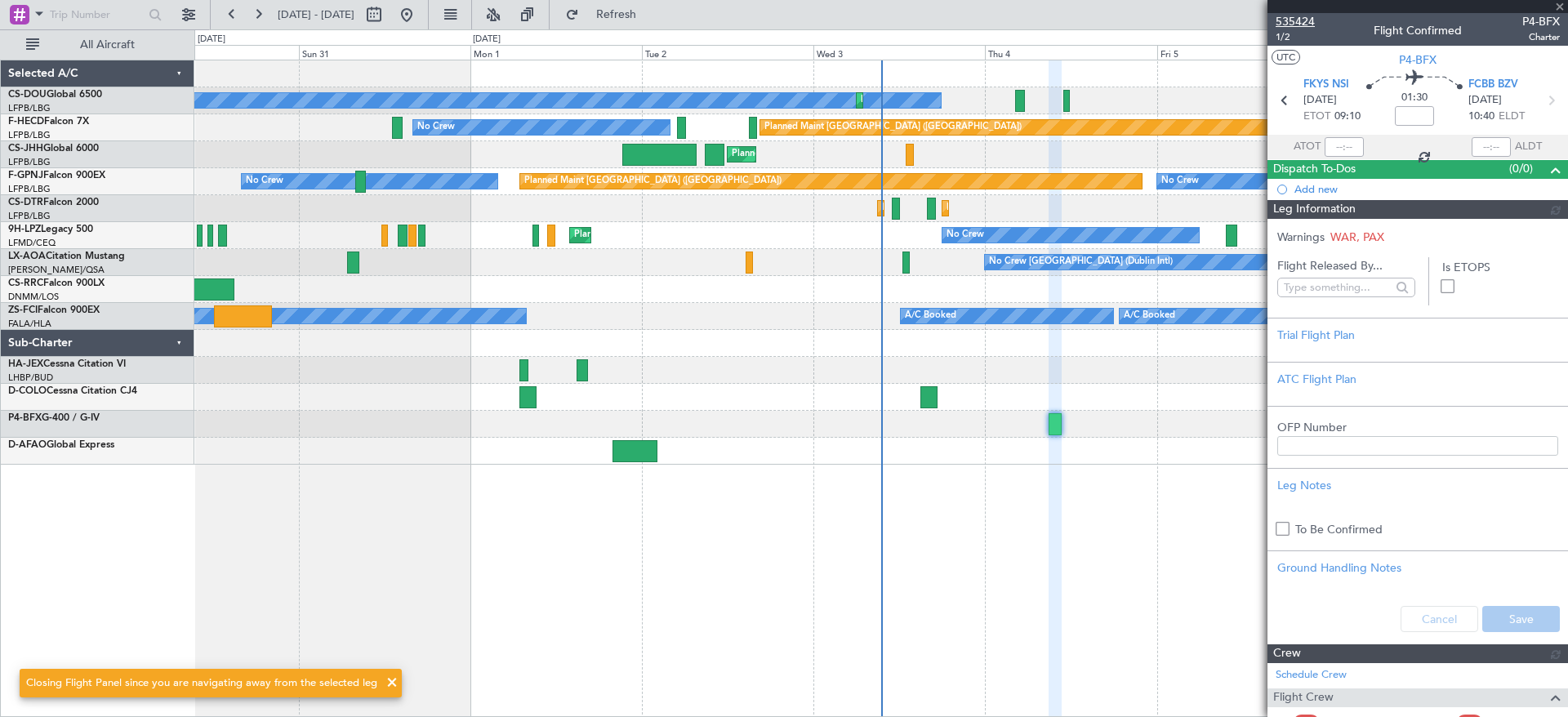
click at [1296, 15] on span "535424" at bounding box center [1295, 21] width 39 height 17
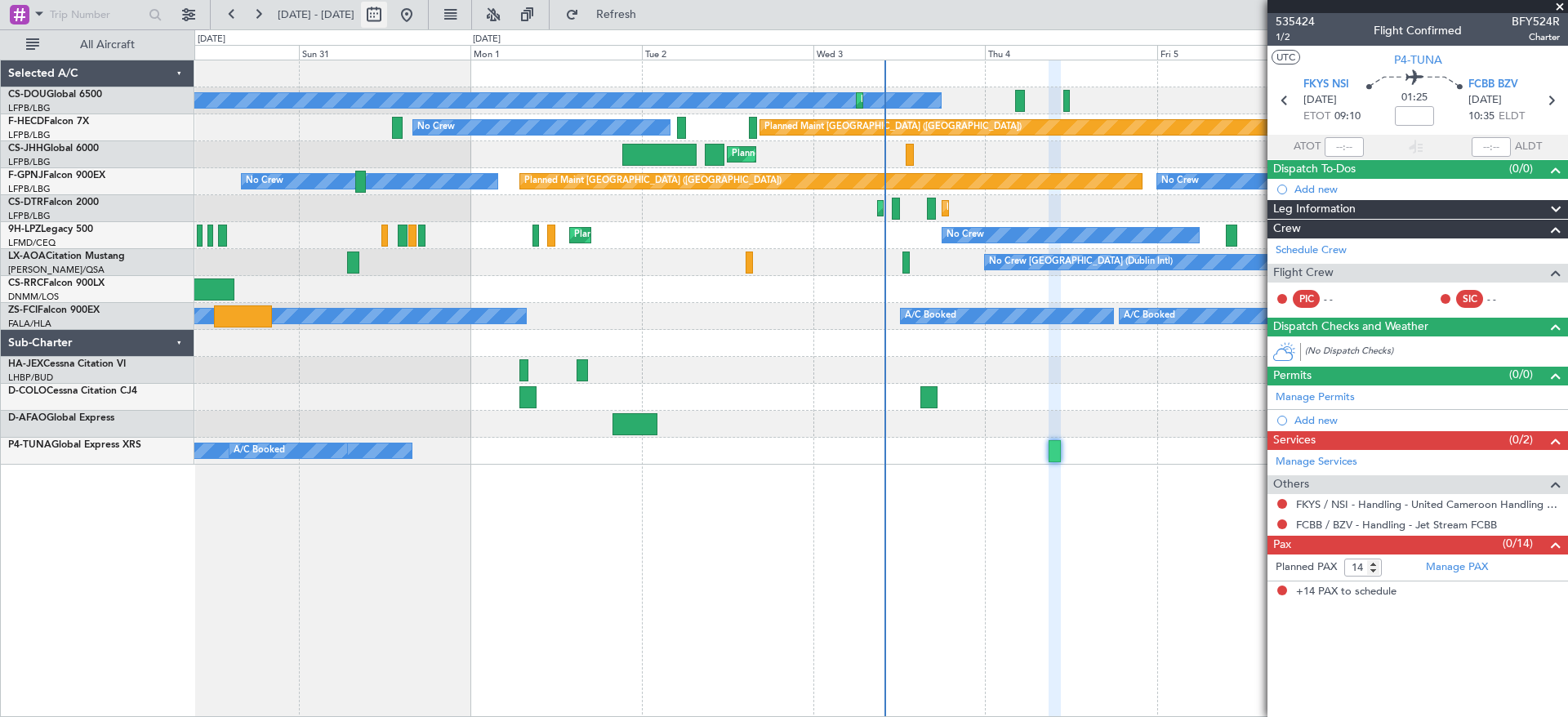
click at [387, 10] on button at bounding box center [374, 15] width 26 height 26
select select "8"
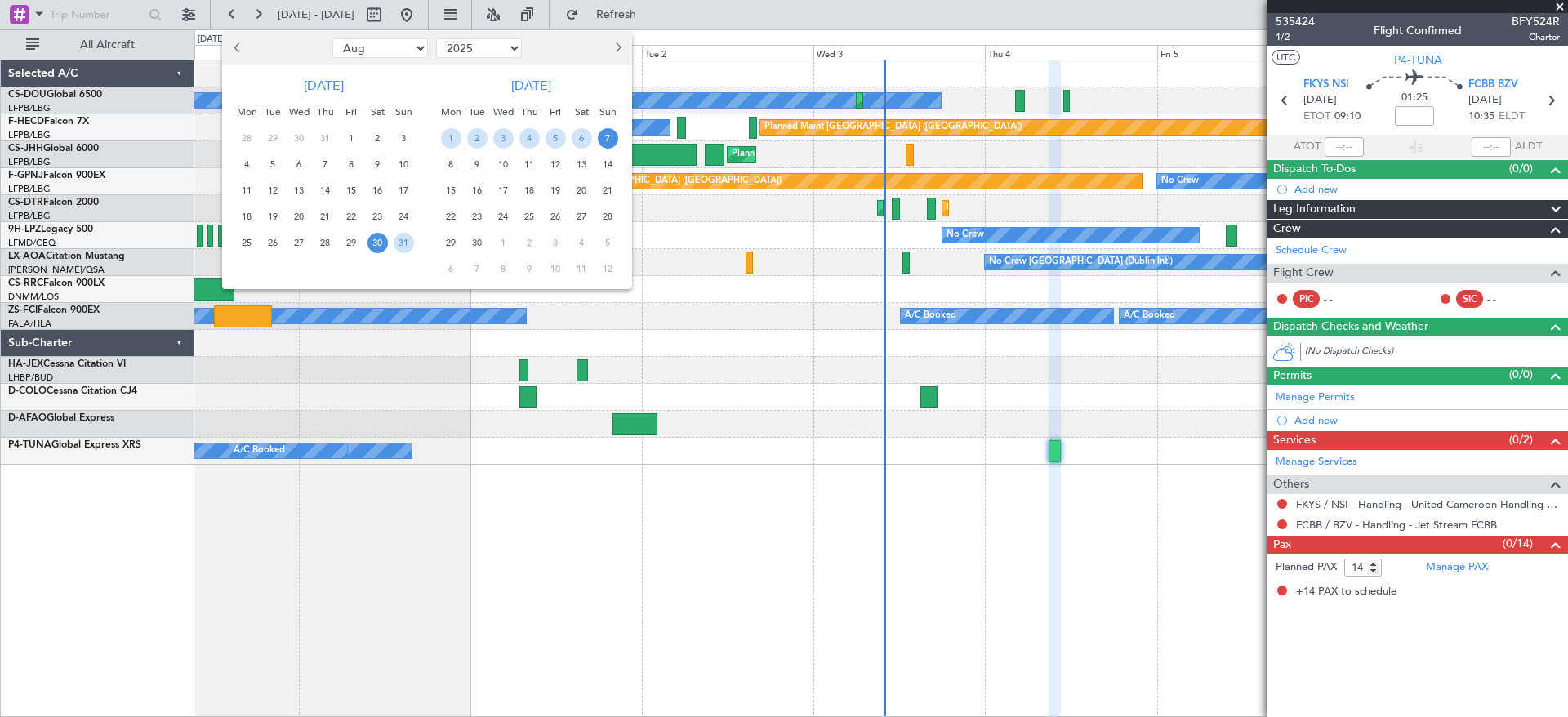
click at [488, 51] on select "2015 2016 2017 2018 2019 2020 2021 2022 2023 2024 2025 2026 2027 2028 2029 2030…" at bounding box center [479, 48] width 86 height 20
select select "2024"
click at [436, 38] on select "2015 2016 2017 2018 2019 2020 2021 2022 2023 2024 2025 2026 2027 2028 2029 2030…" at bounding box center [479, 48] width 86 height 20
click at [616, 48] on button "Next month" at bounding box center [618, 48] width 18 height 26
click at [511, 150] on div "2" at bounding box center [502, 138] width 26 height 26
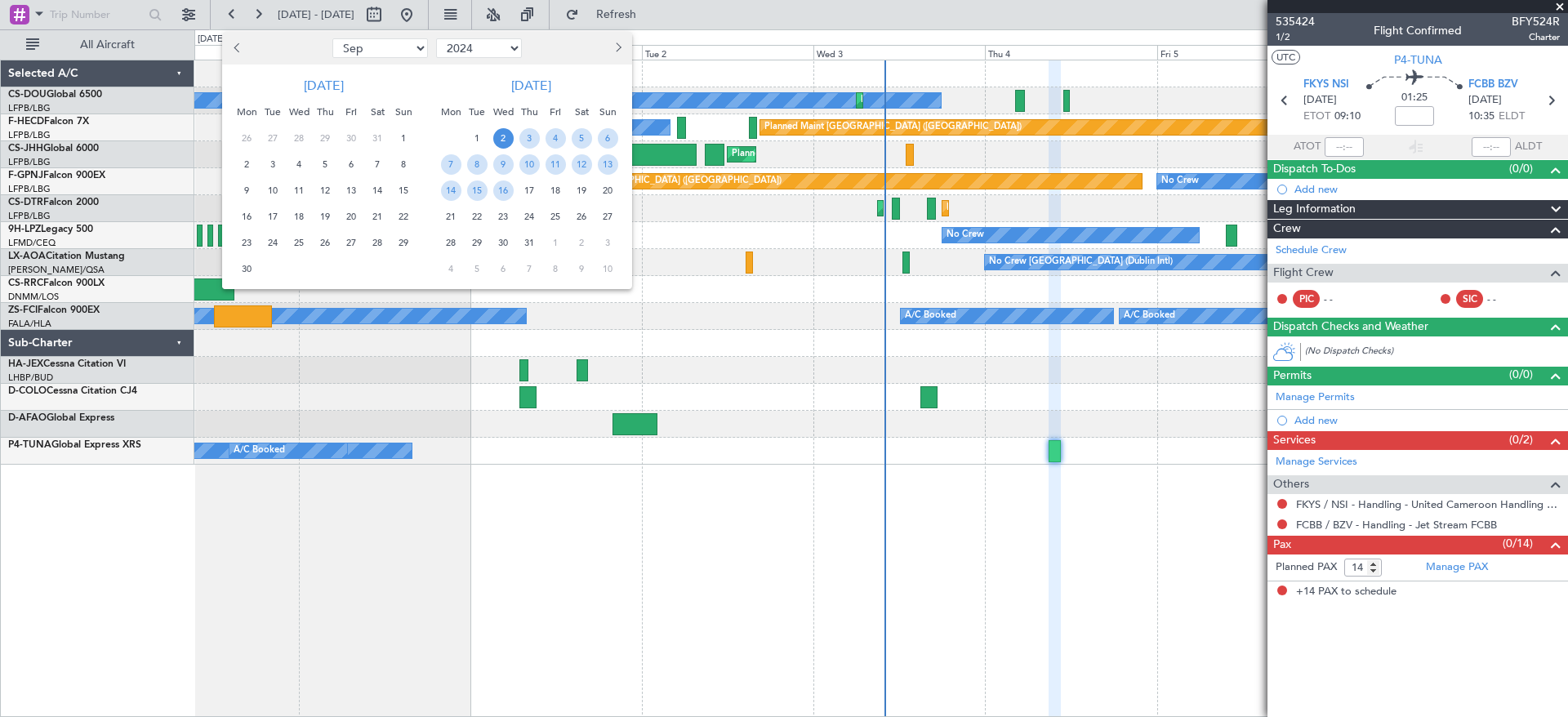
click at [536, 206] on div "24" at bounding box center [529, 216] width 26 height 26
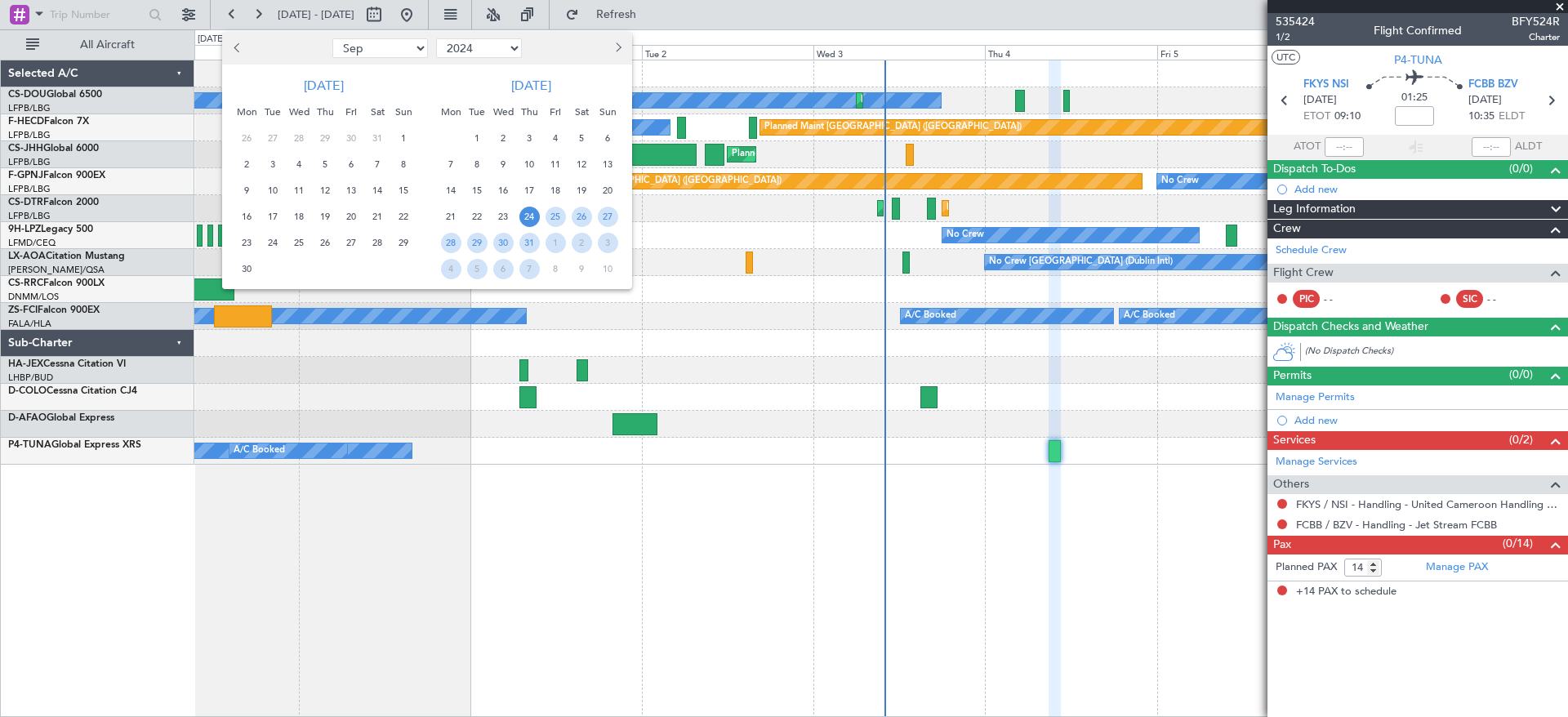
click at [531, 198] on span "17" at bounding box center [530, 190] width 21 height 21
click at [557, 193] on span "18" at bounding box center [556, 190] width 21 height 21
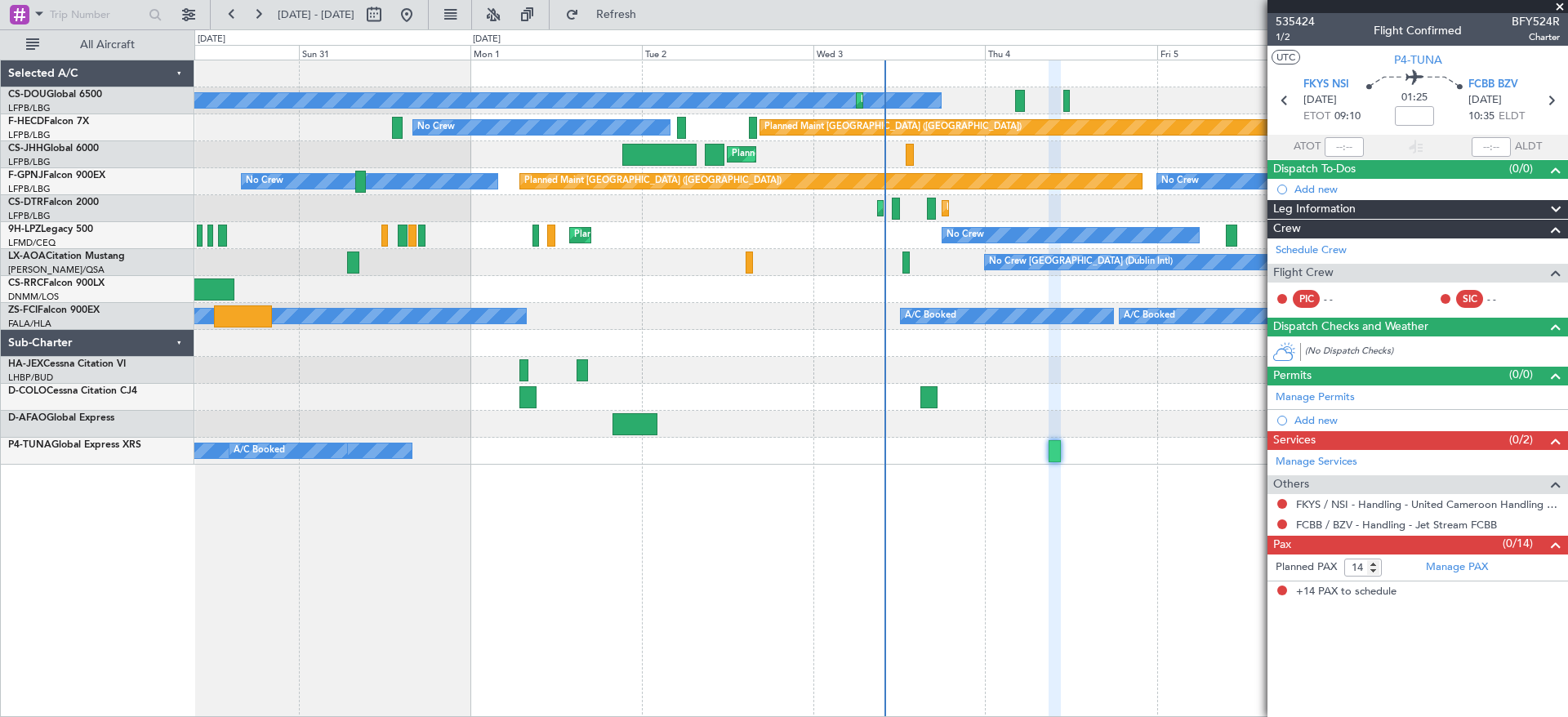
select select "10"
